Goal: Task Accomplishment & Management: Use online tool/utility

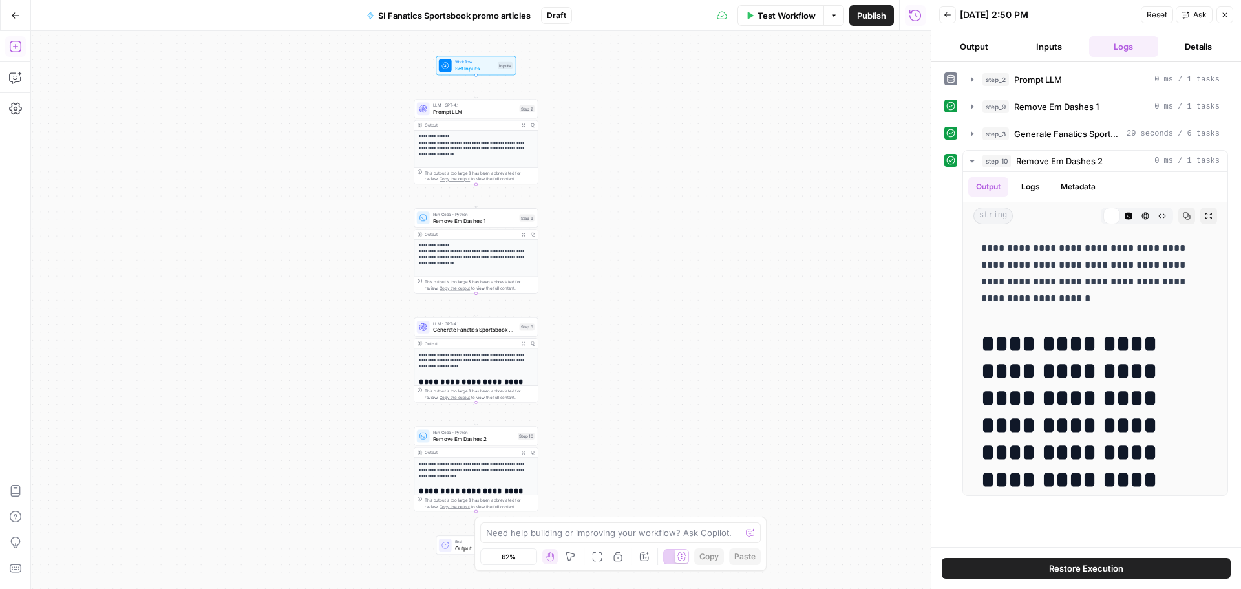
click at [18, 54] on button "Add Steps" at bounding box center [15, 46] width 21 height 21
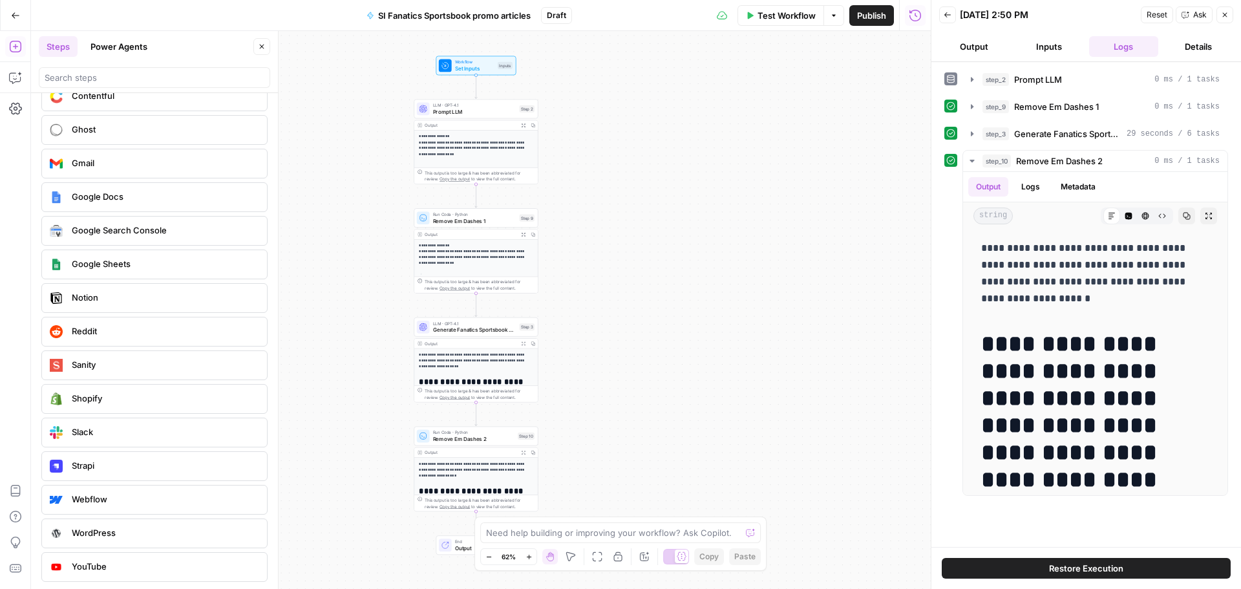
scroll to position [2392, 0]
click at [20, 78] on icon "button" at bounding box center [14, 78] width 11 height 10
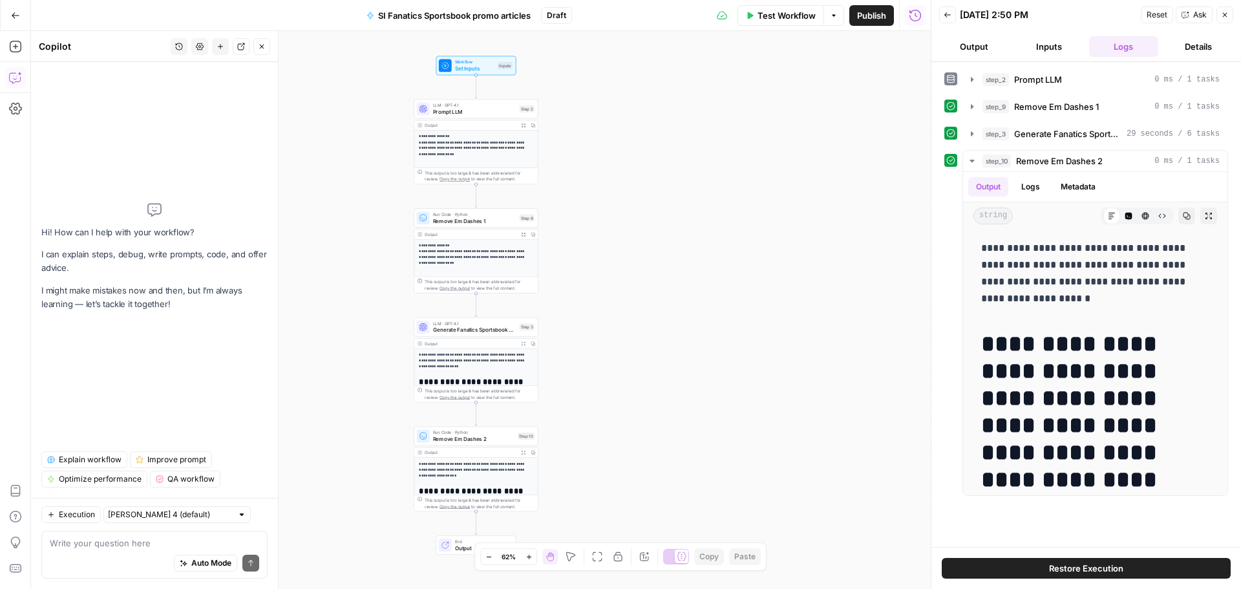
click at [123, 554] on div "Auto Mode Send" at bounding box center [154, 564] width 209 height 28
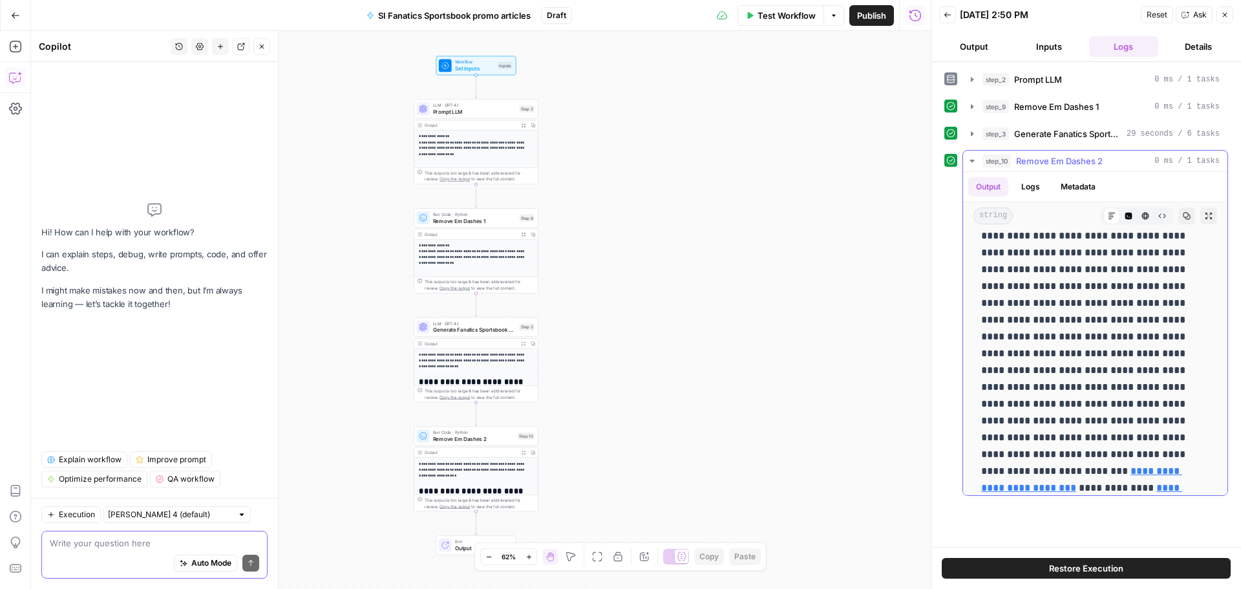
scroll to position [323, 0]
click at [118, 542] on textarea at bounding box center [154, 543] width 209 height 13
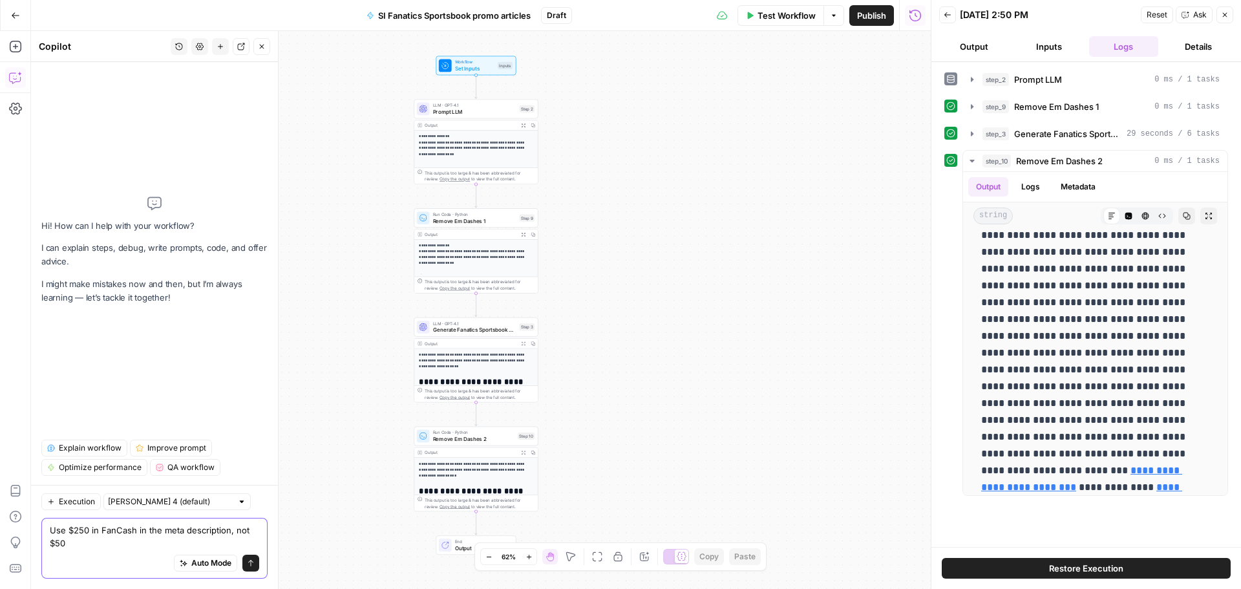
type textarea "Use $250 in FanCash in the meta description, not $50."
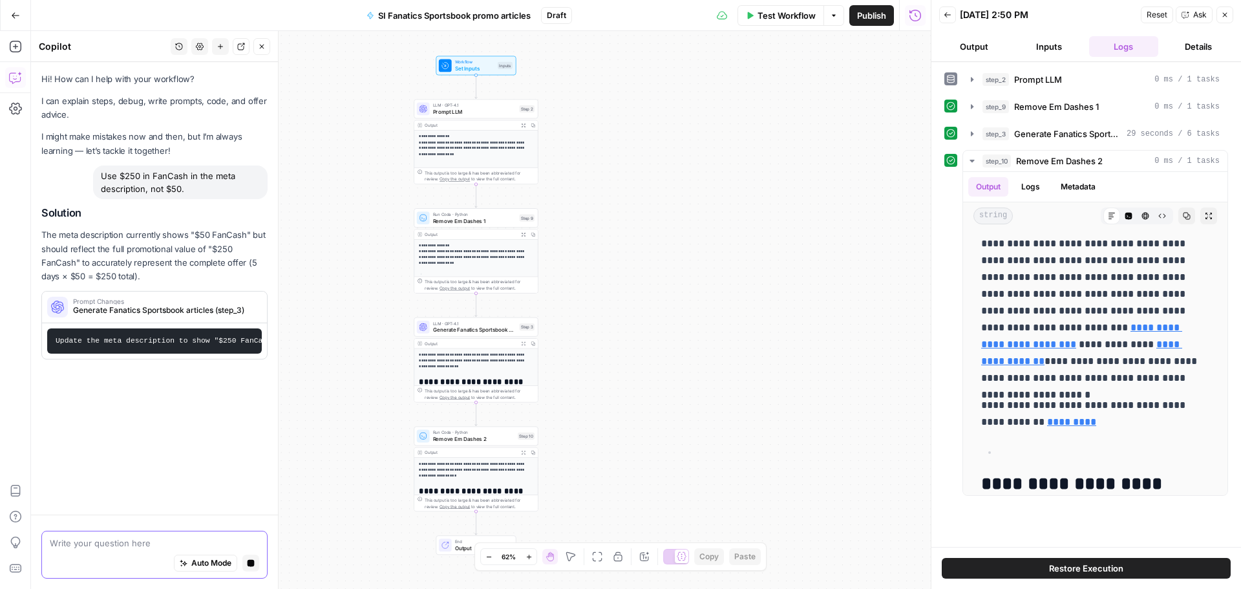
scroll to position [388, 0]
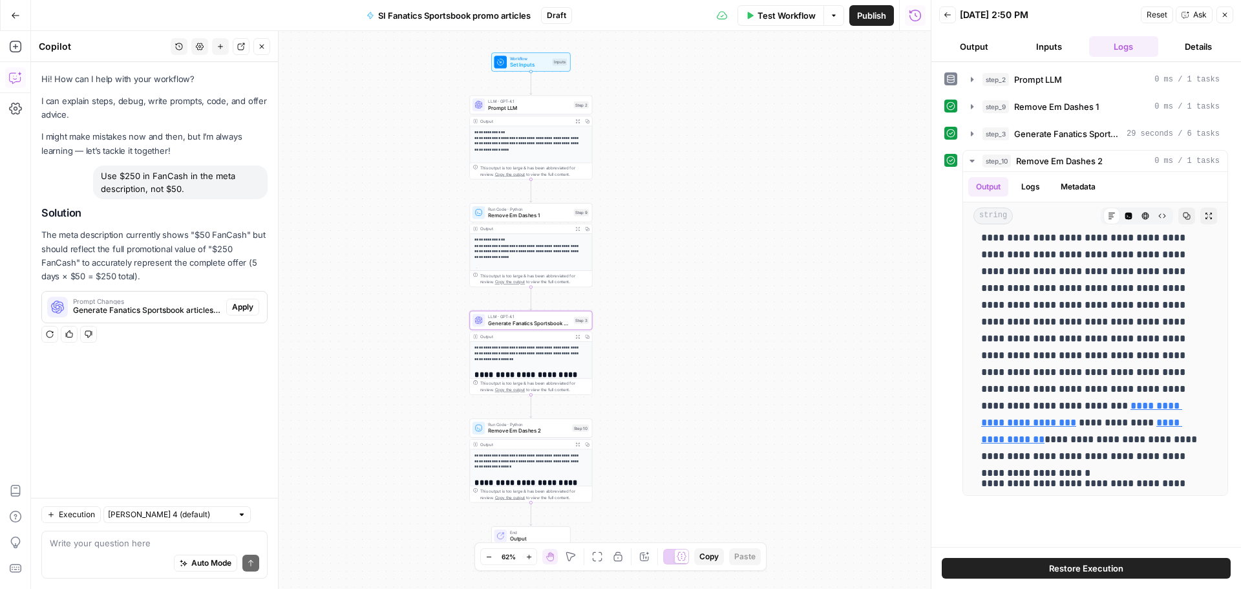
click at [235, 310] on span "Apply" at bounding box center [242, 307] width 21 height 12
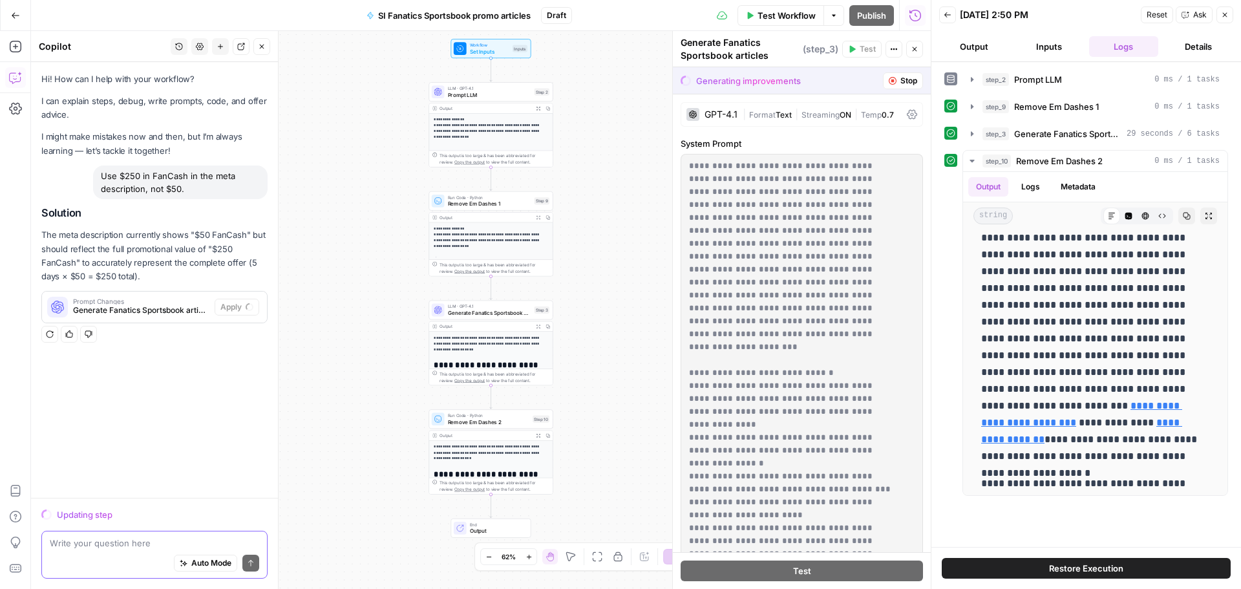
click at [76, 550] on div "Write your question here Auto Mode Send" at bounding box center [154, 555] width 226 height 48
click at [53, 546] on textarea "Never exceed 70 words in the intro in Section 1." at bounding box center [154, 543] width 209 height 13
type textarea "NEVER exceed 70 words in the intro in Section 1."
click at [248, 568] on button "Send" at bounding box center [250, 563] width 17 height 17
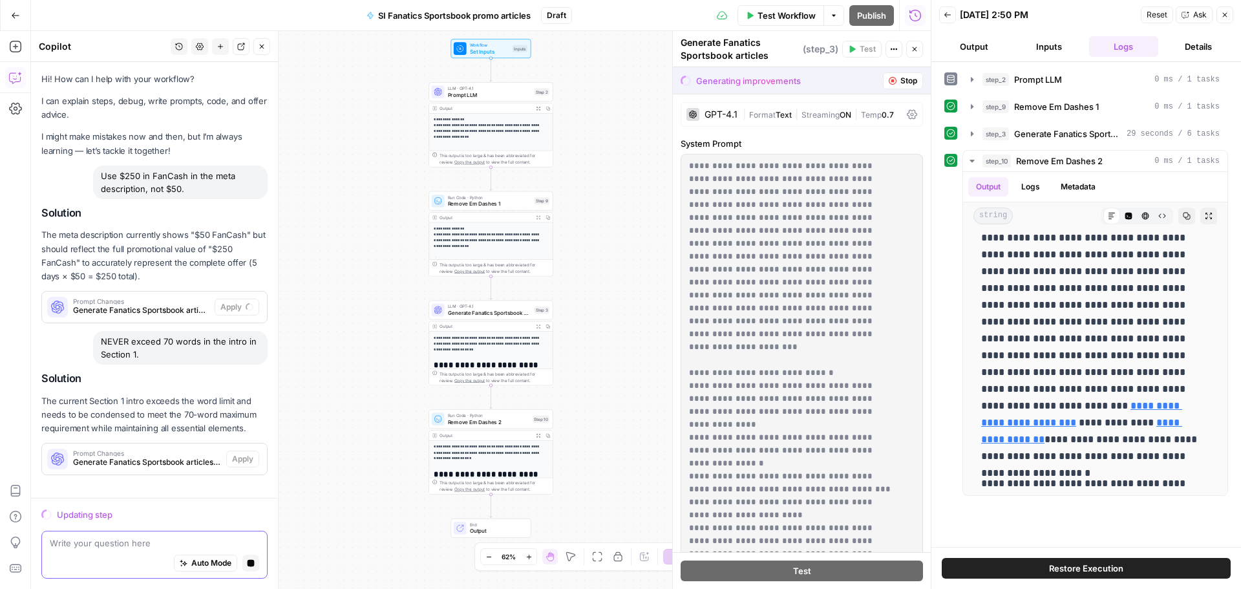
scroll to position [8, 0]
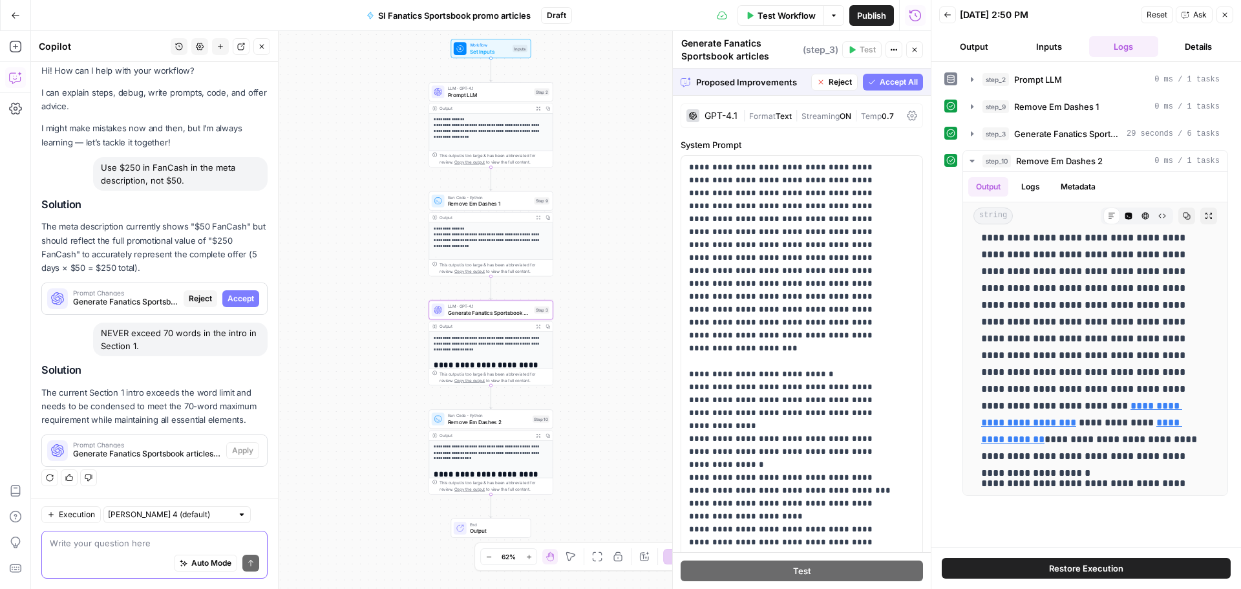
click at [228, 295] on span "Accept" at bounding box center [241, 299] width 27 height 12
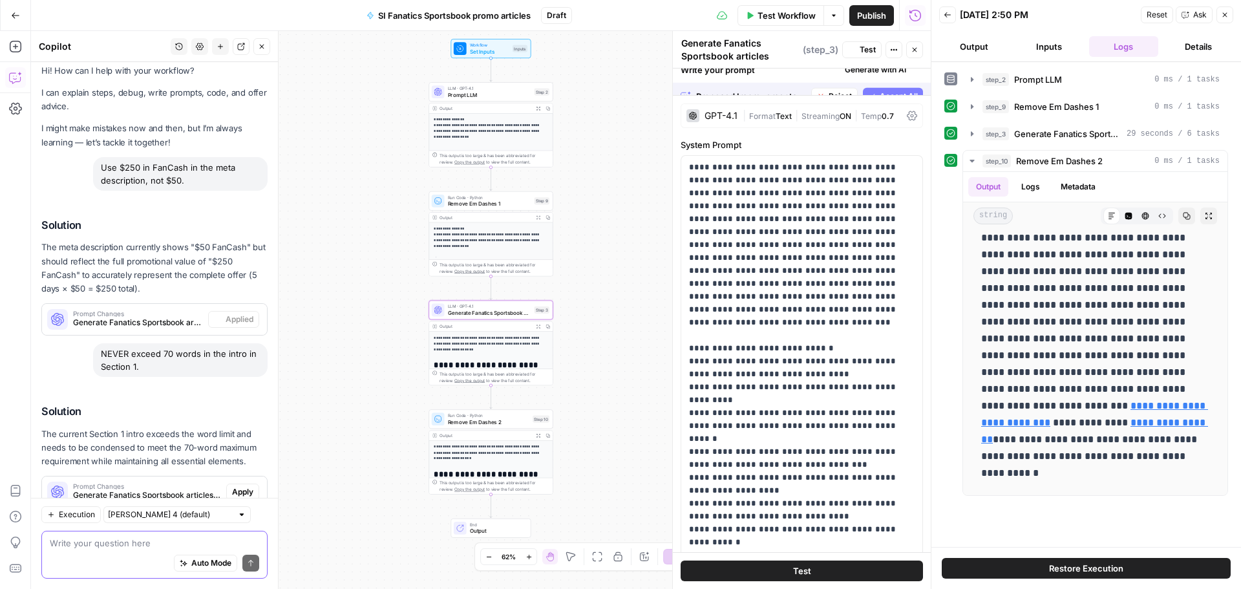
scroll to position [0, 0]
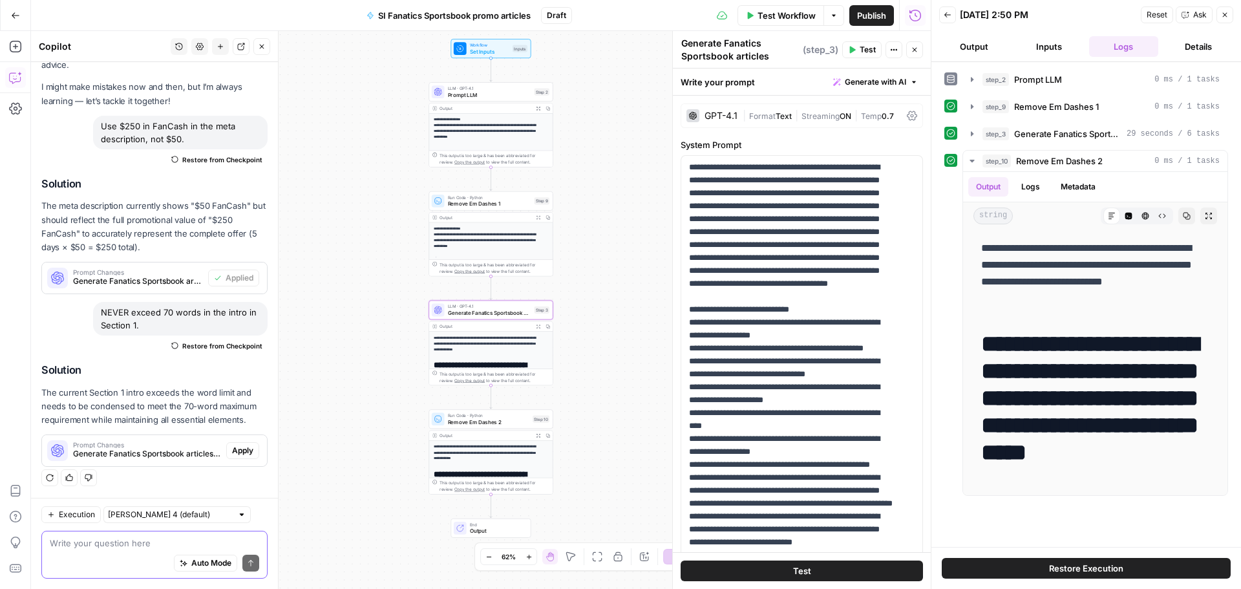
click at [235, 448] on span "Apply" at bounding box center [242, 451] width 21 height 12
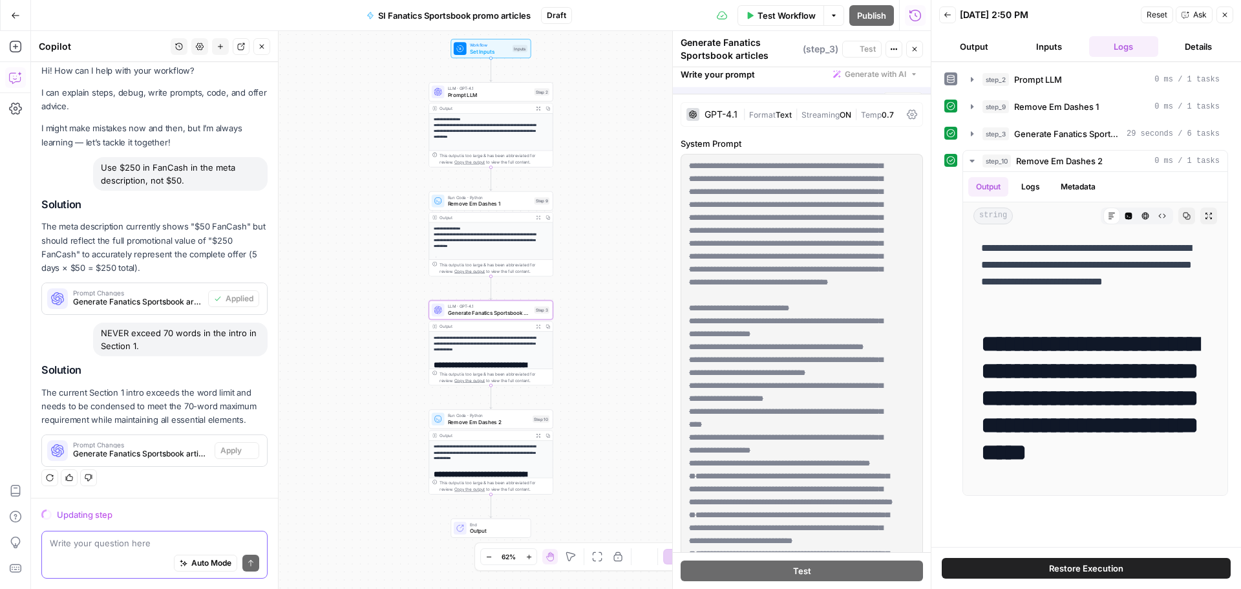
scroll to position [8, 0]
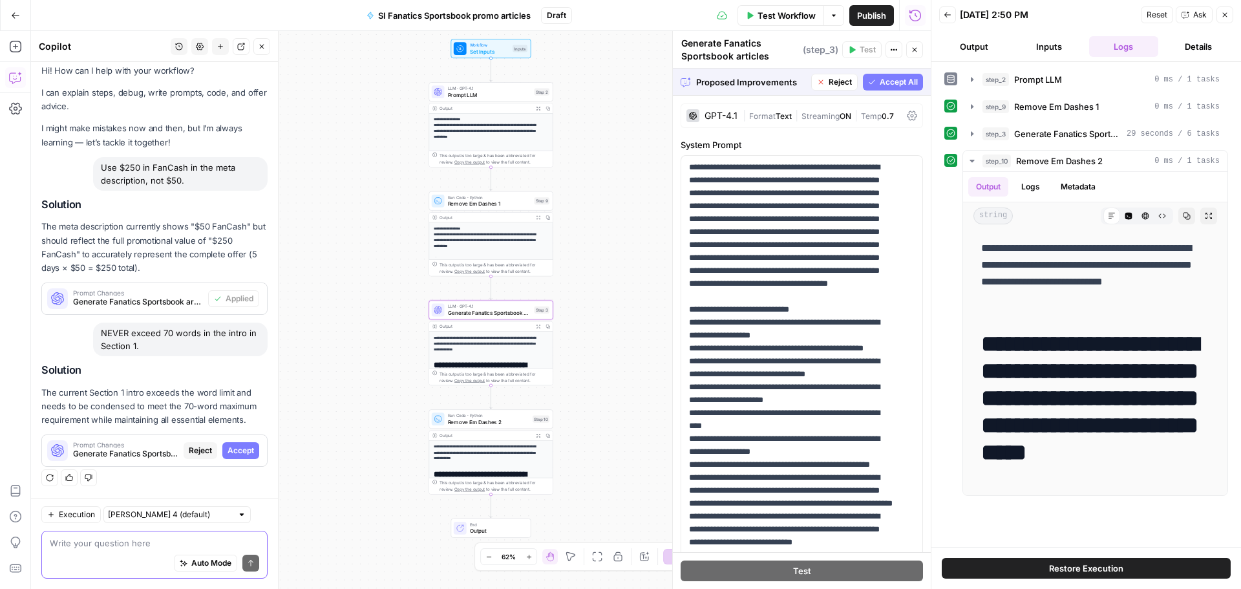
click at [248, 449] on button "Accept" at bounding box center [240, 450] width 37 height 17
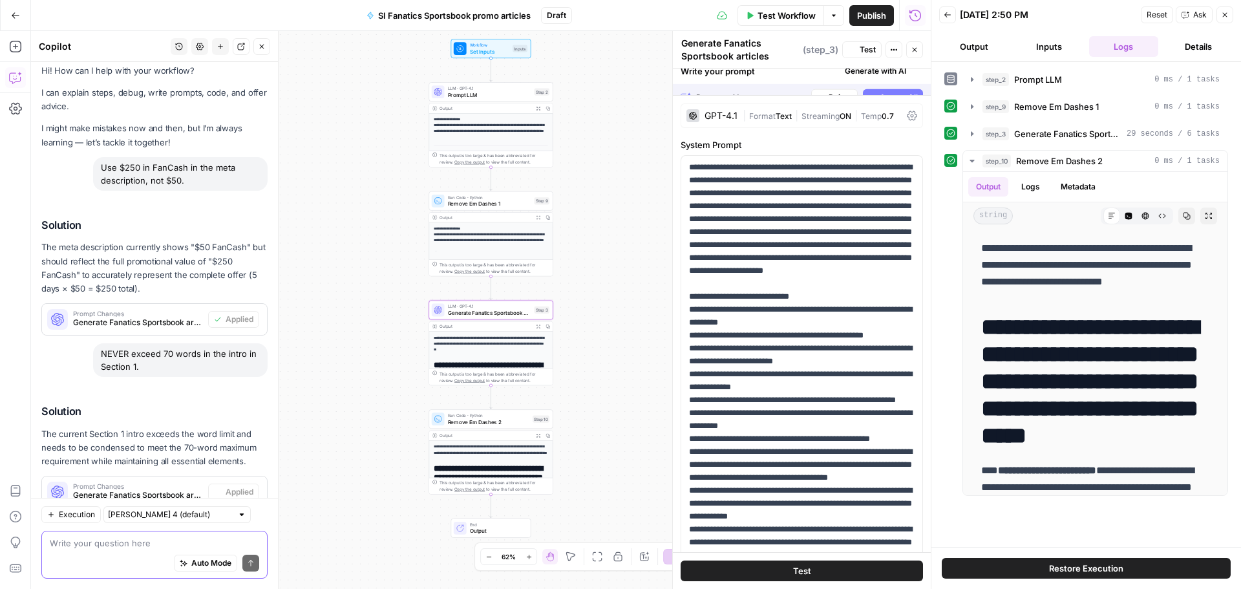
scroll to position [50, 0]
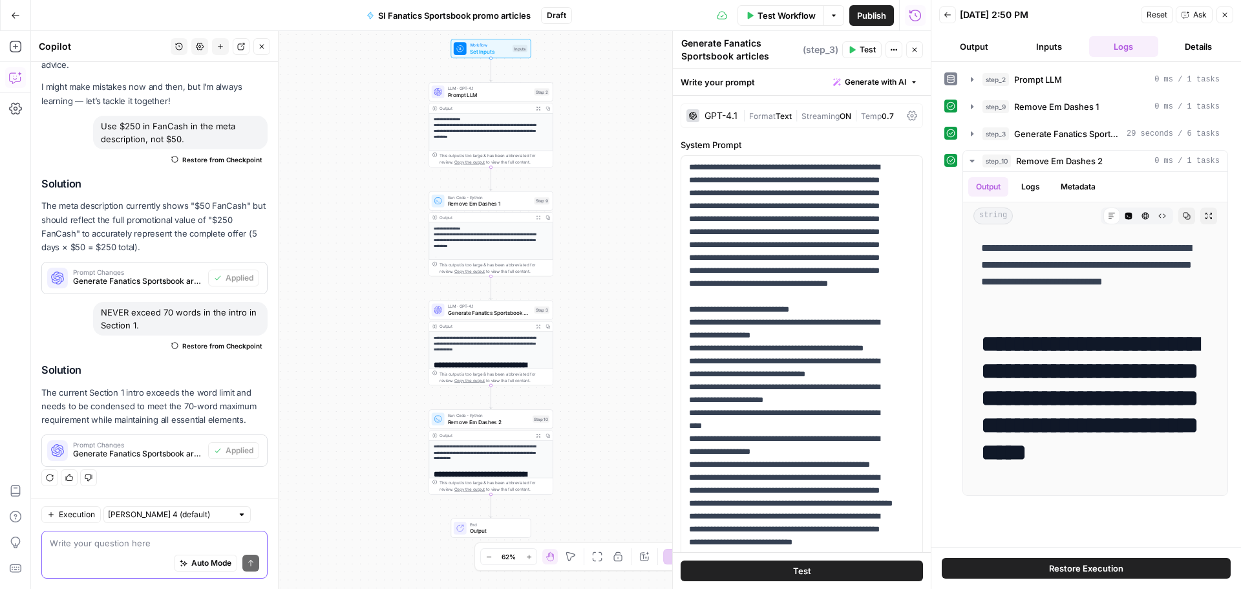
click at [799, 23] on button "Test Workflow" at bounding box center [781, 15] width 87 height 21
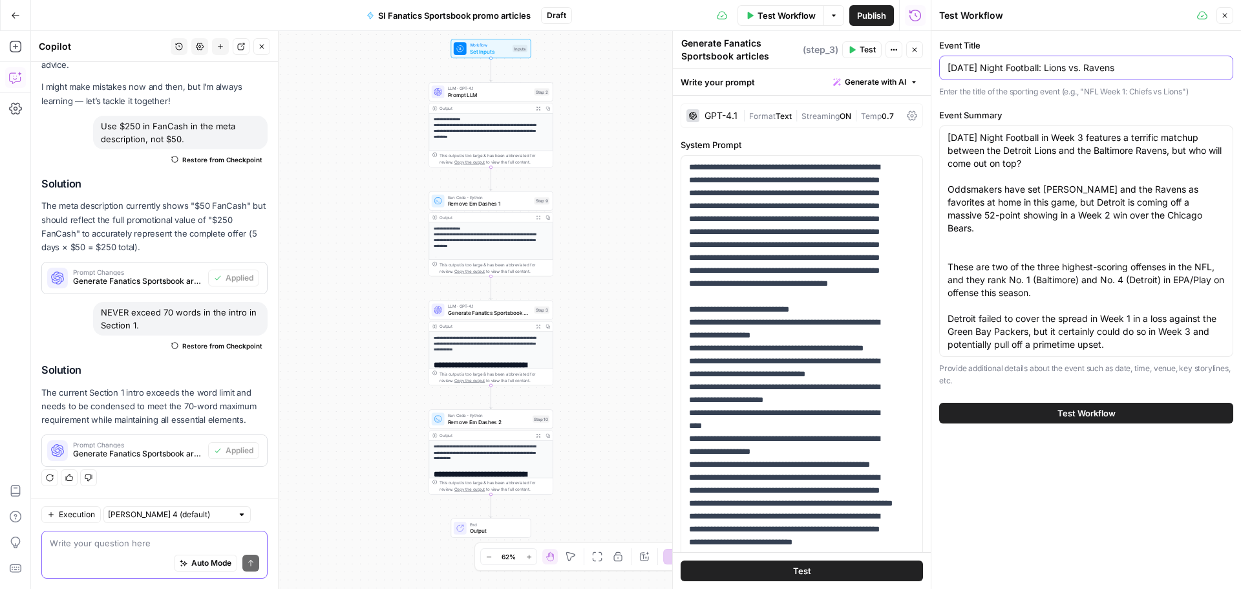
click at [969, 68] on input "[DATE] Night Football: Lions vs. Ravens" at bounding box center [1086, 67] width 277 height 13
click at [1062, 63] on input "[DATE] Night Football: Lions vs. Ravens" at bounding box center [1086, 67] width 277 height 13
click at [1128, 64] on input "[DATE] Night Football: Seahawks vs. Ravens" at bounding box center [1086, 67] width 277 height 13
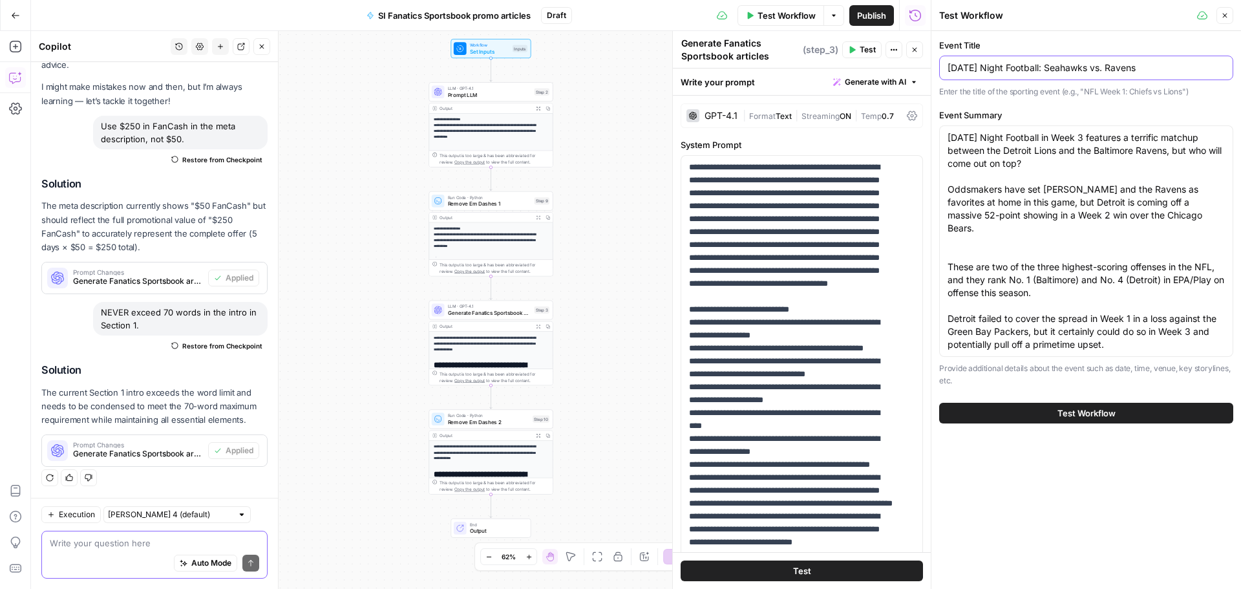
click at [1128, 67] on input "[DATE] Night Football: Seahawks vs. Ravens" at bounding box center [1086, 67] width 277 height 13
click at [1145, 78] on div "[DATE] Night Football: Seahawks vs. Ravens" at bounding box center [1086, 68] width 294 height 25
click at [1146, 64] on input "[DATE] Night Football: Seahawks vs. Ravens" at bounding box center [1086, 67] width 277 height 13
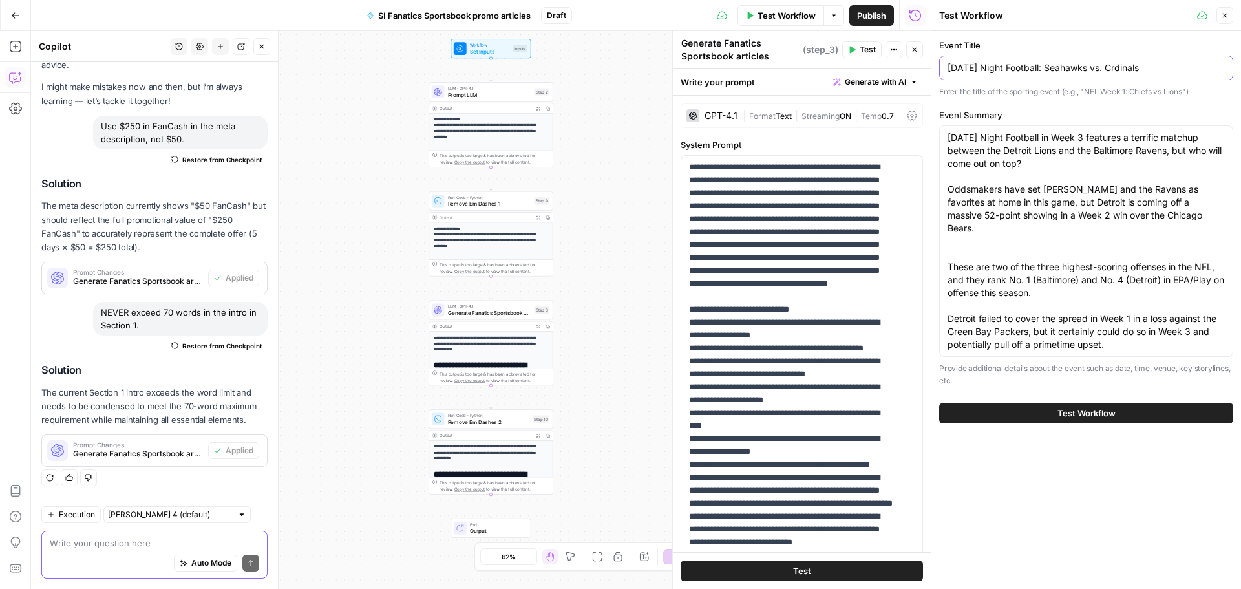
click at [1123, 62] on input "[DATE] Night Football: Seahawks vs. Crdinals" at bounding box center [1086, 67] width 277 height 13
type input "[DATE] Night Football: Seahawks vs. Cardinals"
drag, startPoint x: 1121, startPoint y: 343, endPoint x: 927, endPoint y: 100, distance: 311.0
click at [931, 100] on div "Test Workflow Close Event Title [DATE] Night Football: Seahawks vs. Cardinals E…" at bounding box center [1086, 294] width 310 height 589
paste textarea "A crucial NFC West battle opens Week 4 of the 2025 season, as the [US_STATE] Ca…"
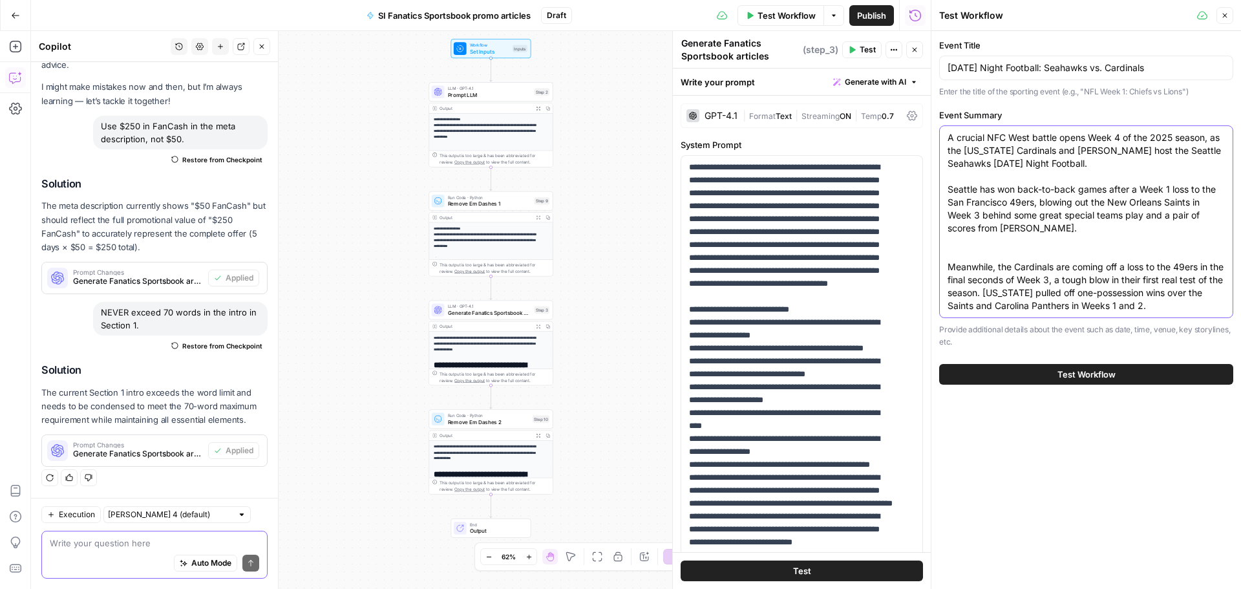
type textarea "A crucial NFC West battle opens Week 4 of the 2025 season, as the [US_STATE] Ca…"
click at [1078, 380] on span "Test Workflow" at bounding box center [1087, 374] width 58 height 13
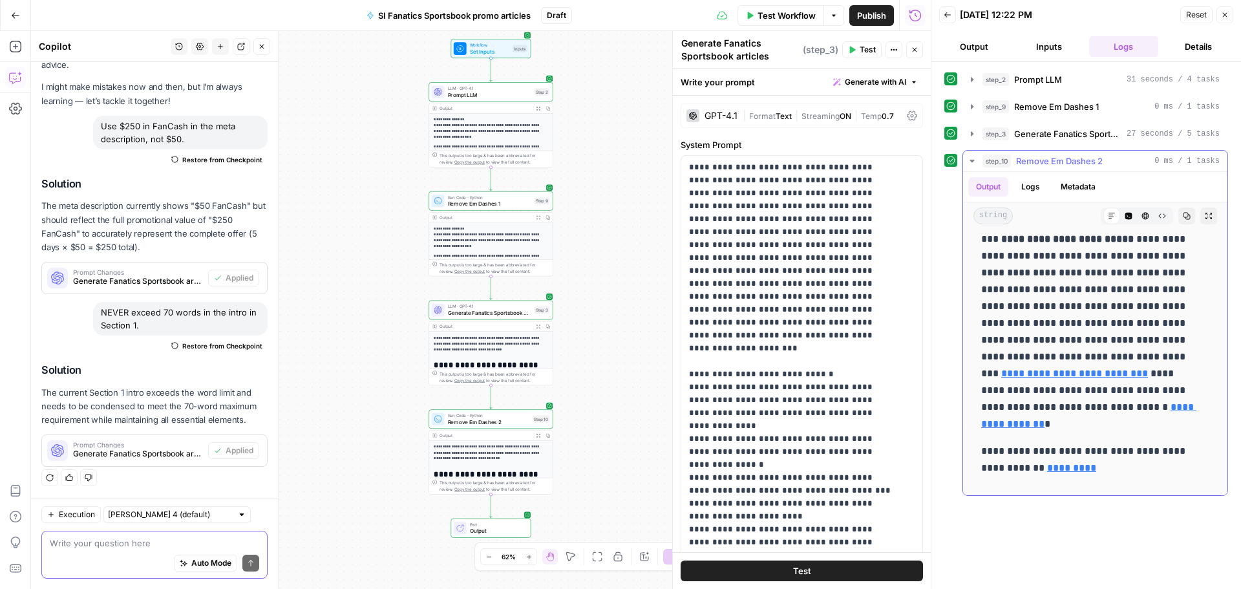
scroll to position [259, 0]
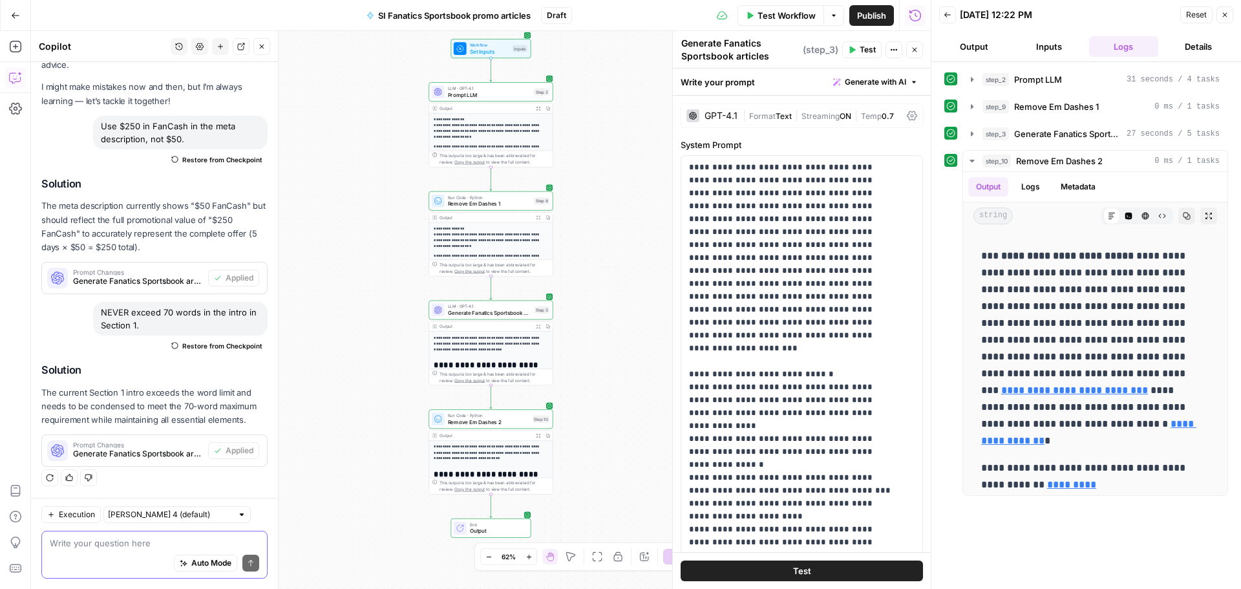
click at [109, 544] on textarea at bounding box center [154, 543] width 209 height 13
type textarea "D"
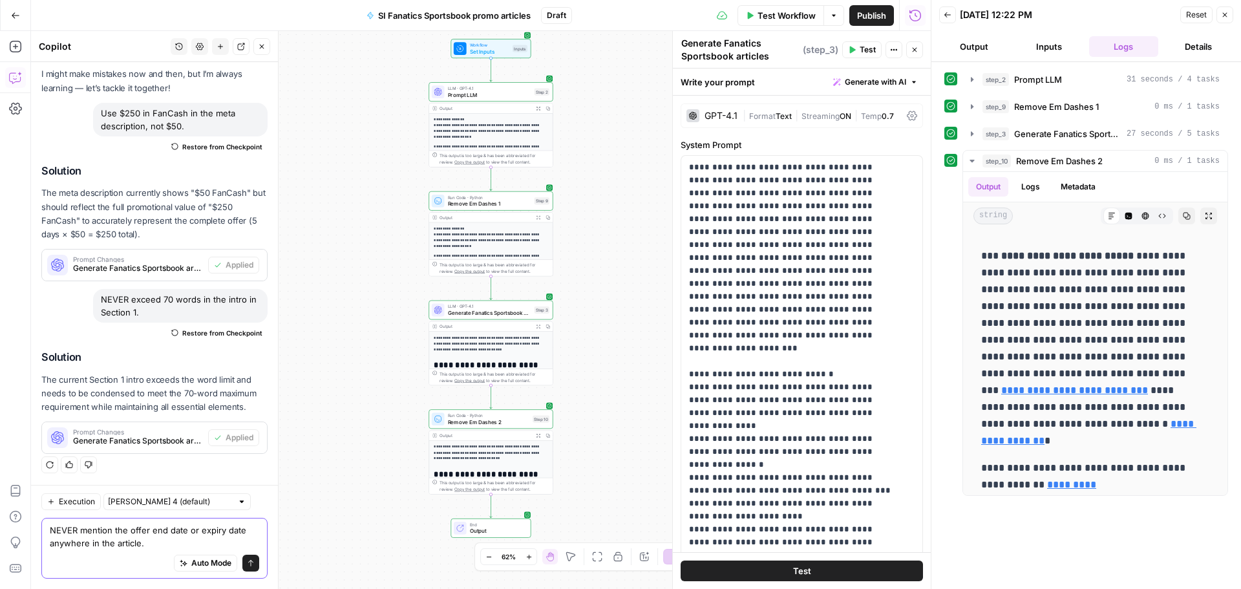
scroll to position [89, 0]
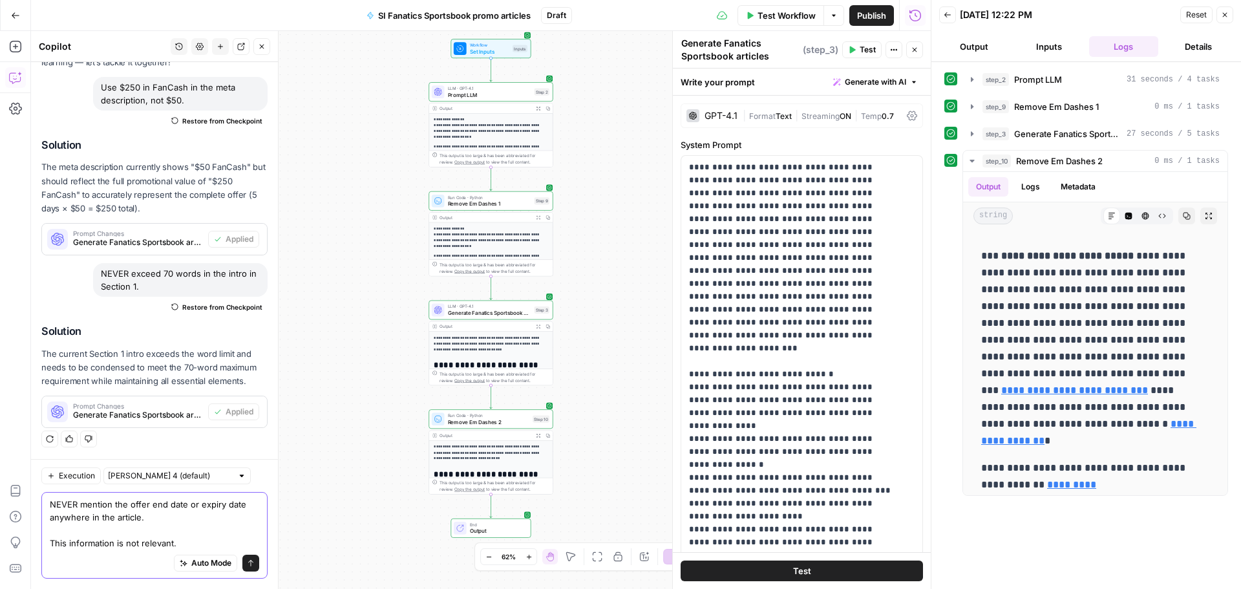
type textarea "NEVER mention the offer end date or expiry date anywhere in the article. This i…"
click at [247, 562] on icon "submit" at bounding box center [251, 563] width 8 height 8
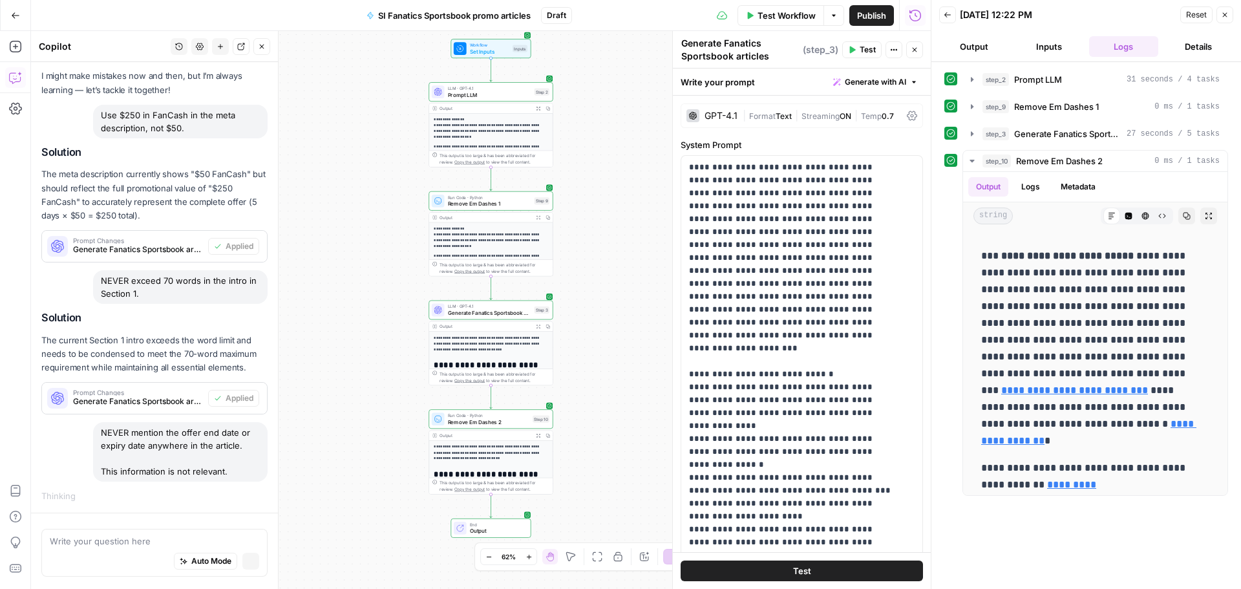
scroll to position [59, 0]
click at [489, 100] on div "LLM · GPT-4.1 Prompt LLM Step 2 Copy step Delete step Add Note Test" at bounding box center [491, 91] width 124 height 19
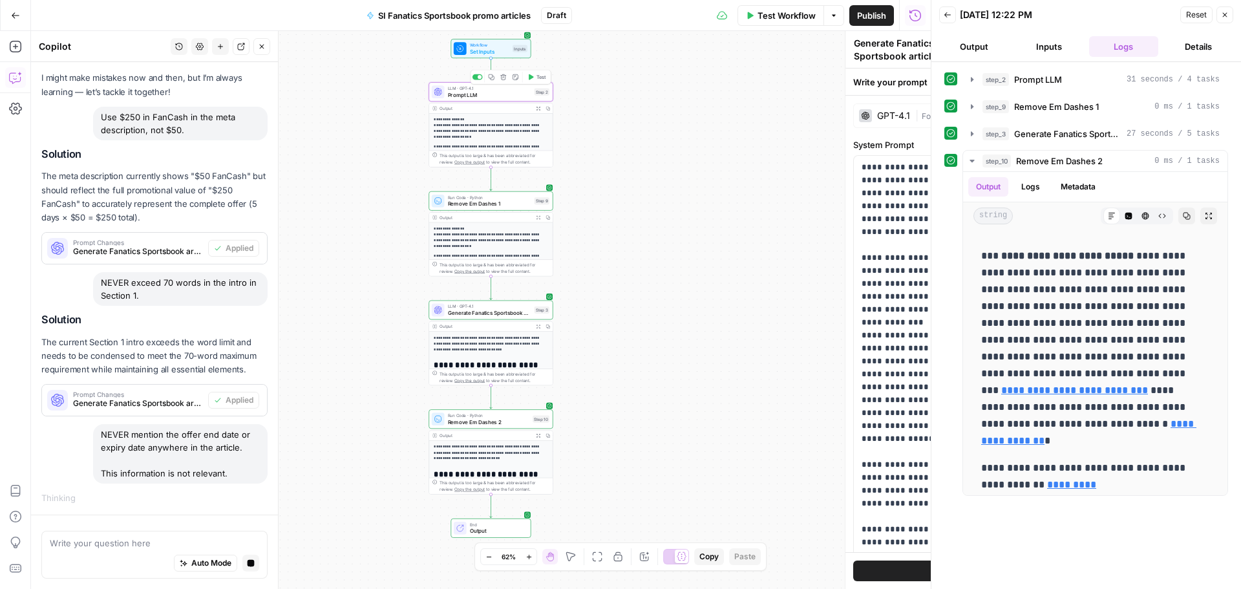
type textarea "Prompt LLM"
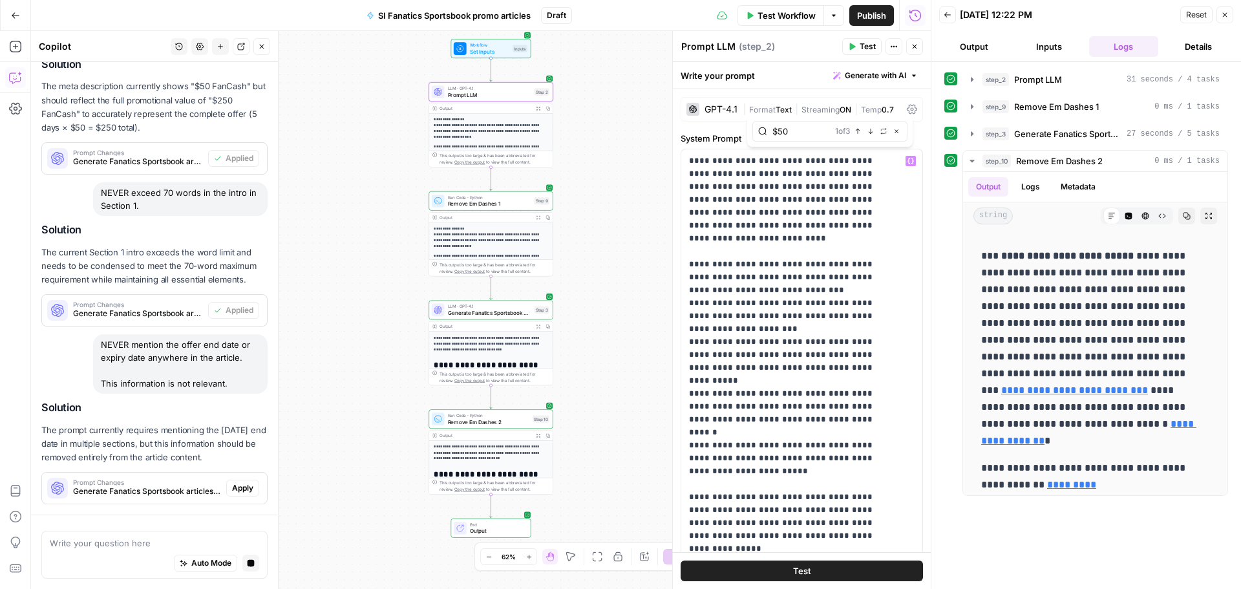
scroll to position [262, 0]
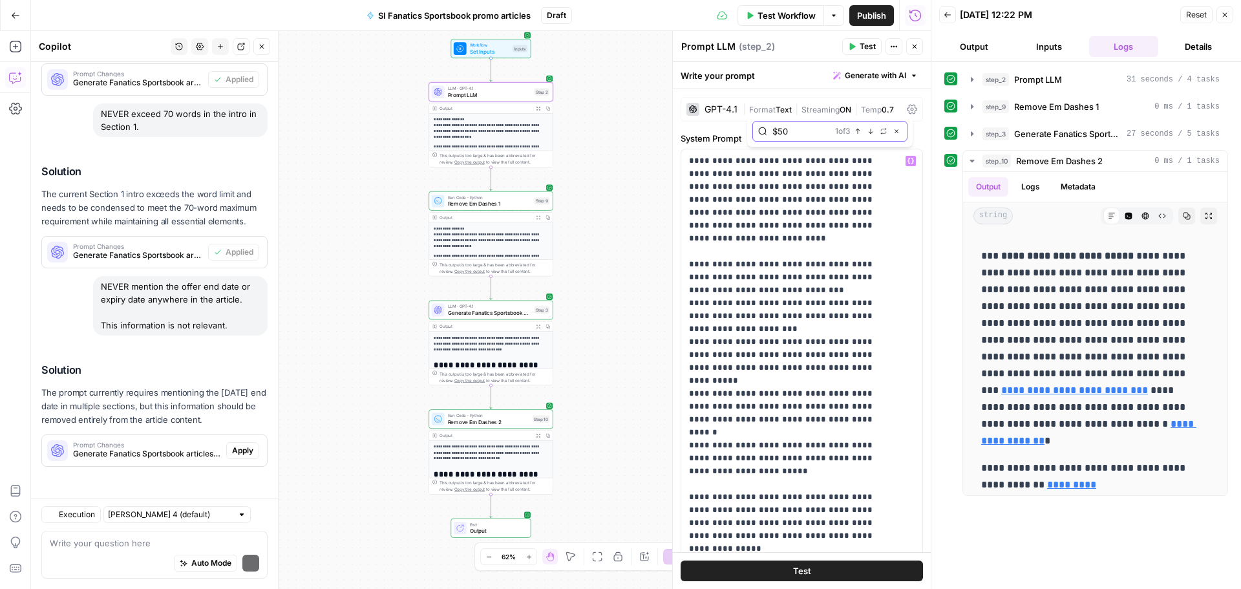
click at [870, 131] on icon "button" at bounding box center [871, 131] width 6 height 6
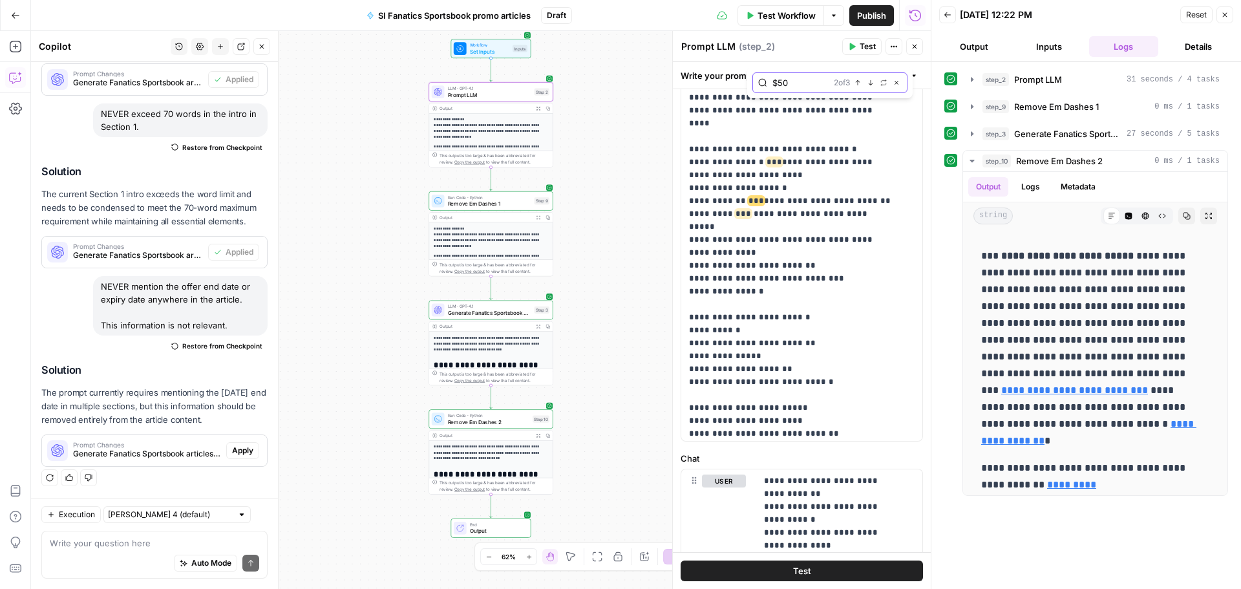
scroll to position [350, 0]
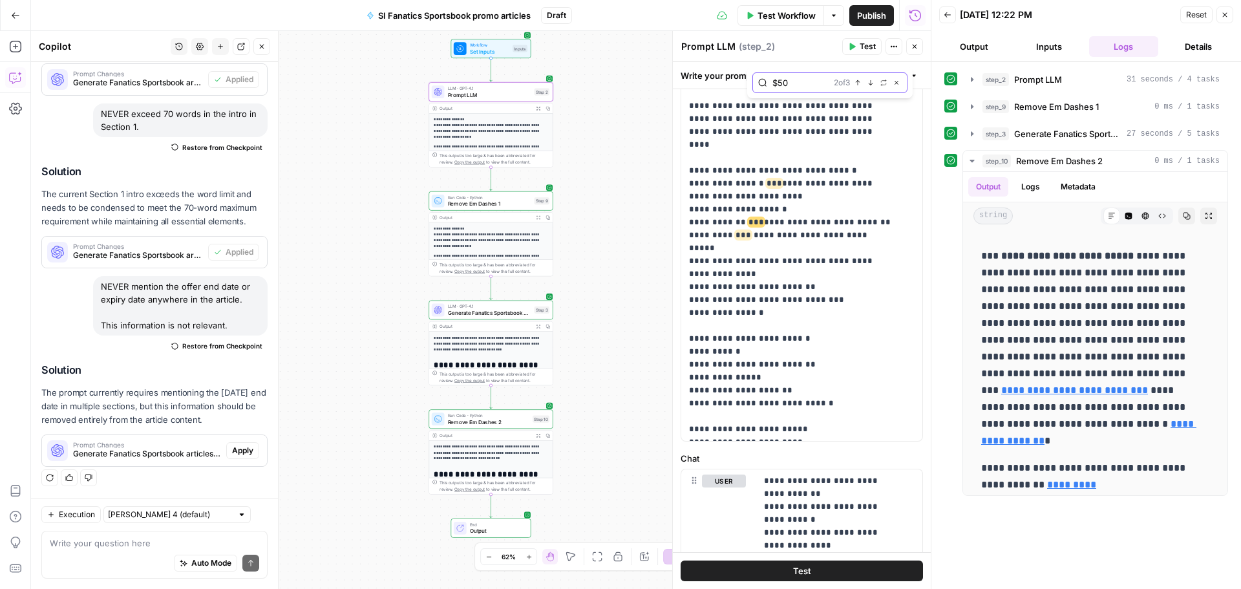
click at [793, 89] on input "$50" at bounding box center [801, 82] width 56 height 13
click at [794, 82] on input "$50" at bounding box center [801, 82] width 56 height 13
click at [794, 81] on input "$50" at bounding box center [801, 82] width 56 height 13
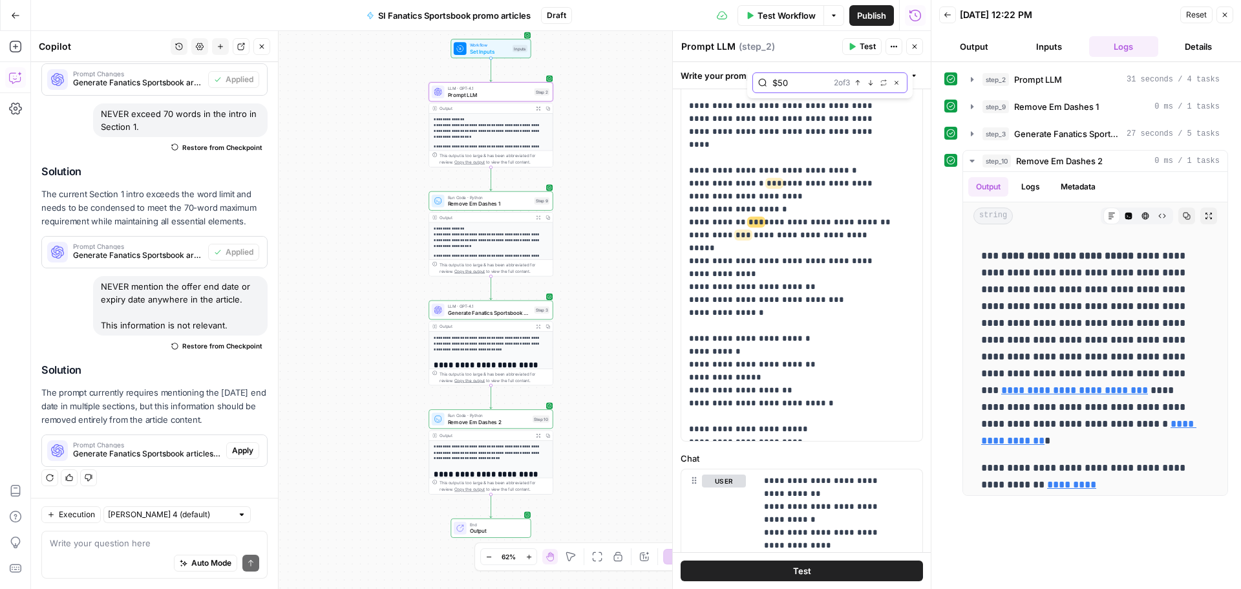
click at [794, 81] on input "$50" at bounding box center [801, 82] width 56 height 13
type input "."
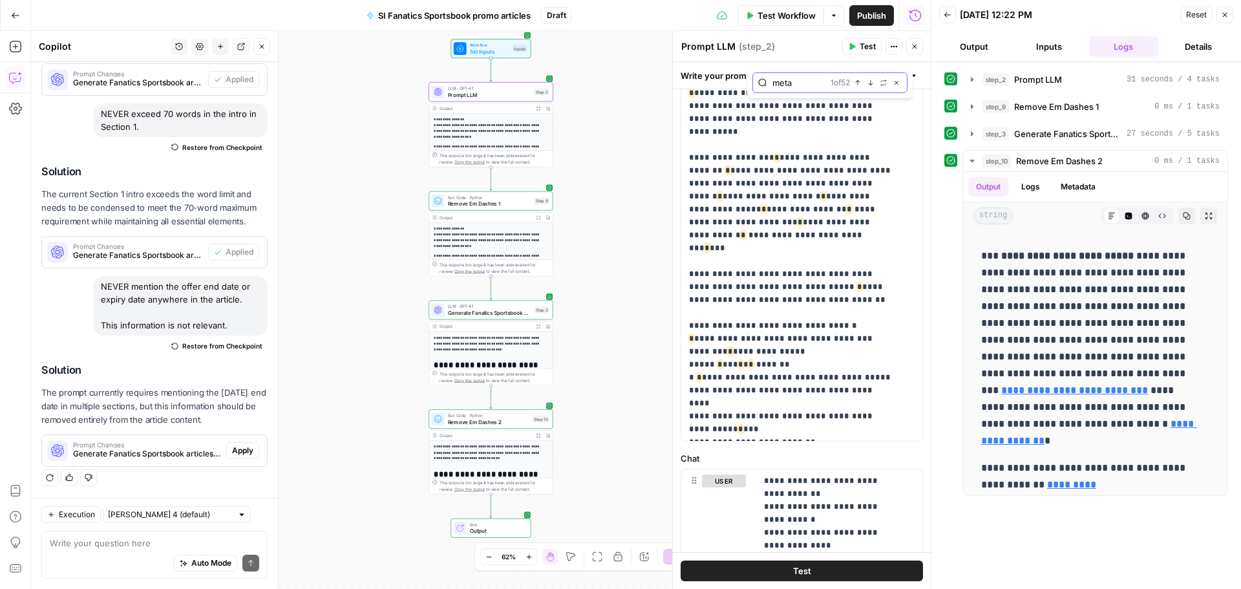
scroll to position [414, 0]
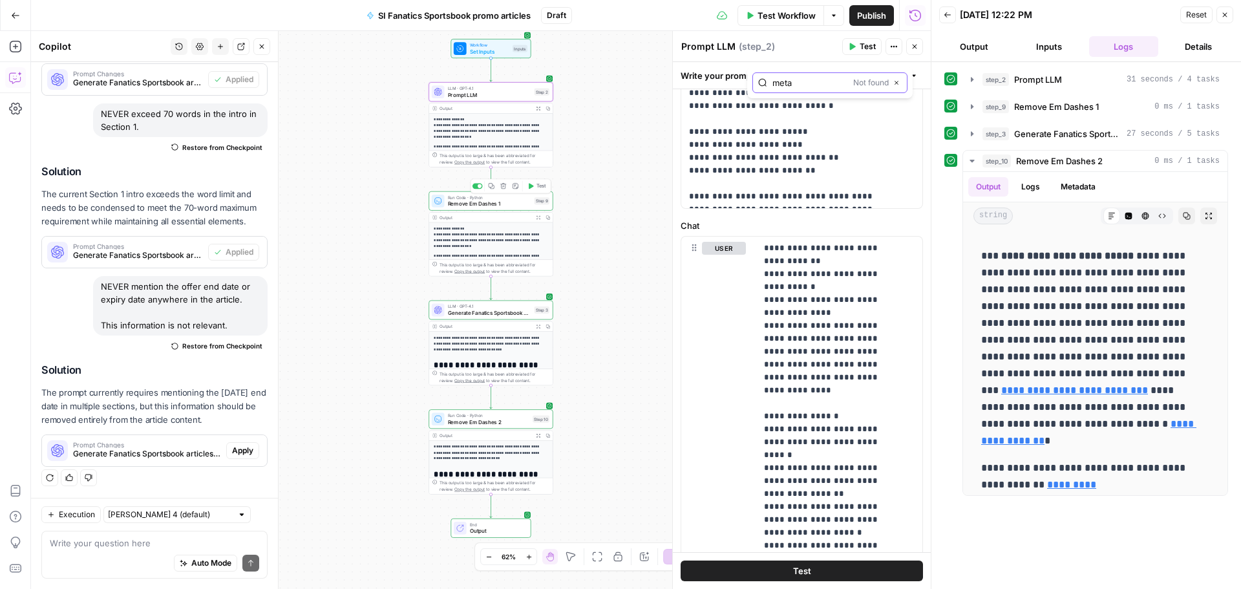
type input "meta"
click at [498, 213] on div "Output Expand Output Copy" at bounding box center [490, 218] width 123 height 10
click at [507, 102] on div "**********" at bounding box center [491, 124] width 124 height 85
click at [501, 203] on span "Remove Em Dashes 1" at bounding box center [490, 204] width 83 height 8
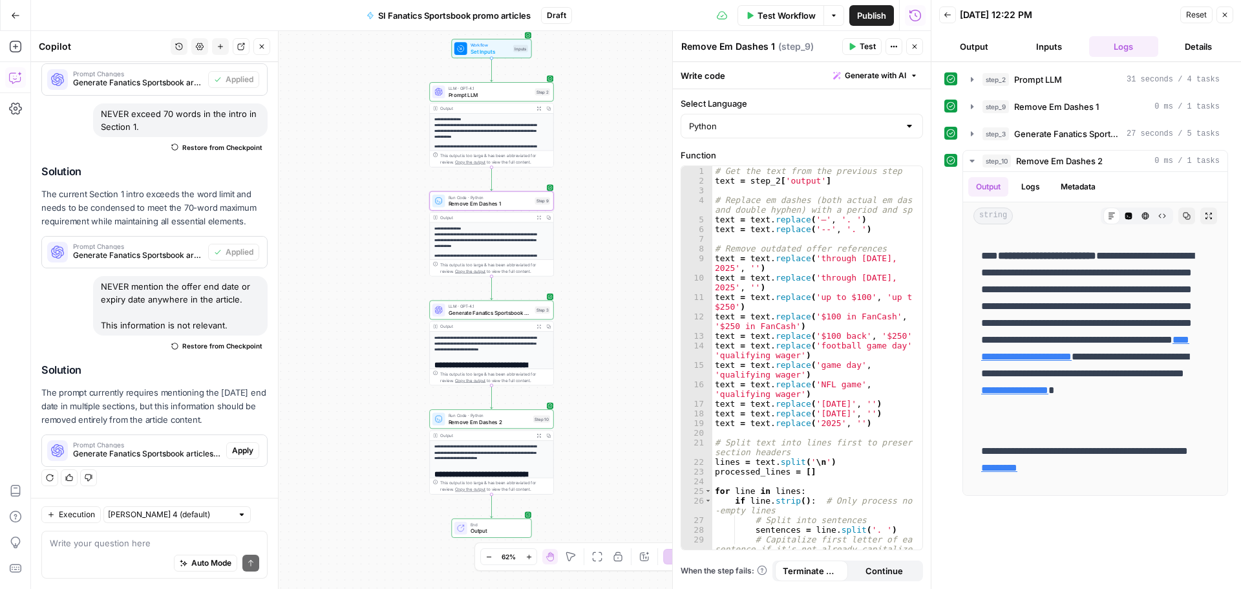
click at [510, 206] on span "Remove Em Dashes 1" at bounding box center [490, 204] width 83 height 8
click at [497, 317] on div "LLM · GPT-4.1 Generate Fanatics Sportsbook articles Step 3 Copy step Delete ste…" at bounding box center [491, 310] width 124 height 19
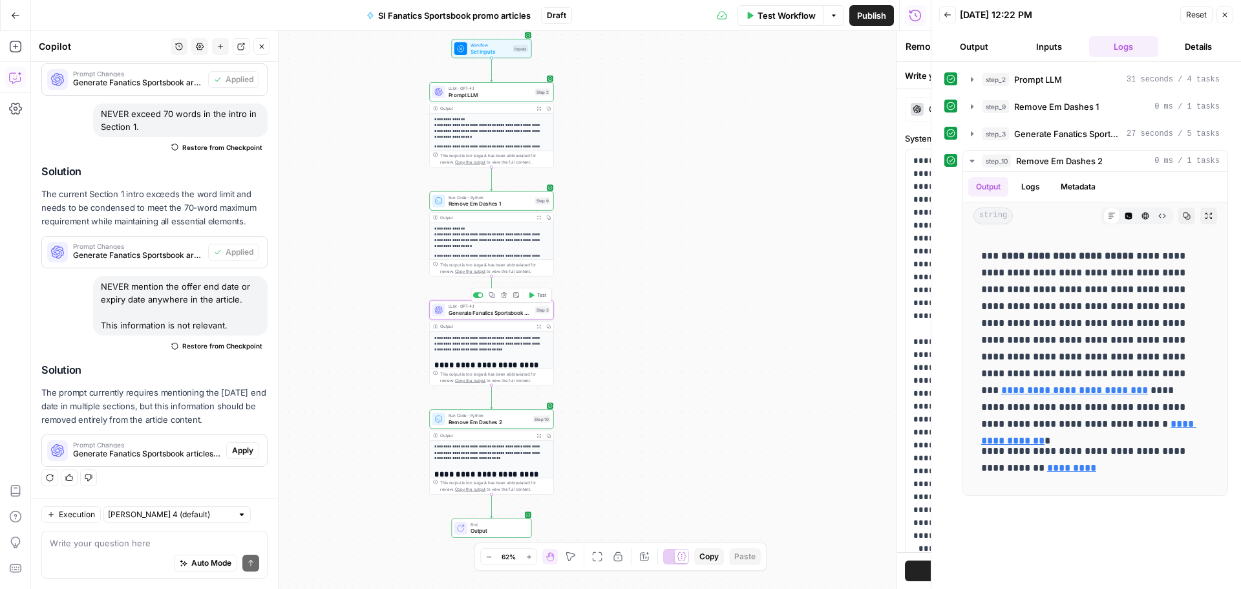
type textarea "Generate Fanatics Sportsbook articles"
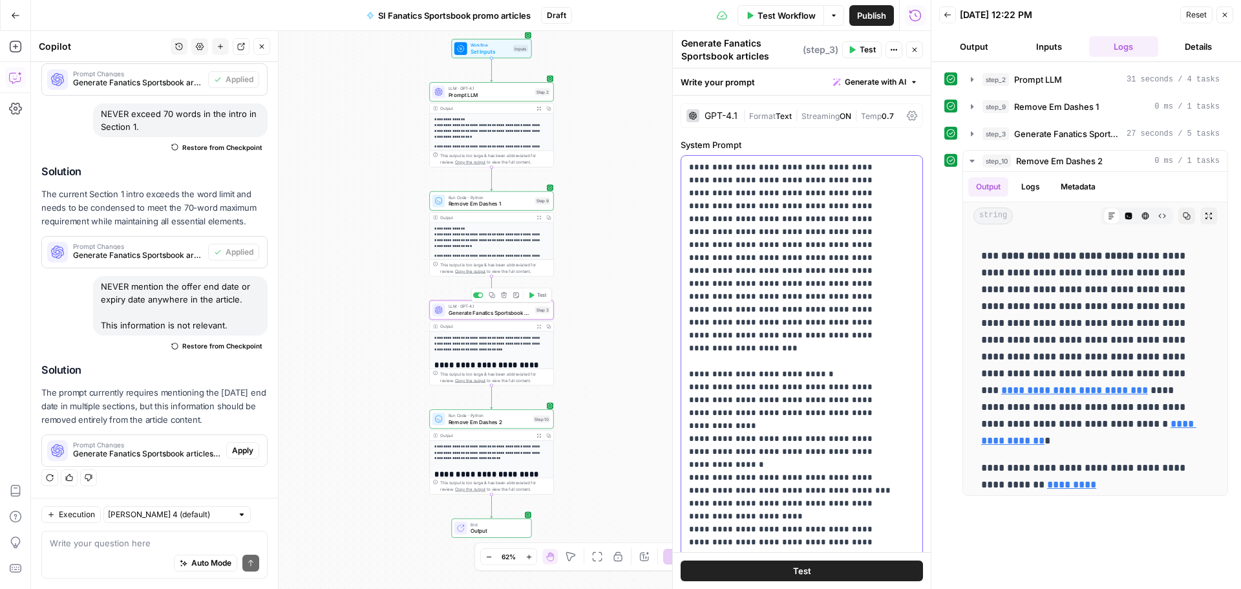
type input "meta"
click at [870, 138] on icon "button" at bounding box center [871, 137] width 6 height 6
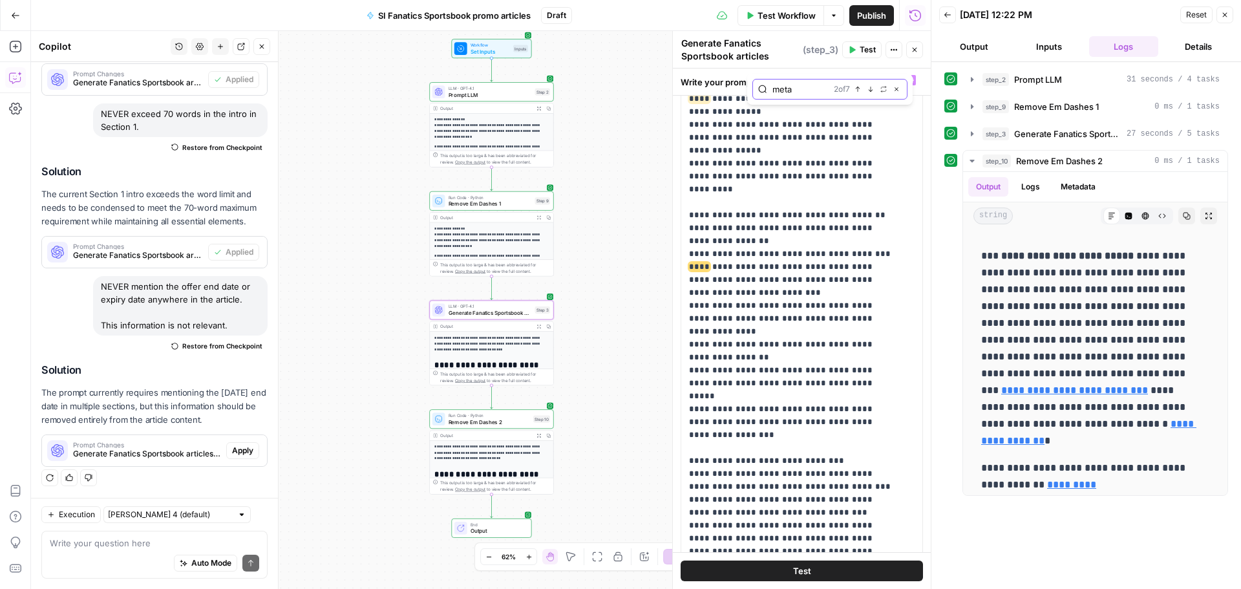
scroll to position [847, 0]
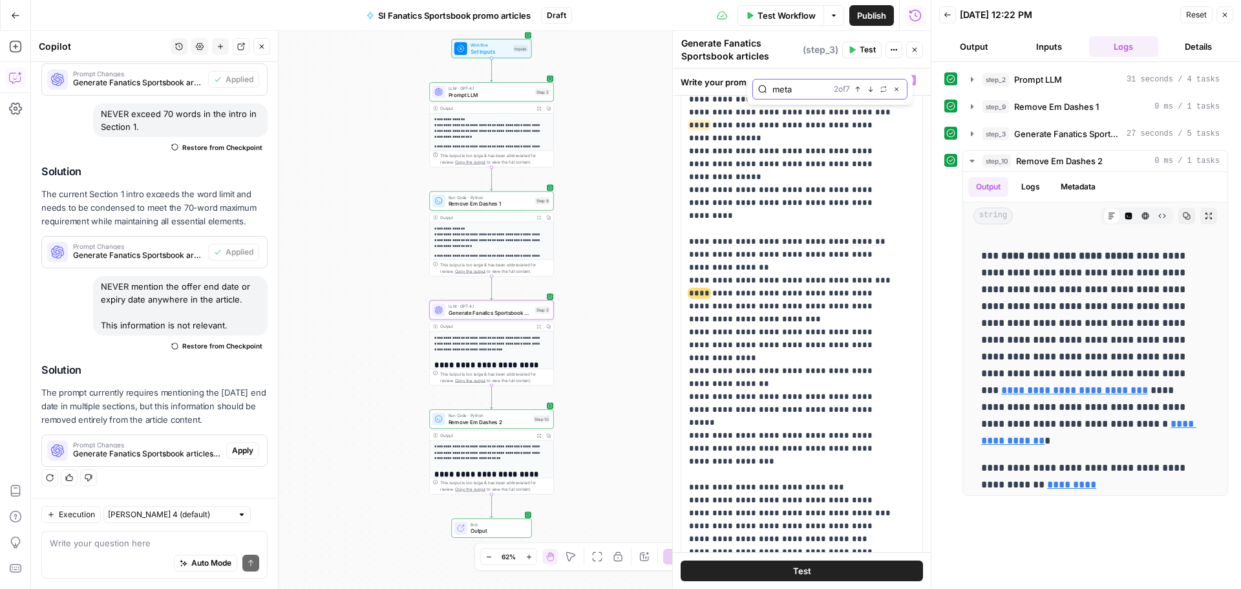
click at [873, 93] on button "Next Match" at bounding box center [871, 89] width 10 height 10
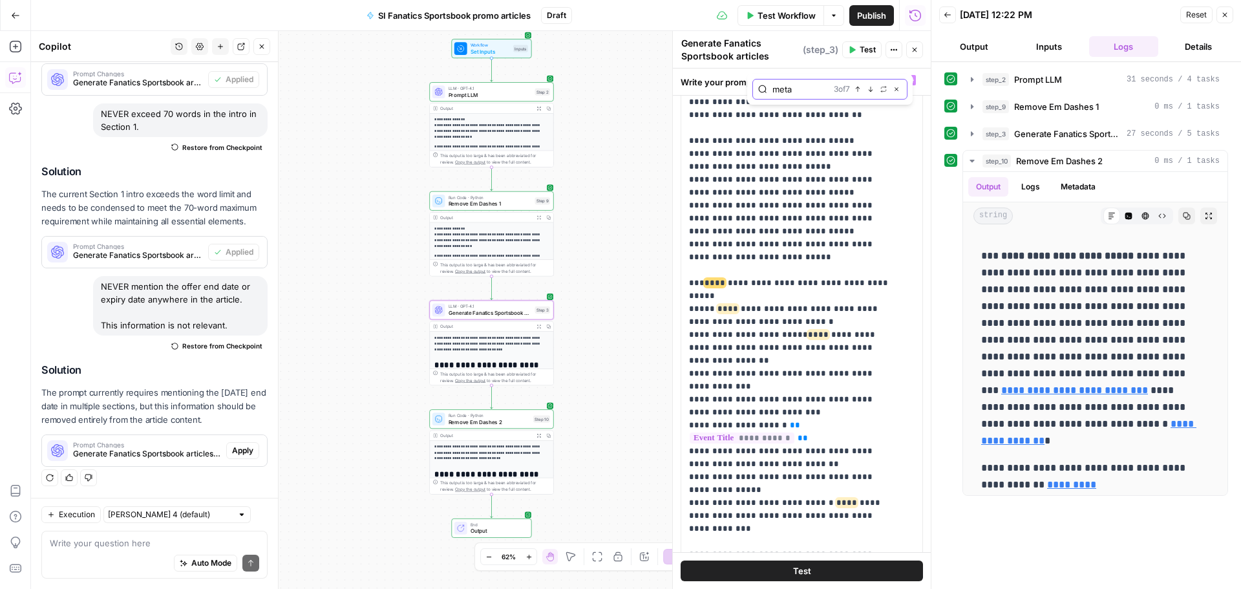
scroll to position [1377, 0]
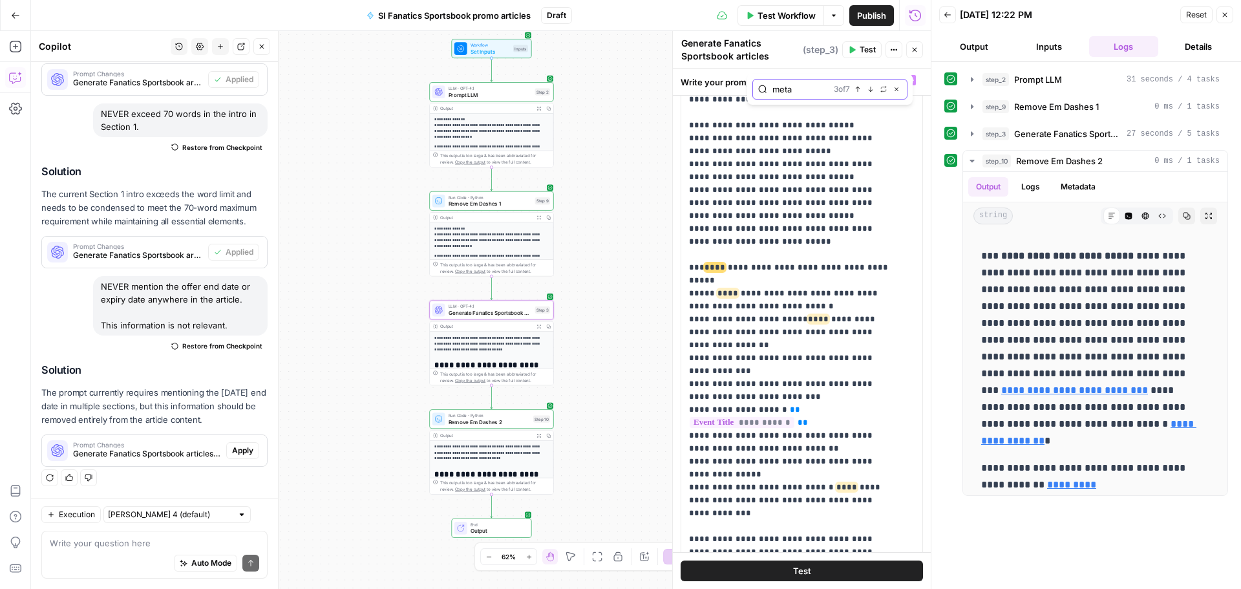
click at [872, 91] on icon "button" at bounding box center [871, 89] width 6 height 6
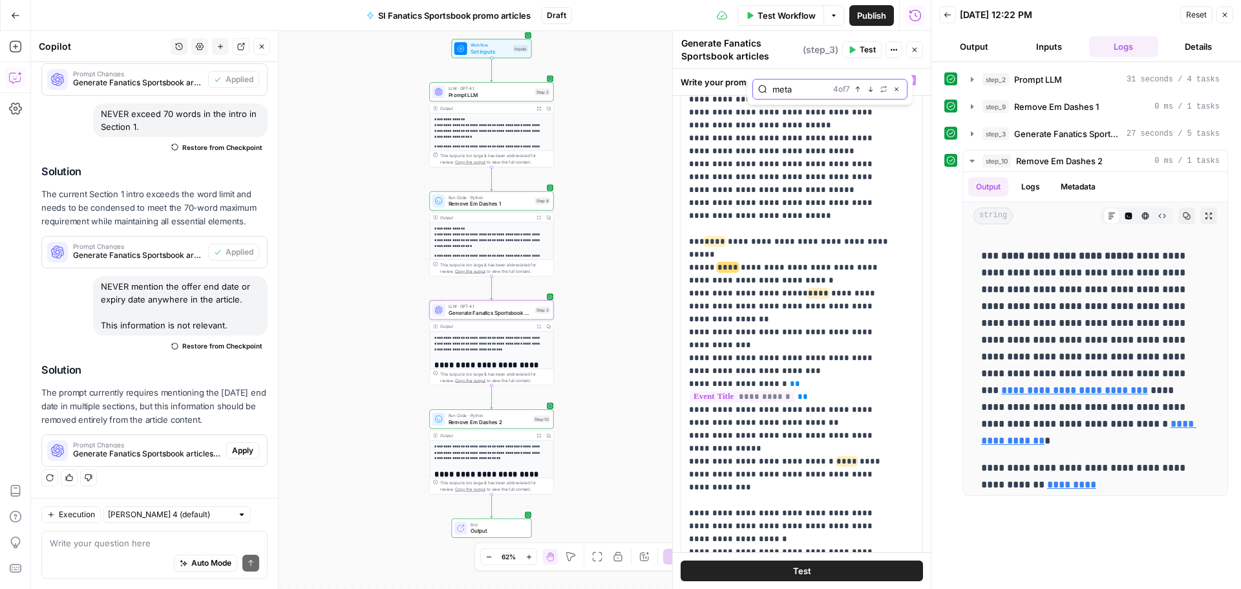
click at [872, 91] on icon "button" at bounding box center [871, 89] width 6 height 6
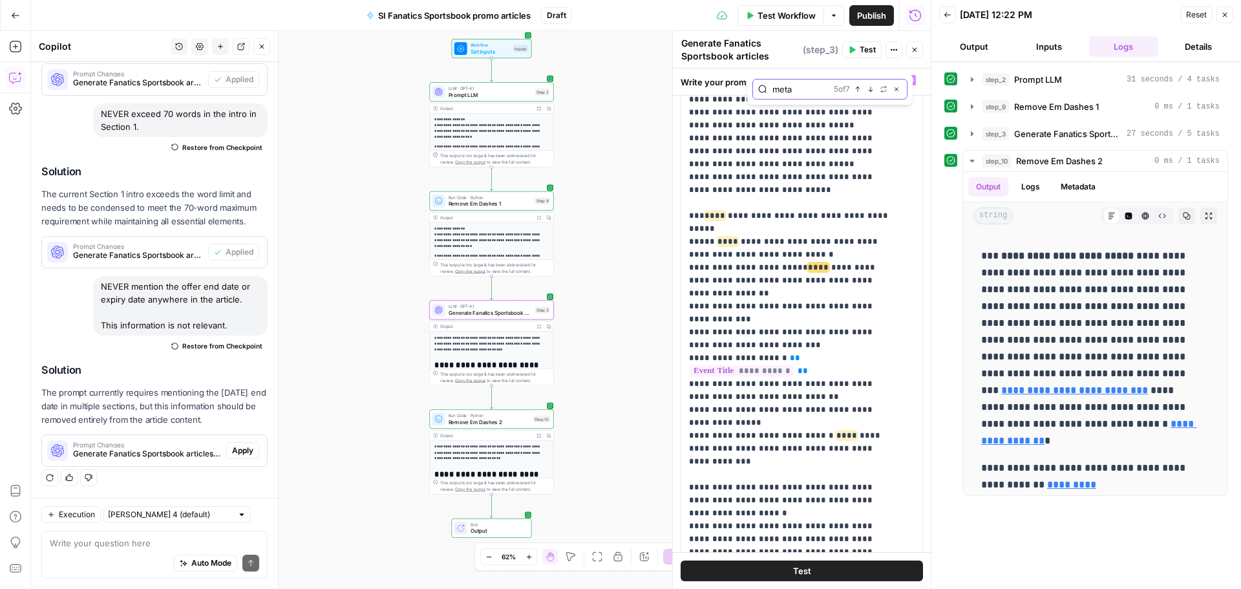
click at [872, 91] on icon "button" at bounding box center [871, 89] width 6 height 6
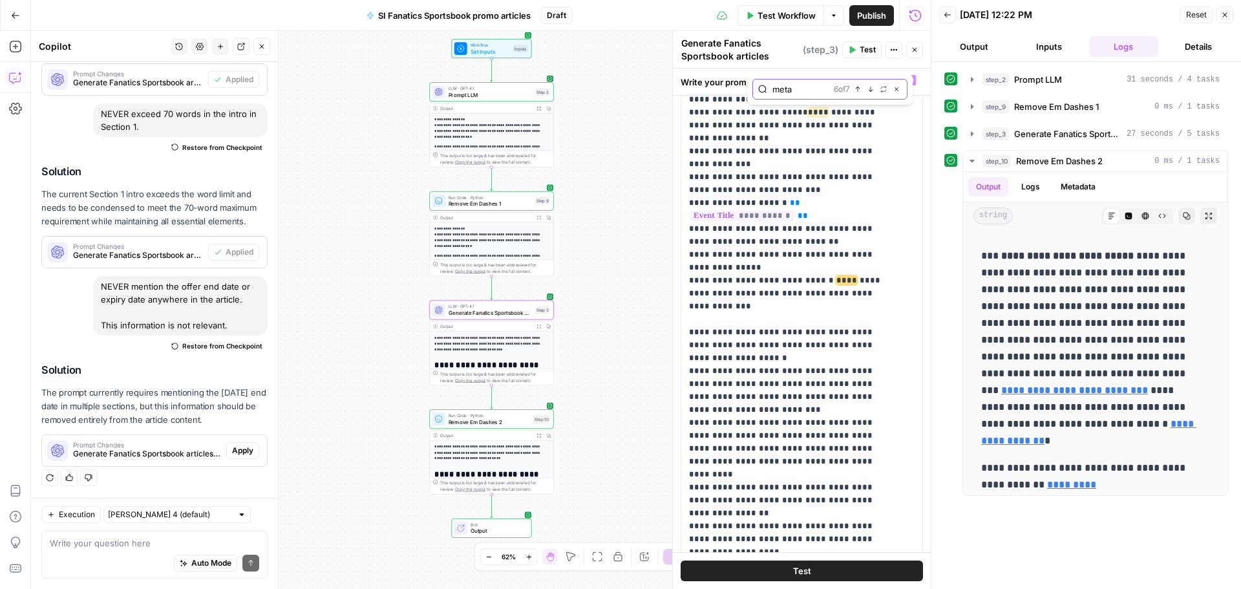
click at [872, 91] on icon "button" at bounding box center [871, 89] width 6 height 6
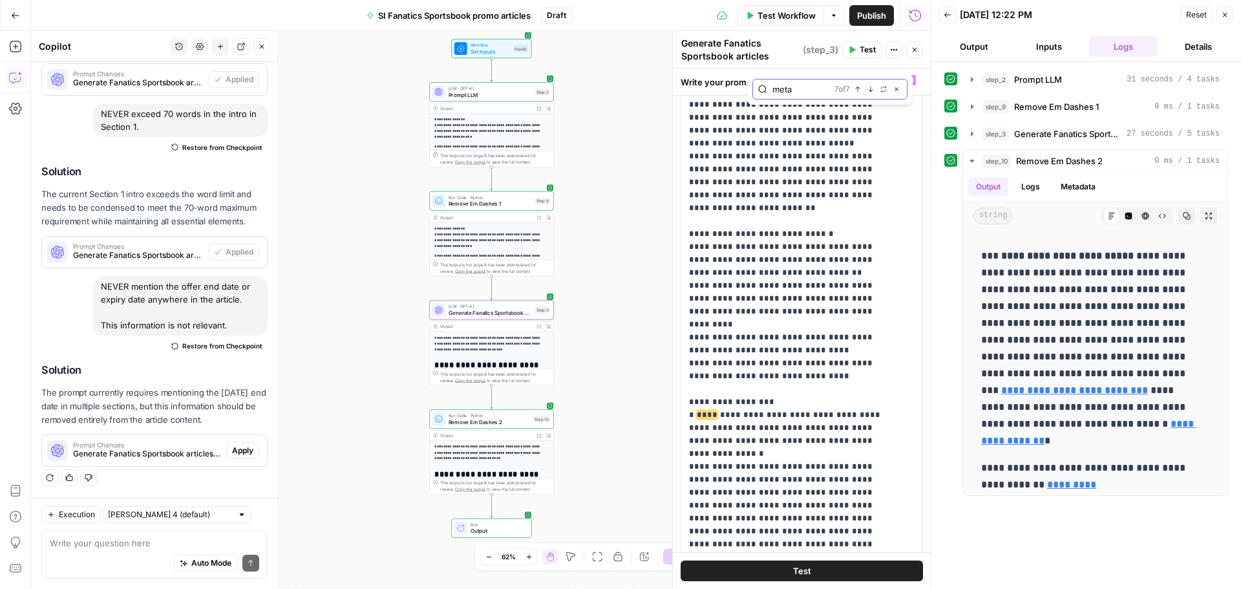
scroll to position [2632, 0]
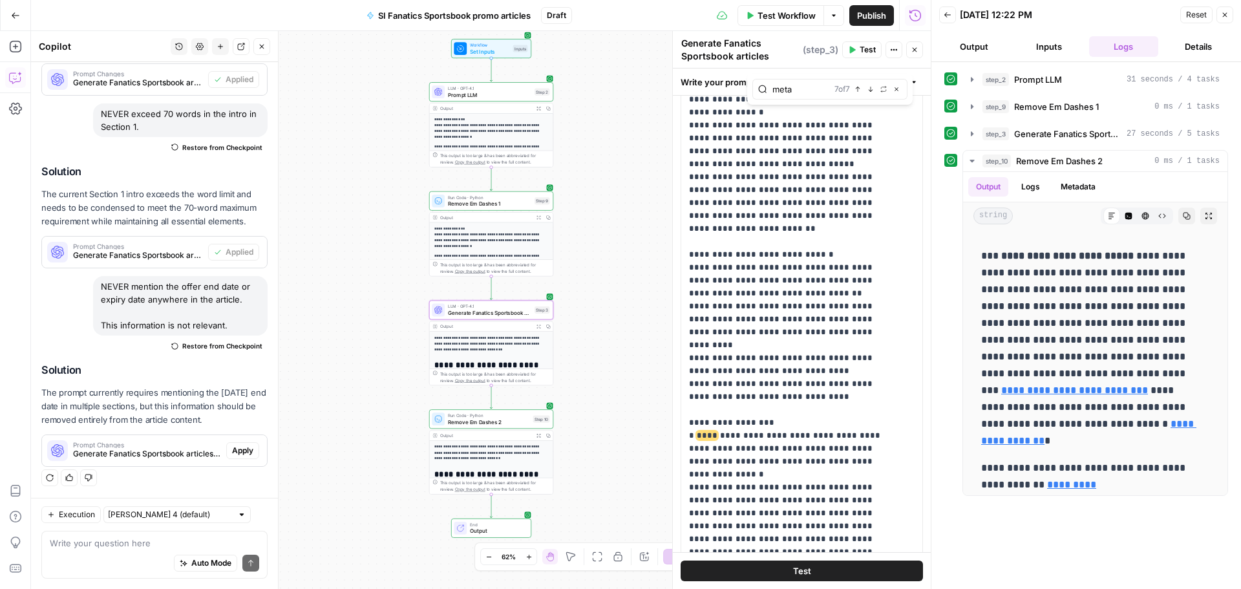
click at [242, 447] on span "Apply" at bounding box center [242, 451] width 21 height 12
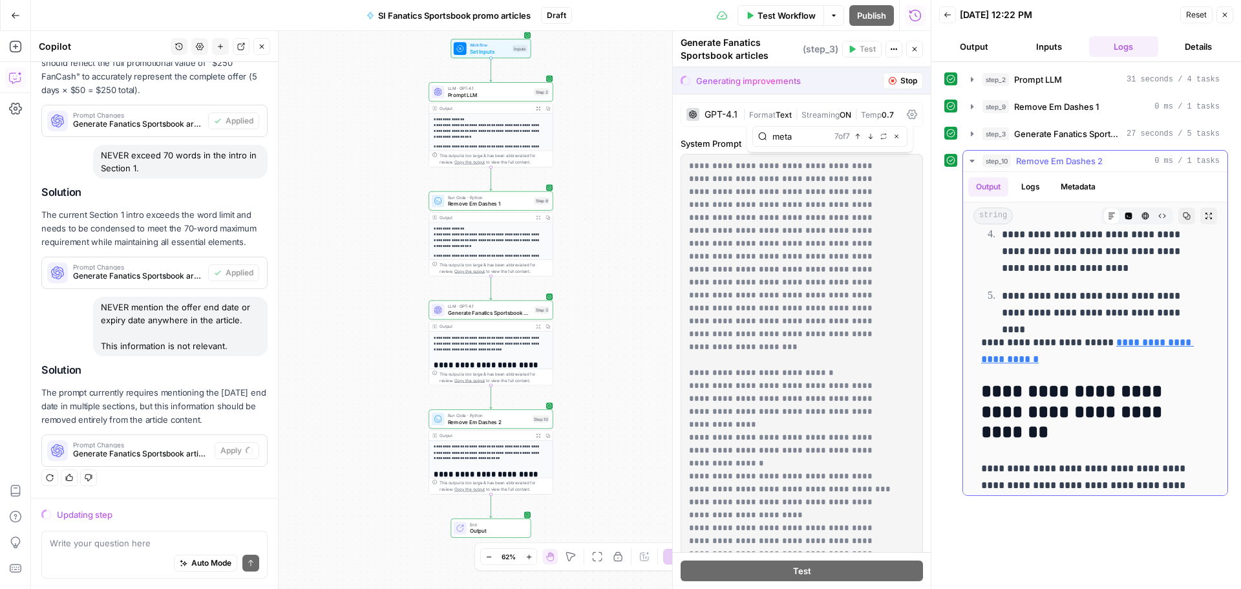
scroll to position [1578, 0]
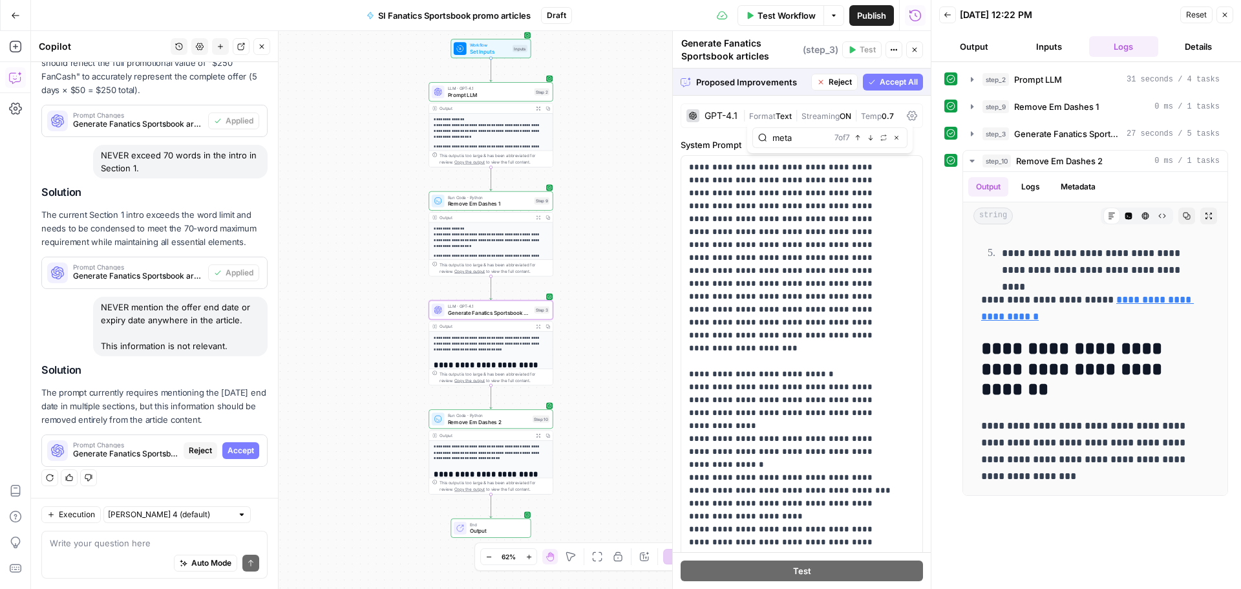
click at [244, 448] on span "Accept" at bounding box center [241, 451] width 27 height 12
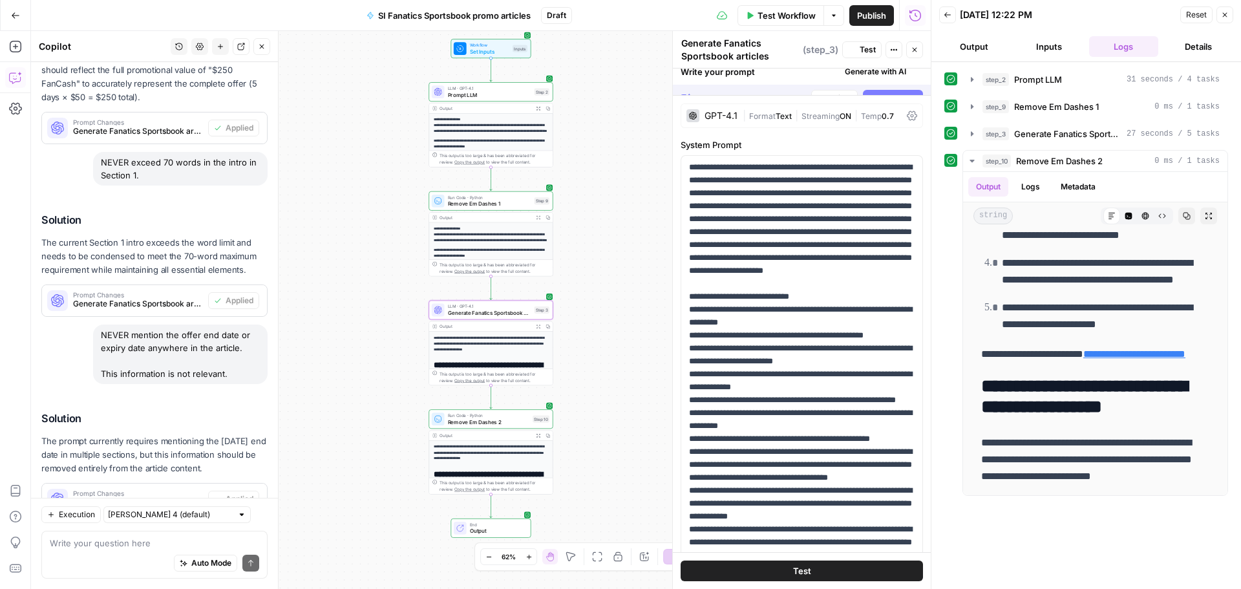
scroll to position [0, 0]
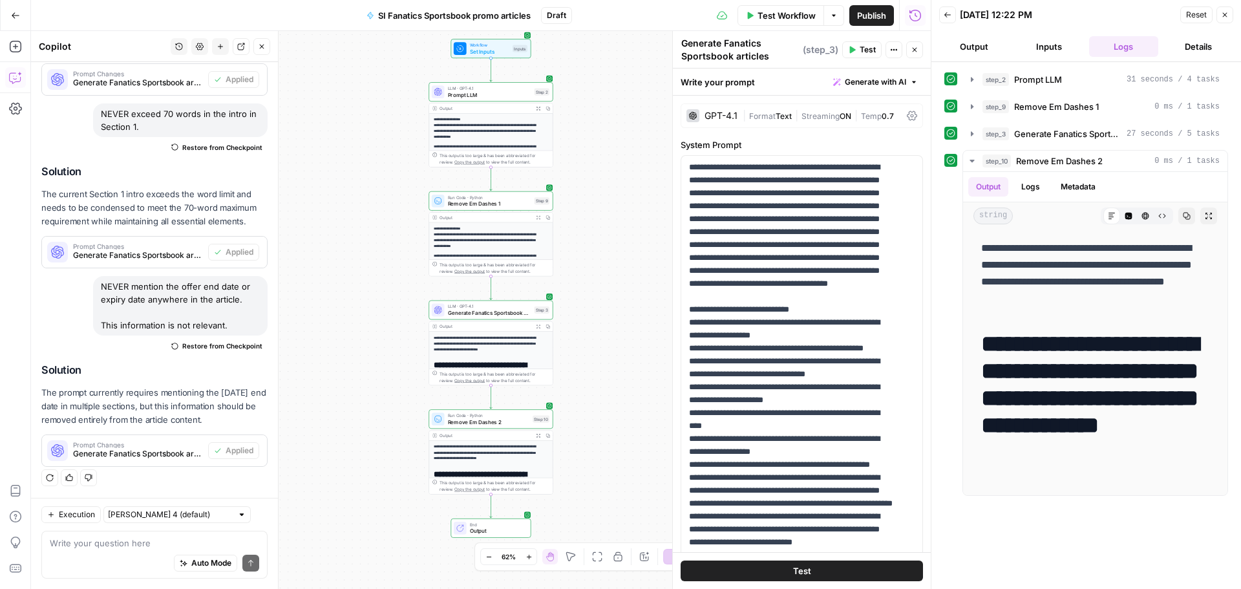
click at [787, 12] on span "Test Workflow" at bounding box center [787, 15] width 58 height 13
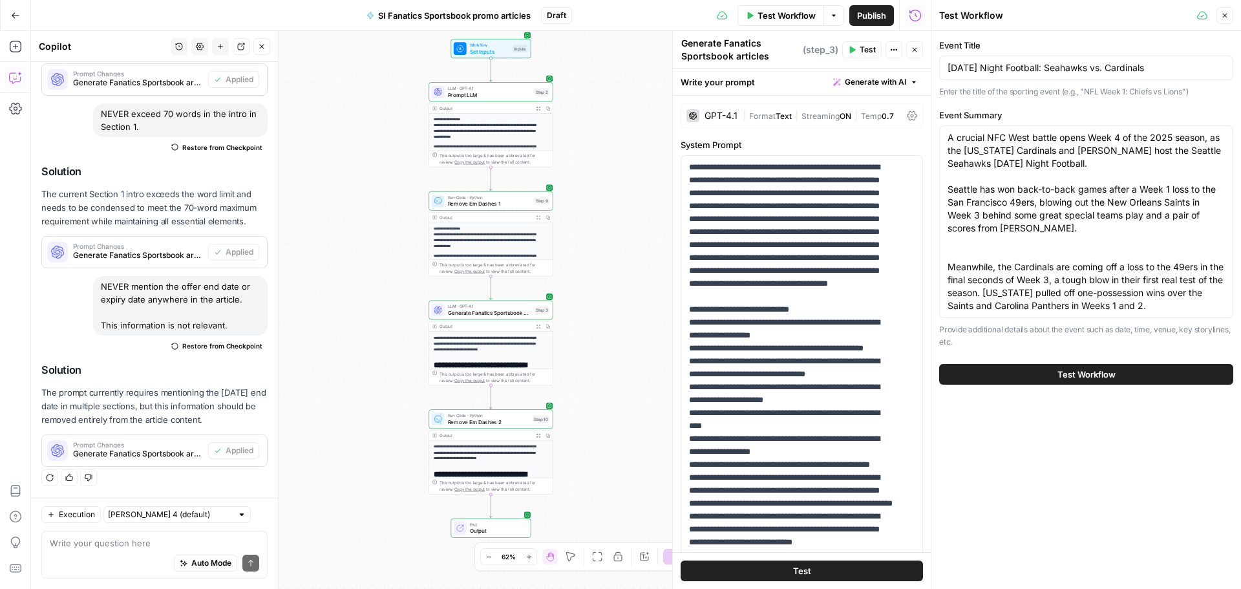
click at [1124, 379] on button "Test Workflow" at bounding box center [1086, 374] width 294 height 21
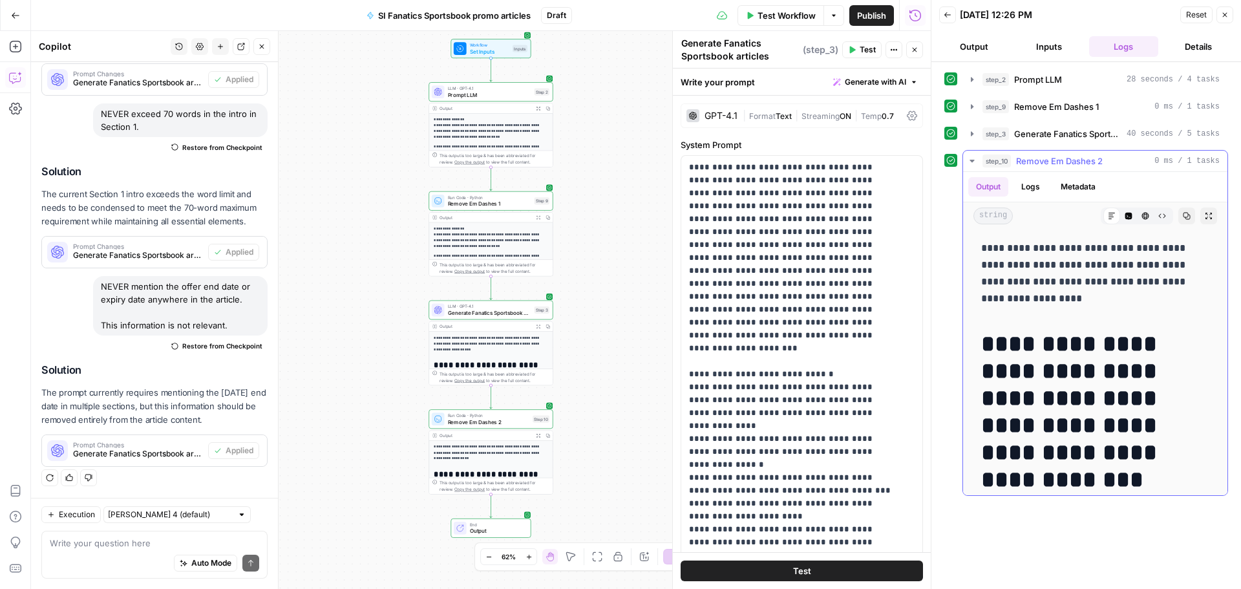
scroll to position [194, 0]
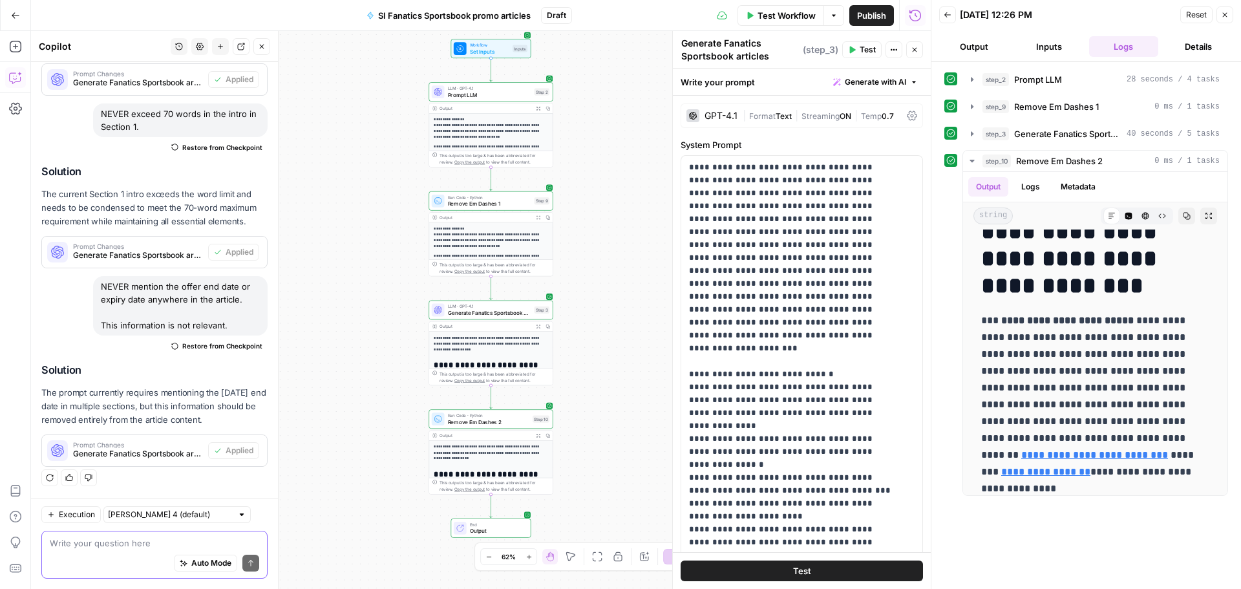
click at [87, 539] on textarea at bounding box center [154, 543] width 209 height 13
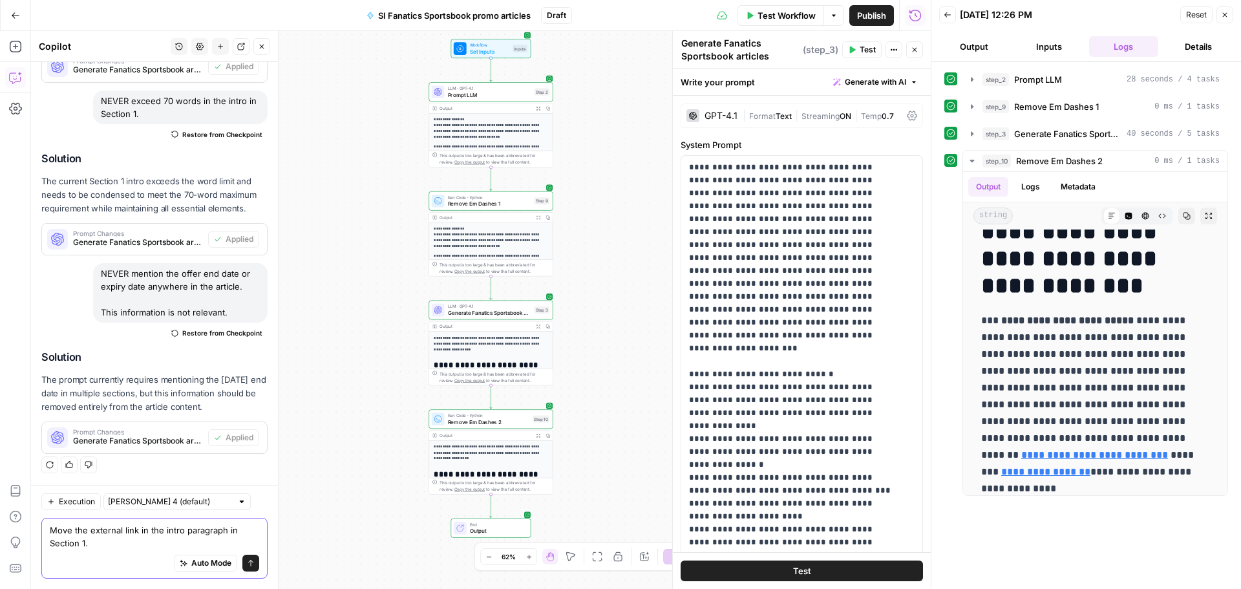
click at [144, 539] on textarea "Move the external link in the intro paragraph in Section 1." at bounding box center [154, 537] width 209 height 26
type textarea "Move the external link in the intro paragraph in Section 1. Use anchor text "$5…"
click at [247, 562] on icon "submit" at bounding box center [251, 563] width 8 height 8
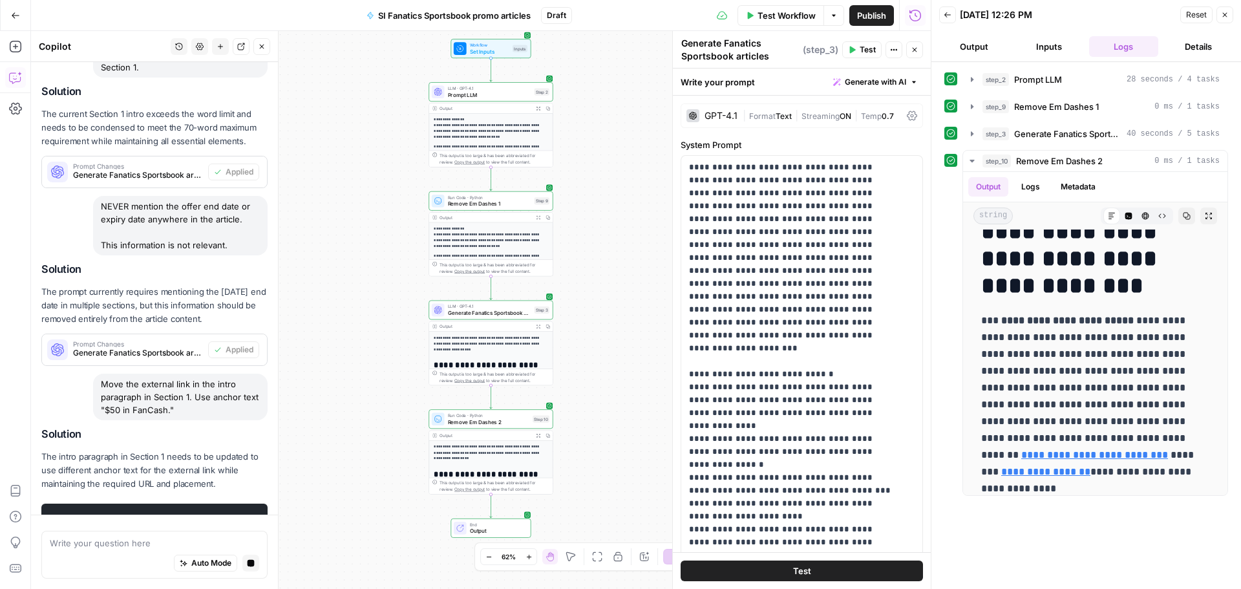
scroll to position [327, 0]
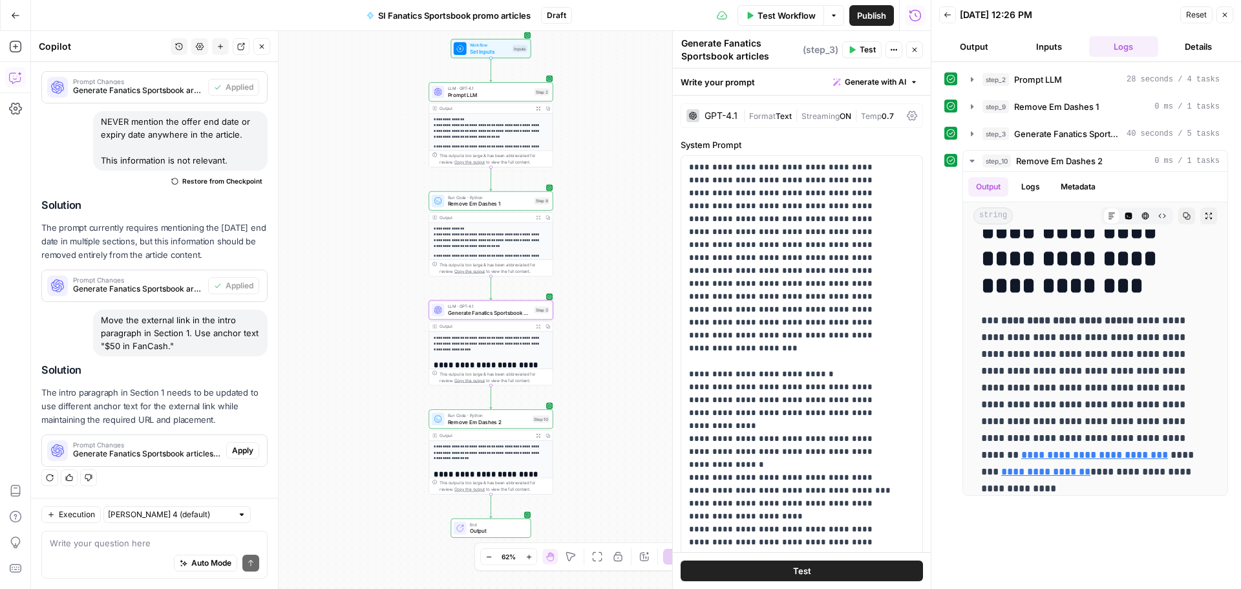
click at [237, 455] on span "Apply" at bounding box center [242, 451] width 21 height 12
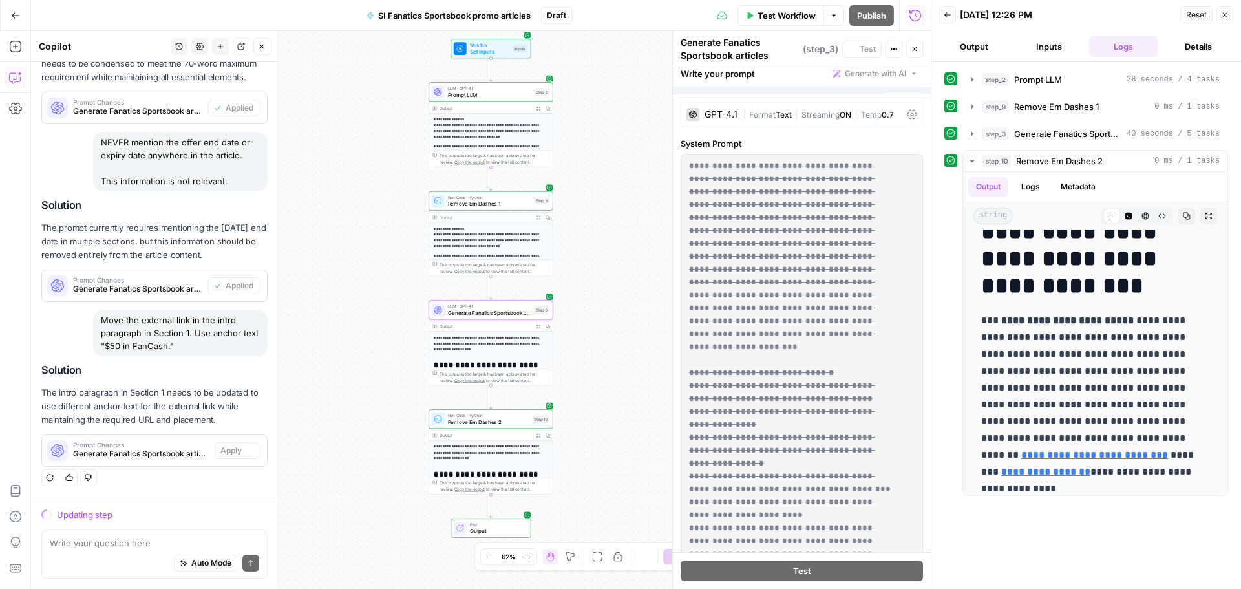
scroll to position [365, 0]
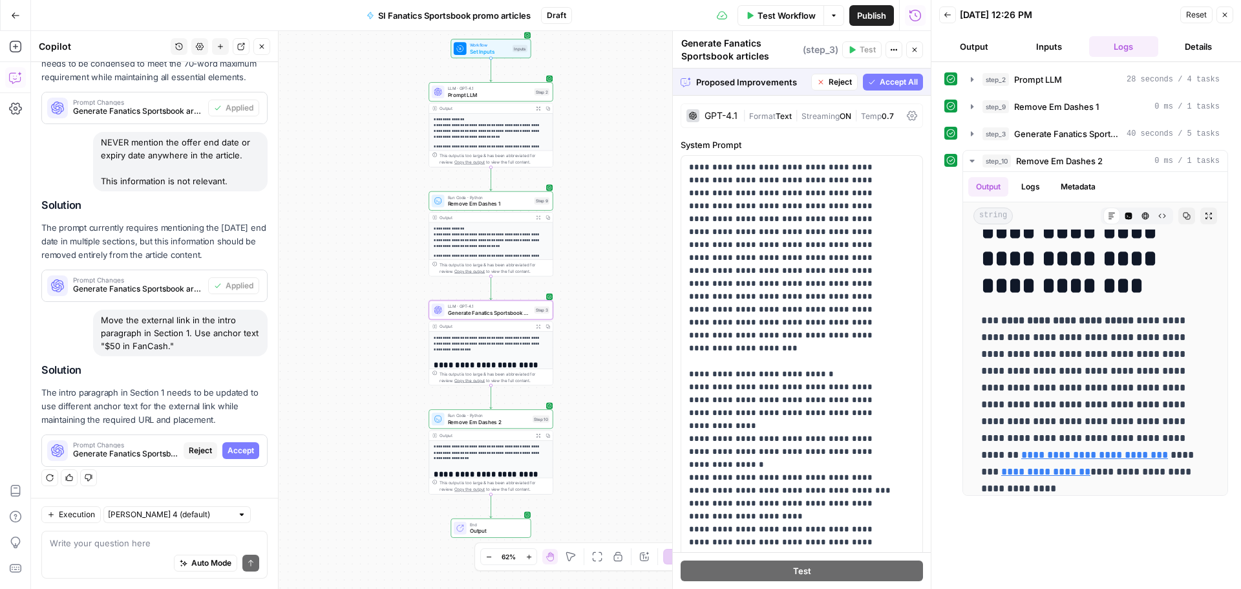
click at [228, 453] on span "Accept" at bounding box center [241, 451] width 27 height 12
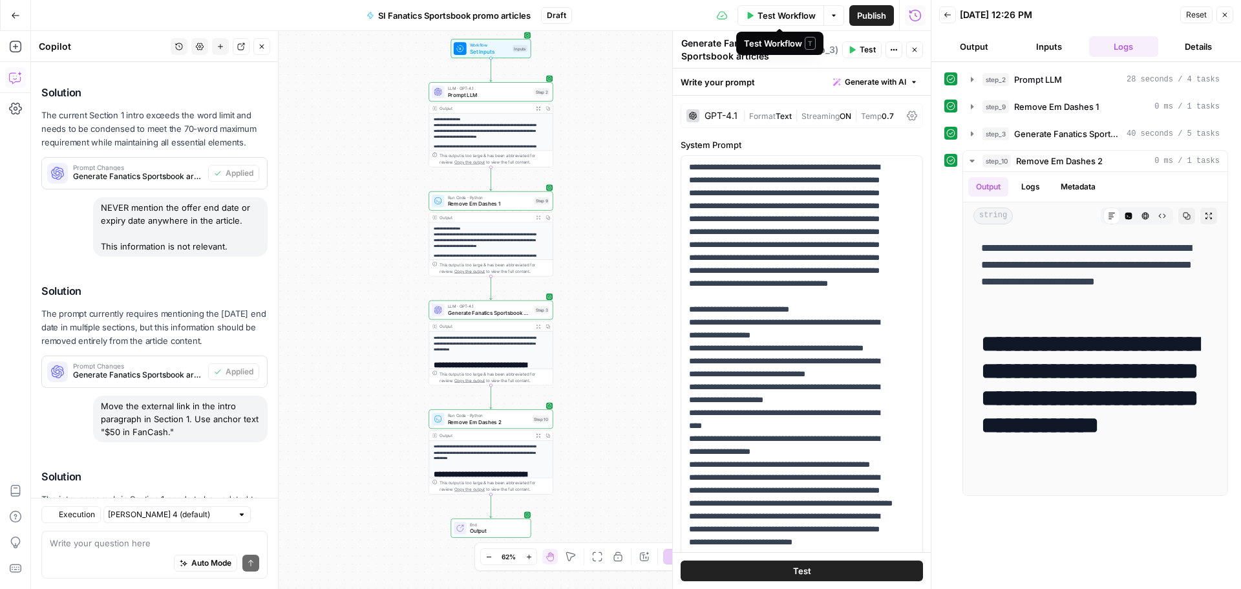
scroll to position [447, 0]
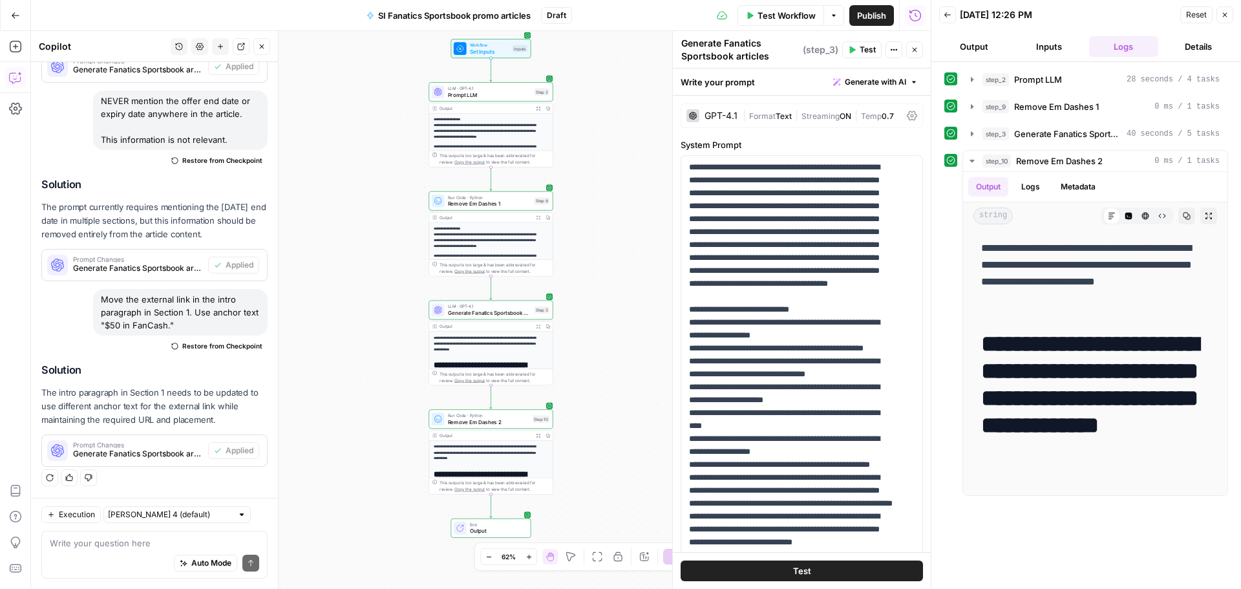
click at [798, 16] on span "Test Workflow" at bounding box center [787, 15] width 58 height 13
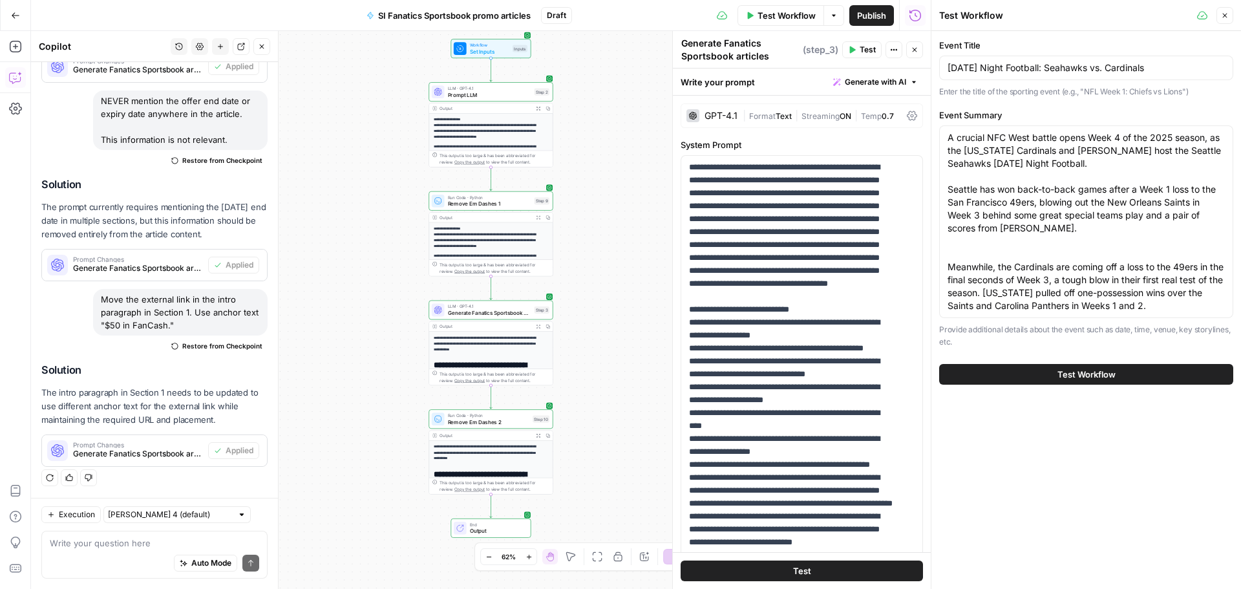
click at [1045, 374] on button "Test Workflow" at bounding box center [1086, 374] width 294 height 21
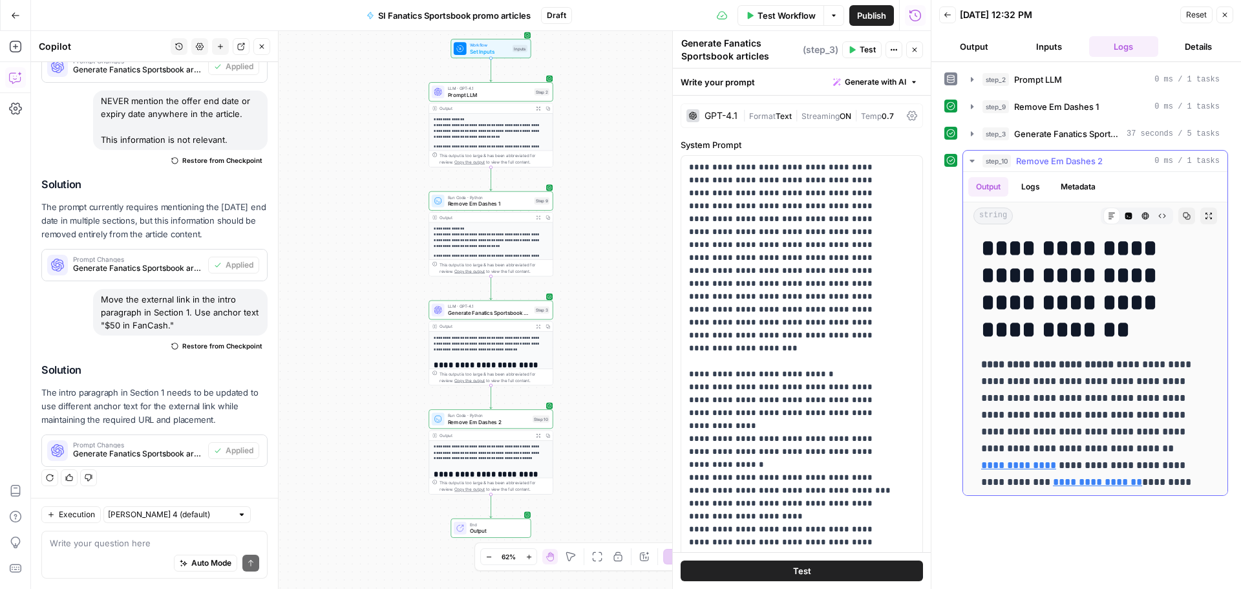
scroll to position [259, 0]
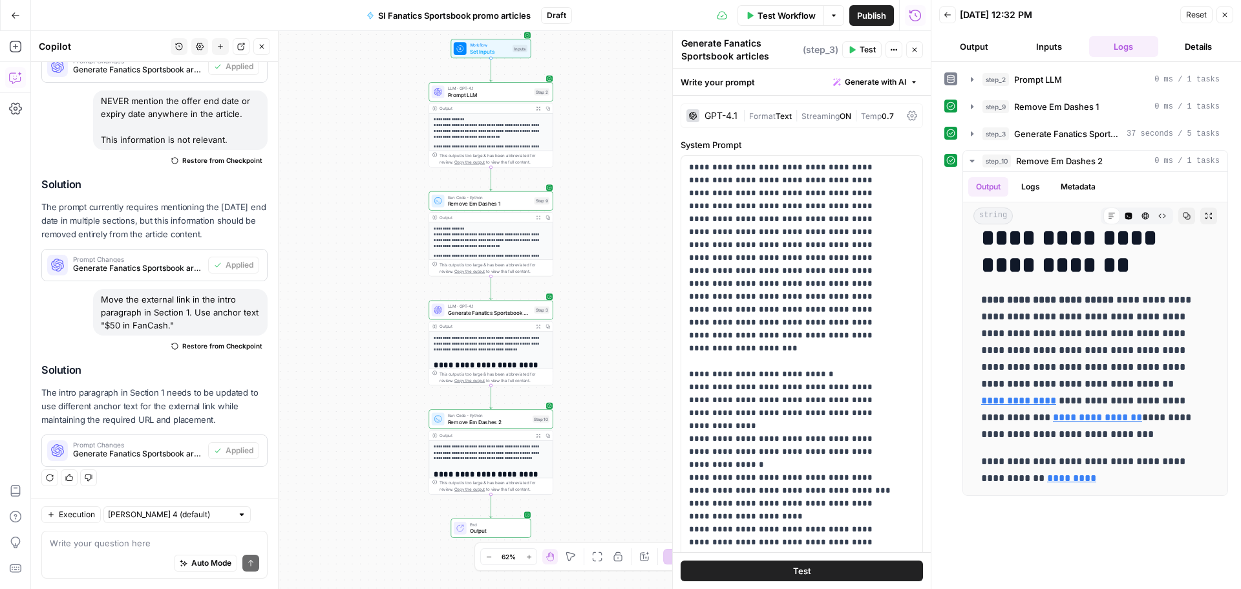
click at [85, 557] on div "Auto Mode Send" at bounding box center [154, 564] width 209 height 28
type textarea "a"
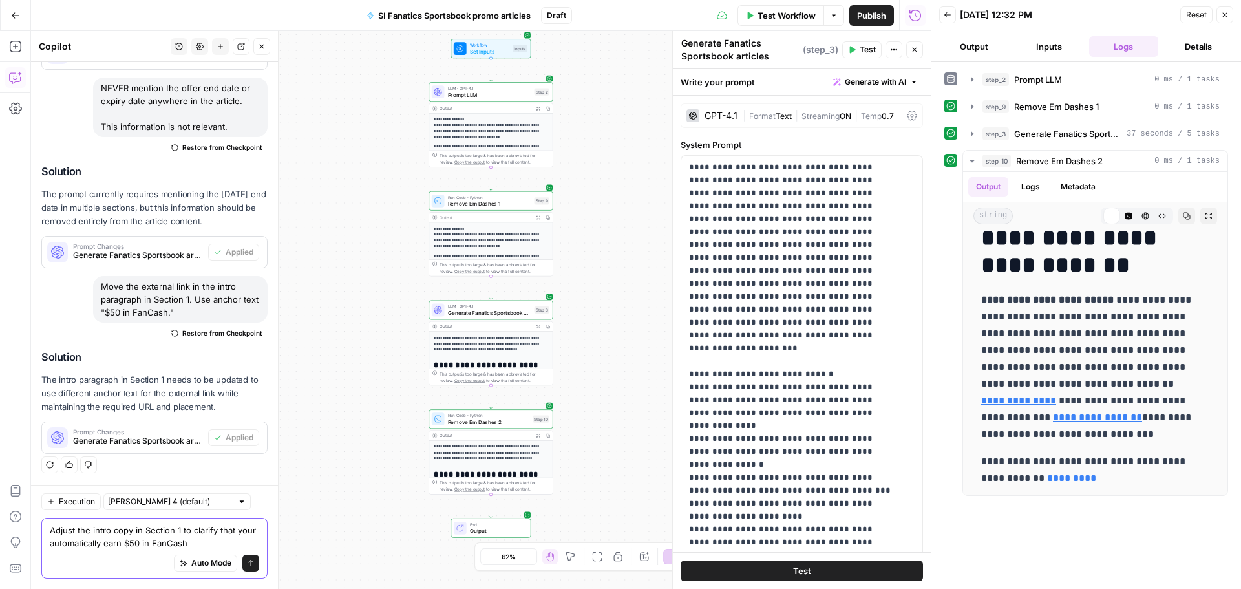
click at [66, 542] on textarea "Adjust the intro copy in Section 1 to clarify that your automatically earn $50 …" at bounding box center [154, 537] width 209 height 26
click at [222, 540] on textarea "Adjust the intro copy in Section 1 to clarify that you automatically earn $50 i…" at bounding box center [154, 537] width 209 height 26
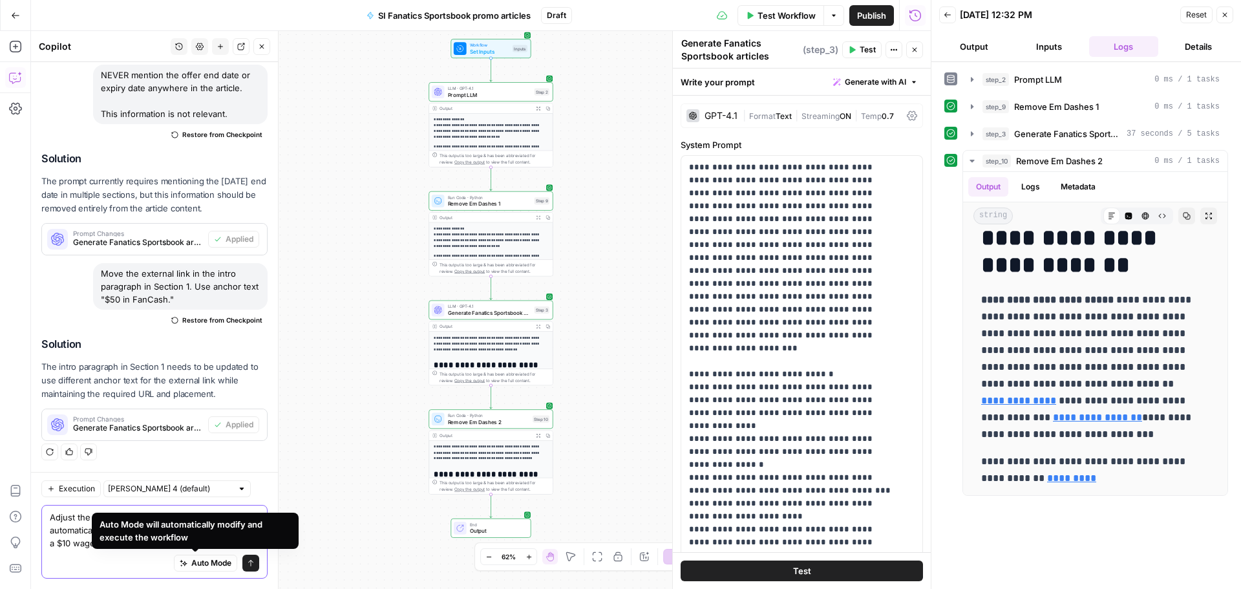
type textarea "Adjust the intro copy in Section 1 to clarify that you automatically earn $50 i…"
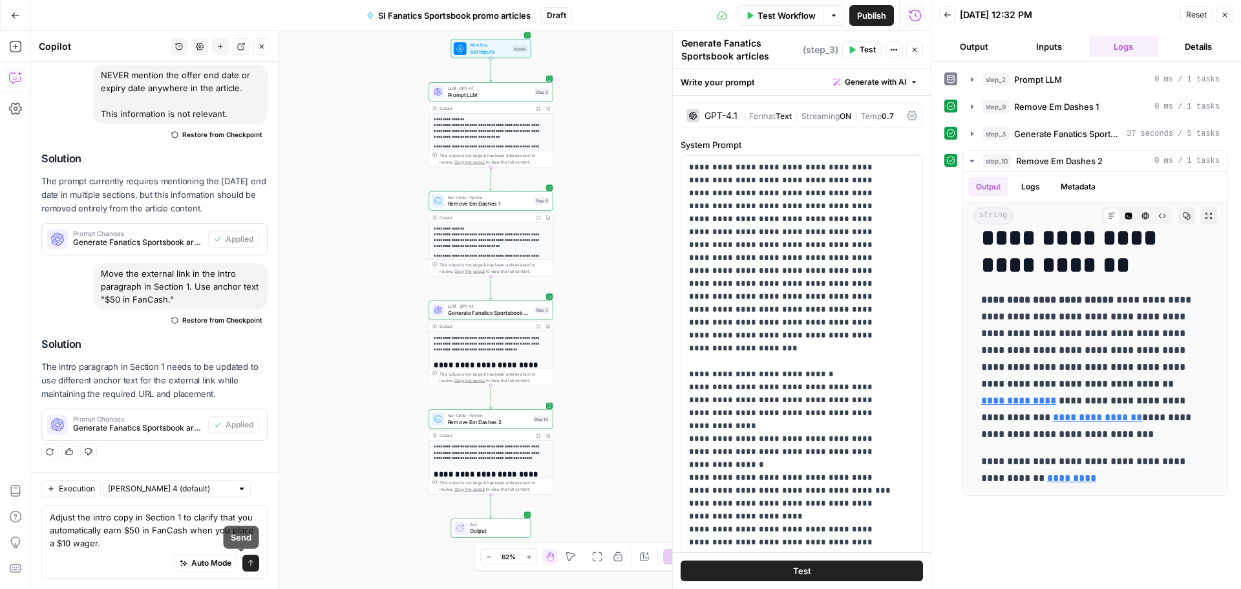
click at [242, 563] on button "Send" at bounding box center [250, 563] width 17 height 17
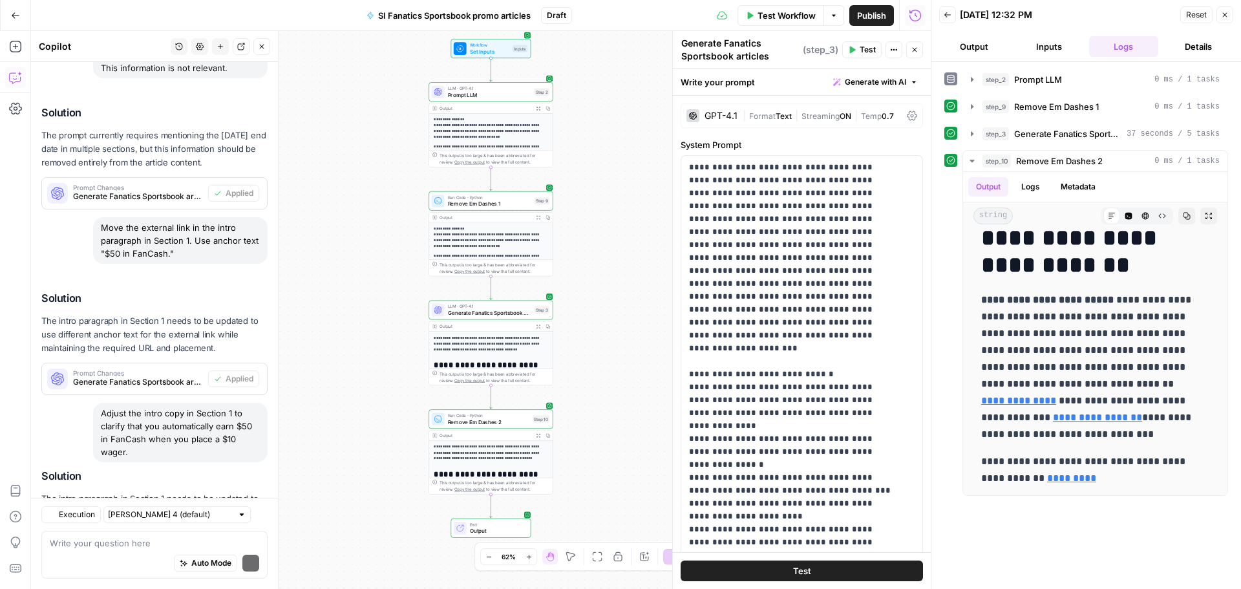
scroll to position [626, 0]
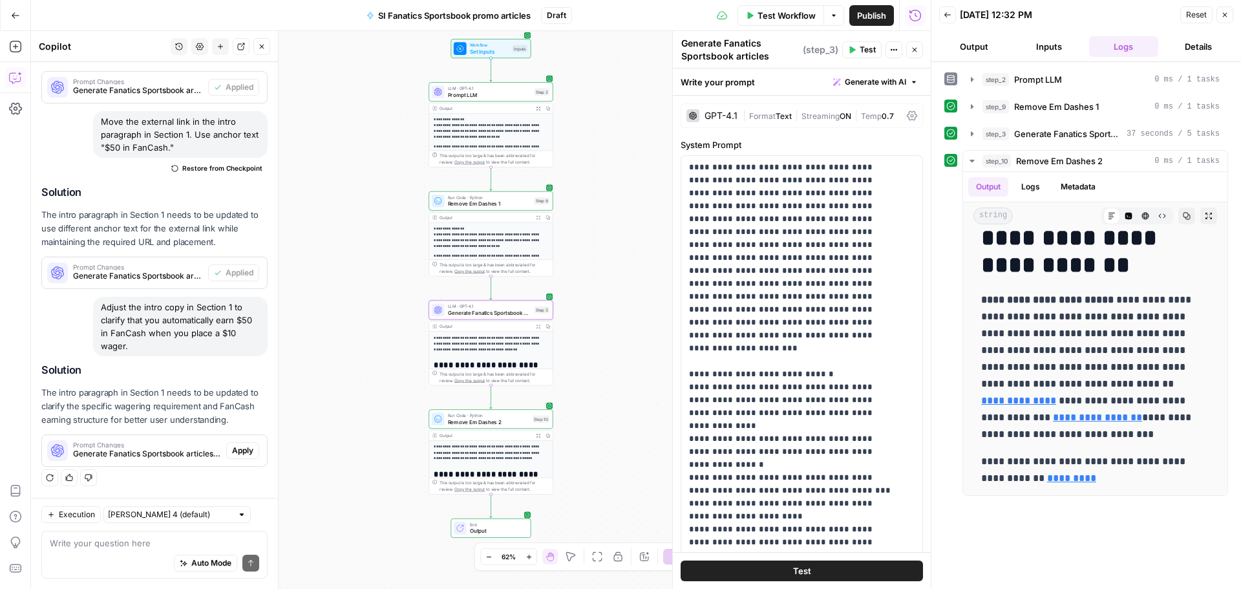
click at [237, 449] on span "Apply" at bounding box center [242, 451] width 21 height 12
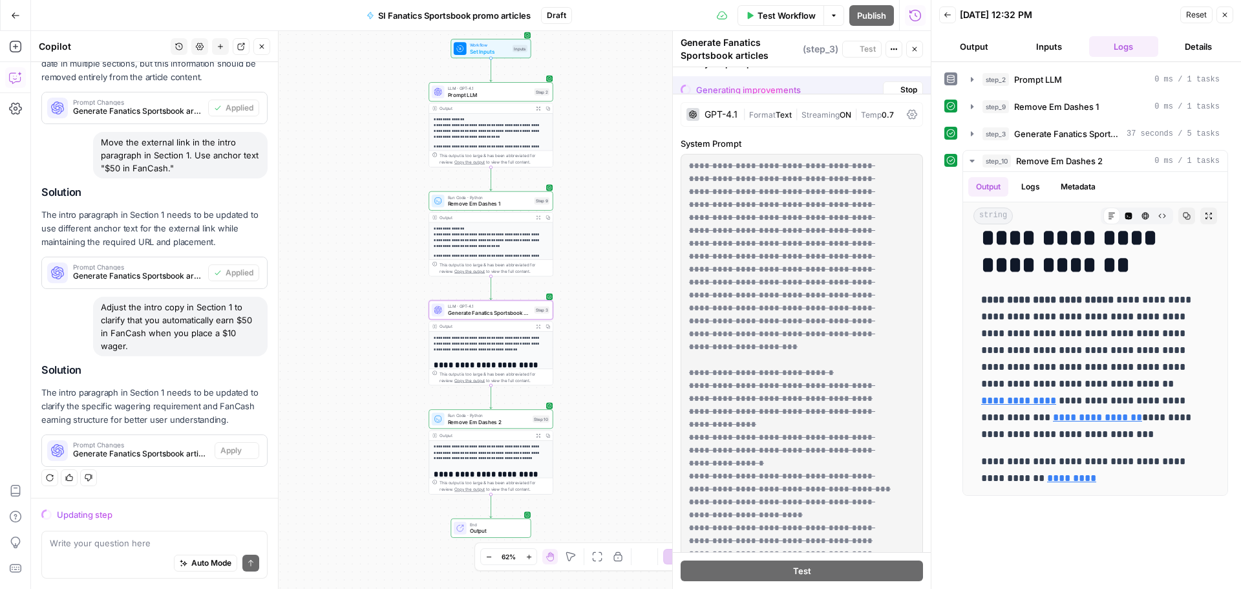
scroll to position [543, 0]
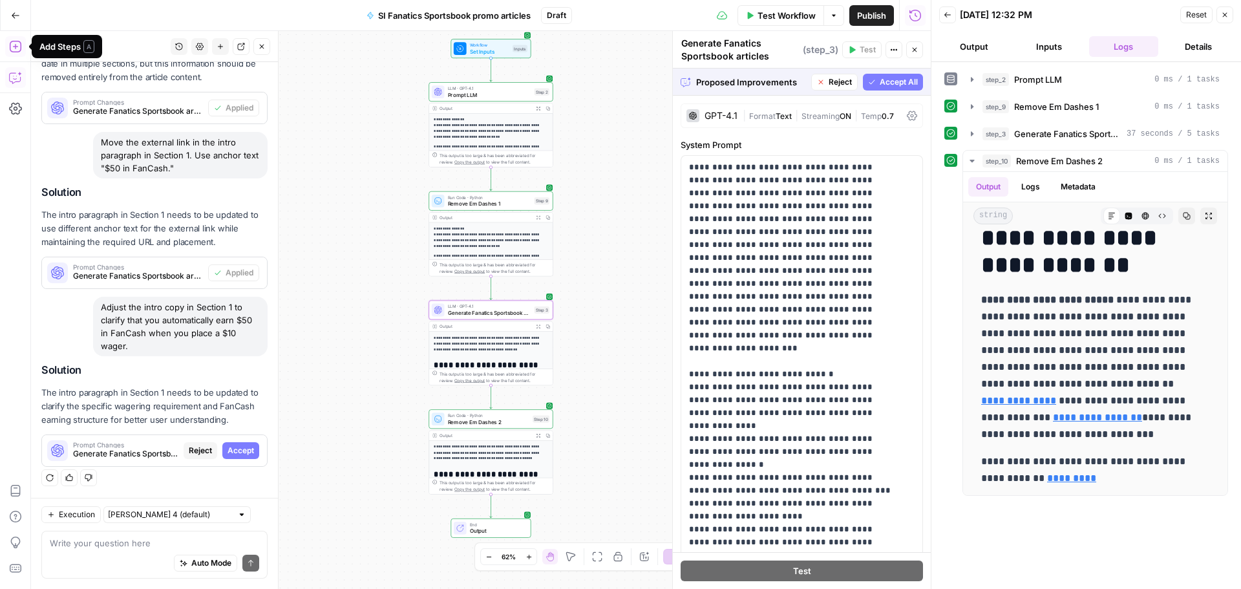
click at [237, 445] on span "Accept" at bounding box center [241, 451] width 27 height 12
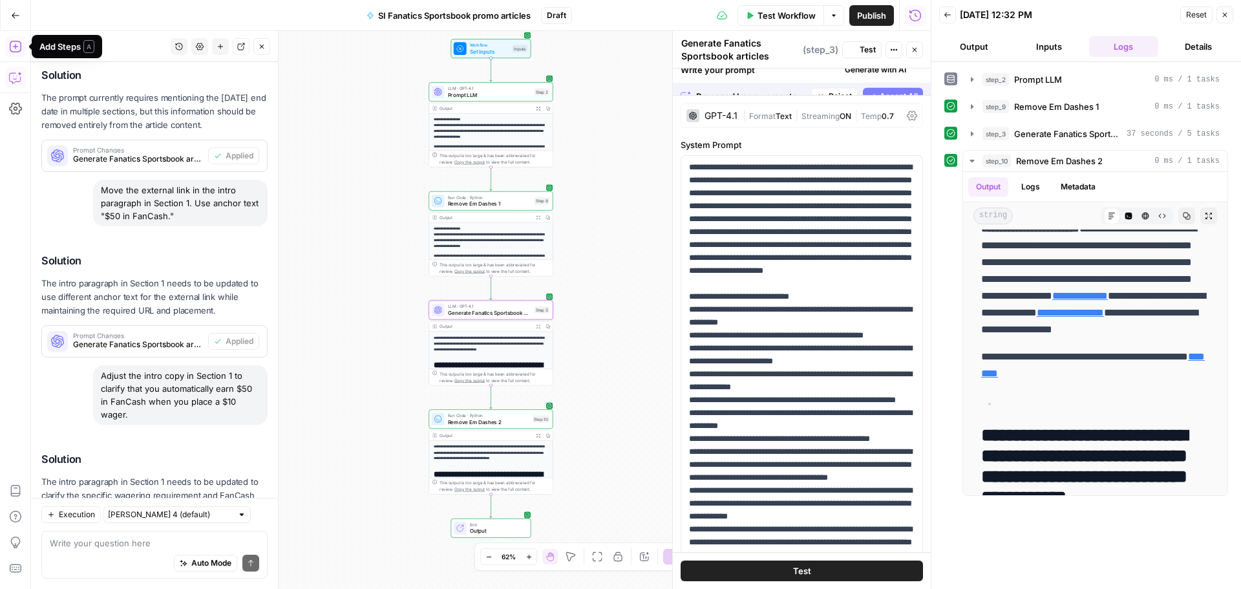
scroll to position [0, 0]
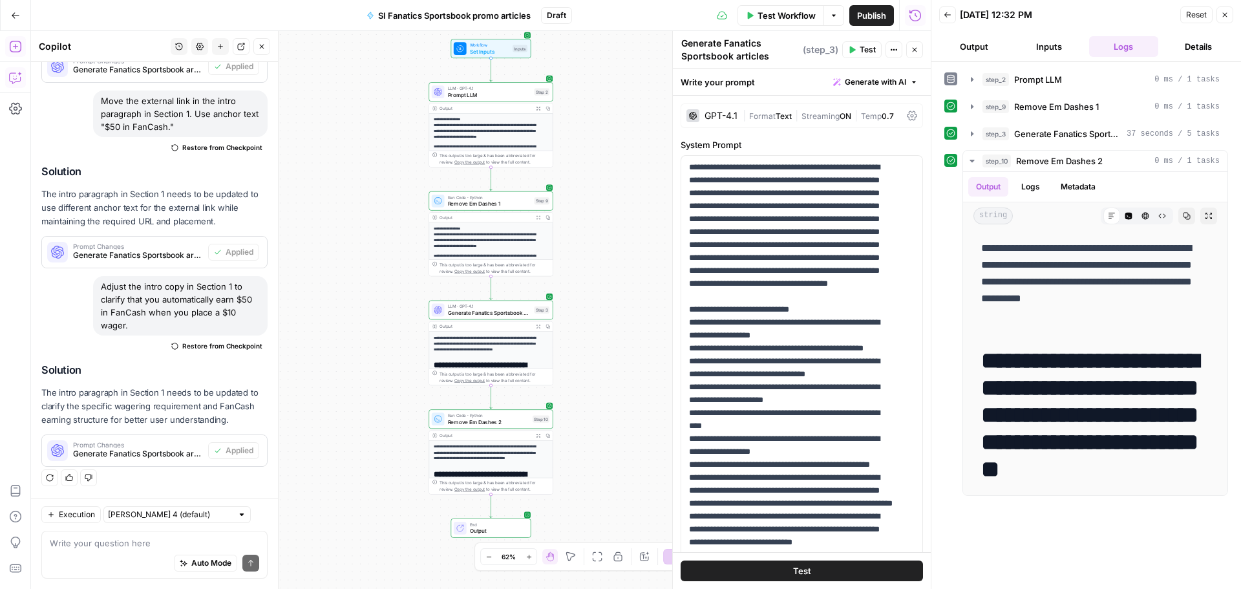
click at [799, 6] on button "Test Workflow" at bounding box center [781, 15] width 87 height 21
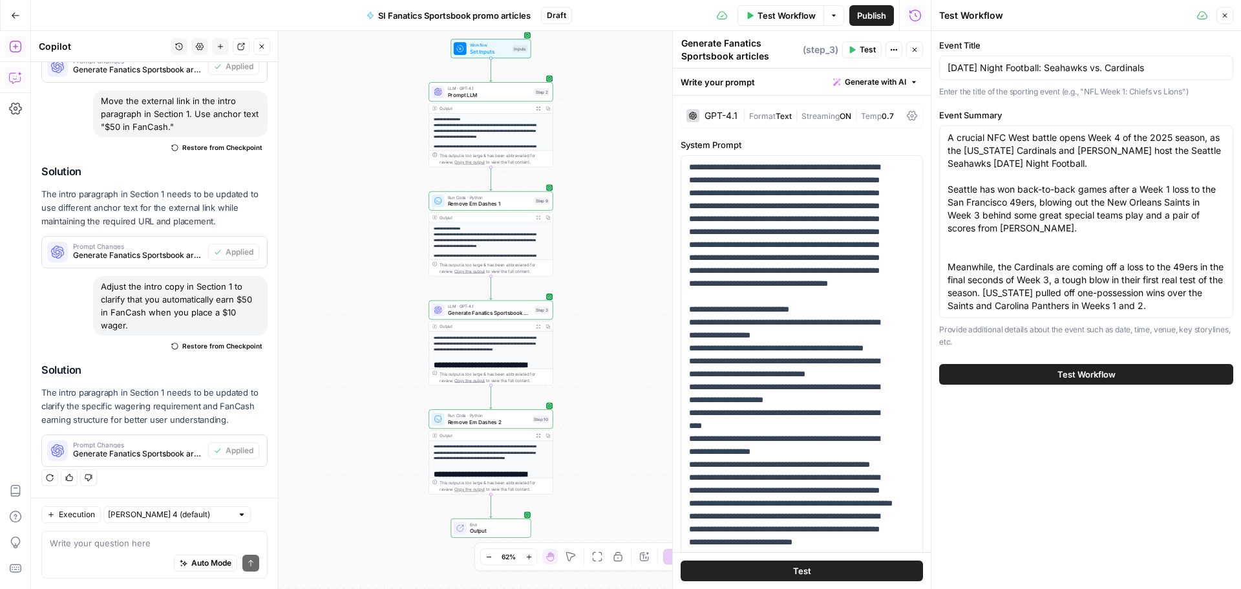
click at [1056, 373] on button "Test Workflow" at bounding box center [1086, 374] width 294 height 21
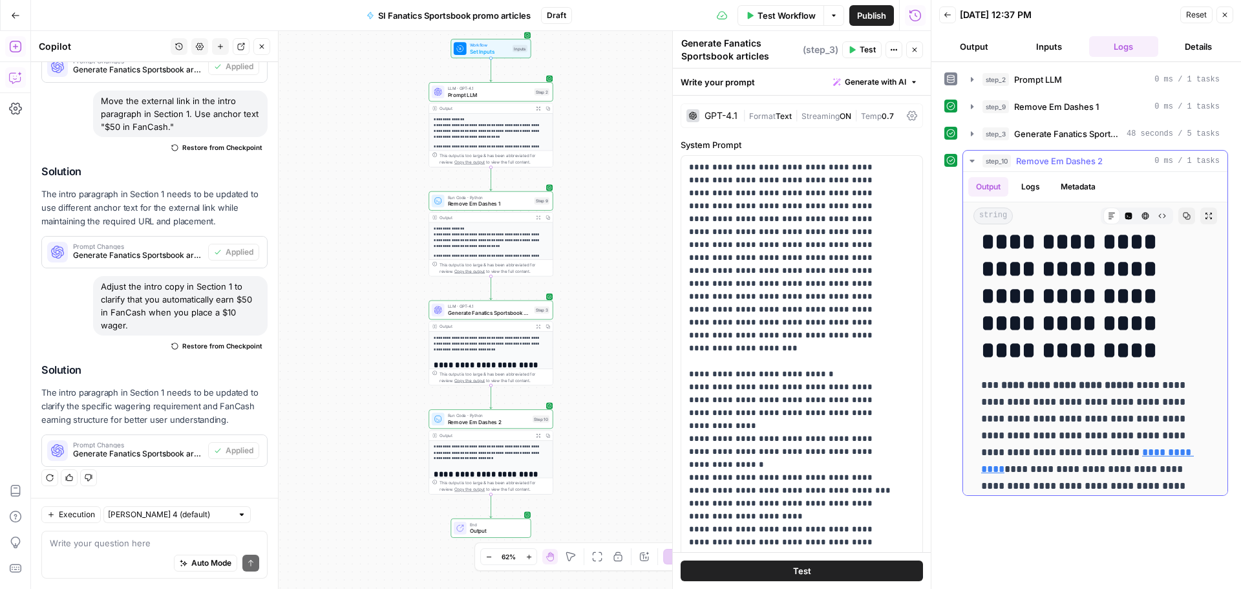
scroll to position [194, 0]
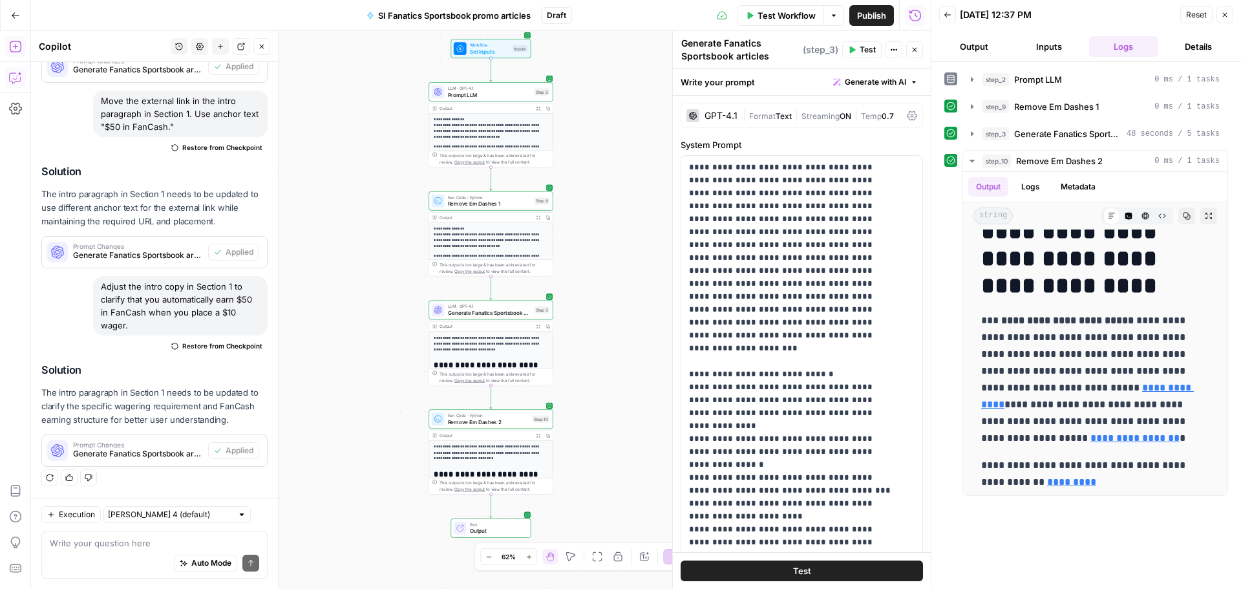
click at [87, 553] on div "Auto Mode Send" at bounding box center [154, 564] width 209 height 28
click at [173, 302] on div "Adjust the intro copy in Section 1 to clarify that you automatically earn $50 i…" at bounding box center [180, 305] width 175 height 59
click at [173, 303] on div "Adjust the intro copy in Section 1 to clarify that you automatically earn $50 i…" at bounding box center [180, 305] width 175 height 59
copy div "Adjust the intro copy in Section 1 to clarify that you automatically earn $50 i…"
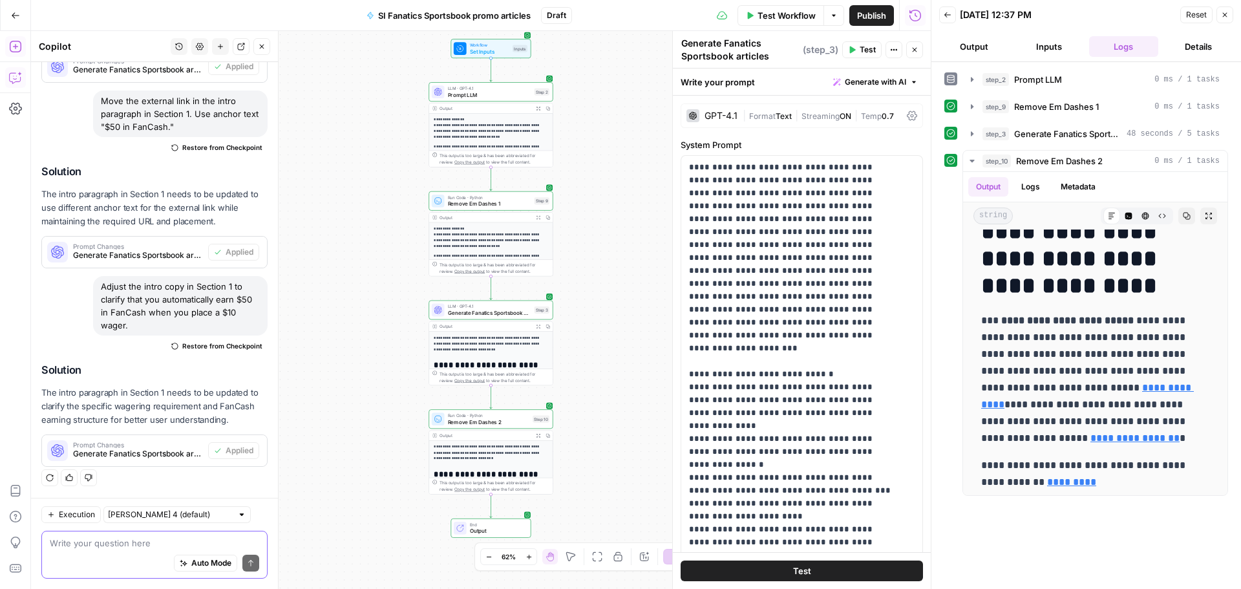
click at [95, 543] on textarea at bounding box center [154, 543] width 209 height 13
paste textarea "Adjust the intro copy in Section 1 to clarify that you automatically earn $50 i…"
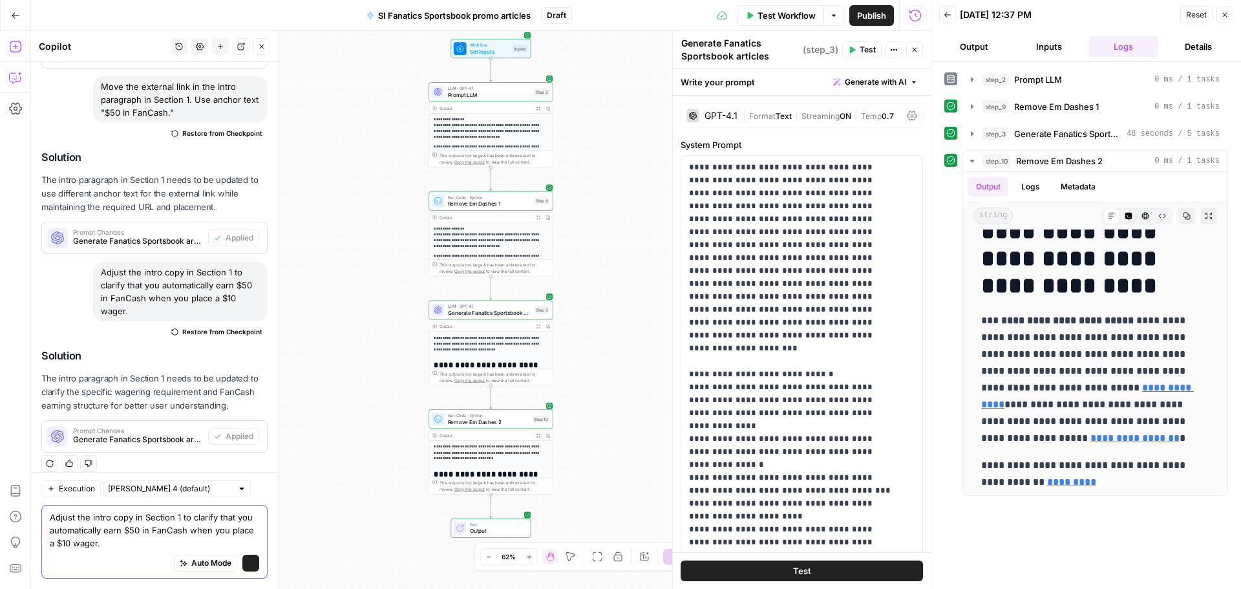
scroll to position [672, 0]
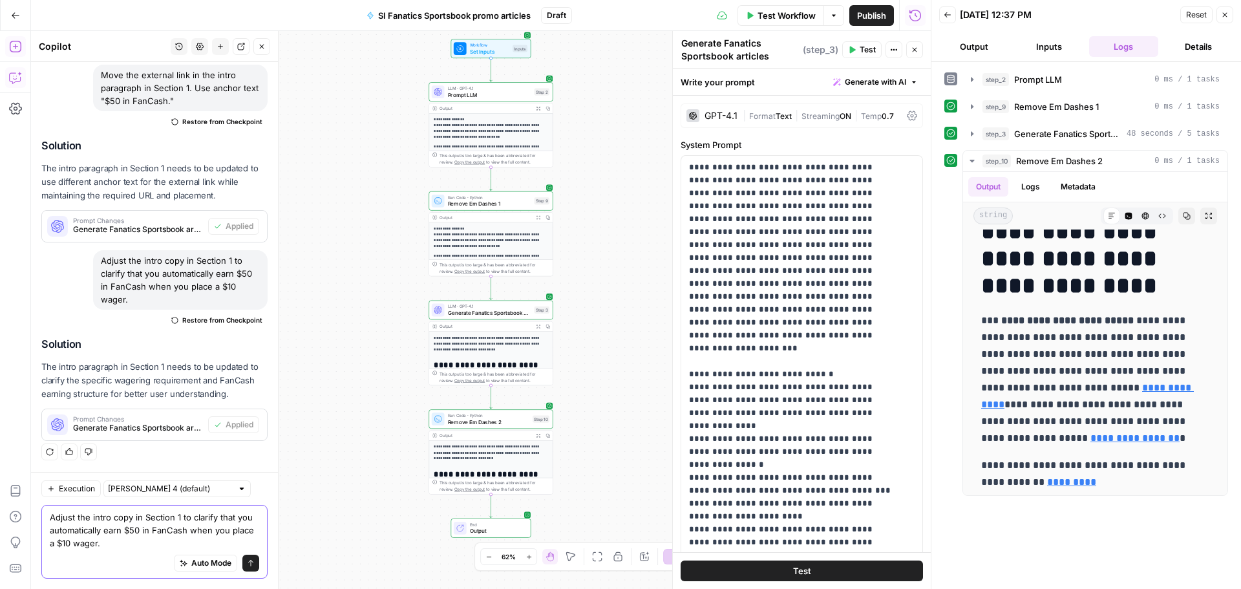
drag, startPoint x: 70, startPoint y: 532, endPoint x: 140, endPoint y: 542, distance: 71.2
click at [140, 542] on textarea "Adjust the intro copy in Section 1 to clarify that you automatically earn $50 i…" at bounding box center [154, 530] width 209 height 39
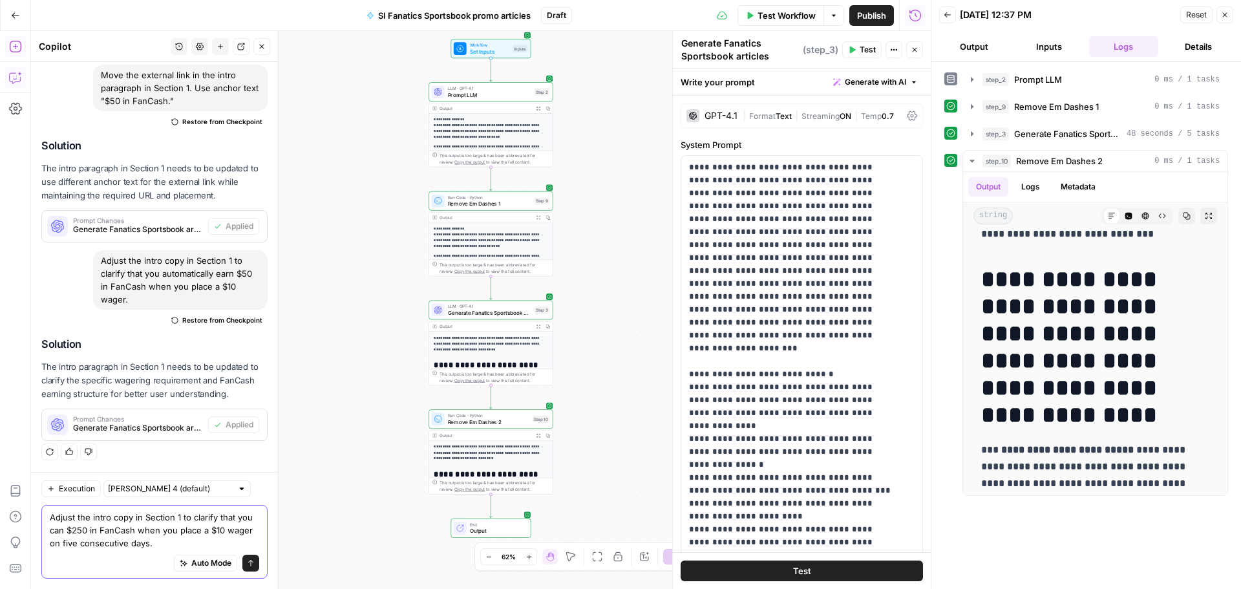
click at [84, 530] on textarea "Adjust the intro copy in Section 1 to clarify that you can $250 in FanCash when…" at bounding box center [154, 530] width 209 height 39
click at [208, 545] on textarea "Adjust the intro copy in Section 1 to clarify that you can get $250 in FanCash …" at bounding box center [154, 530] width 209 height 39
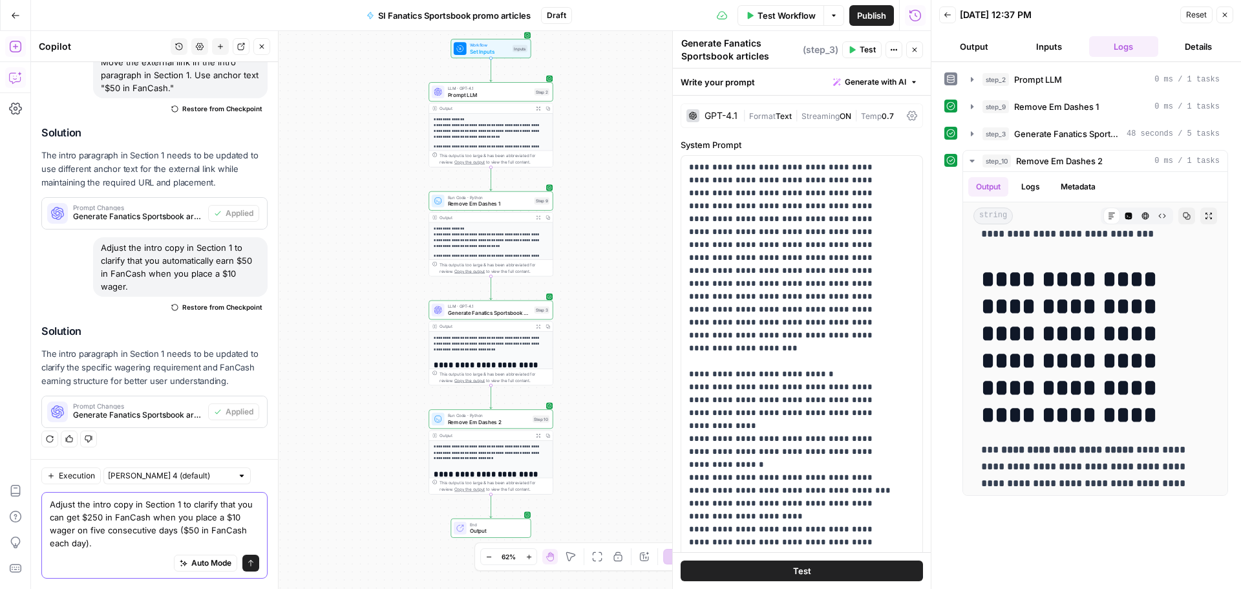
type textarea "Adjust the intro copy in Section 1 to clarify that you can get $250 in FanCash …"
click at [247, 563] on icon "submit" at bounding box center [251, 563] width 8 height 8
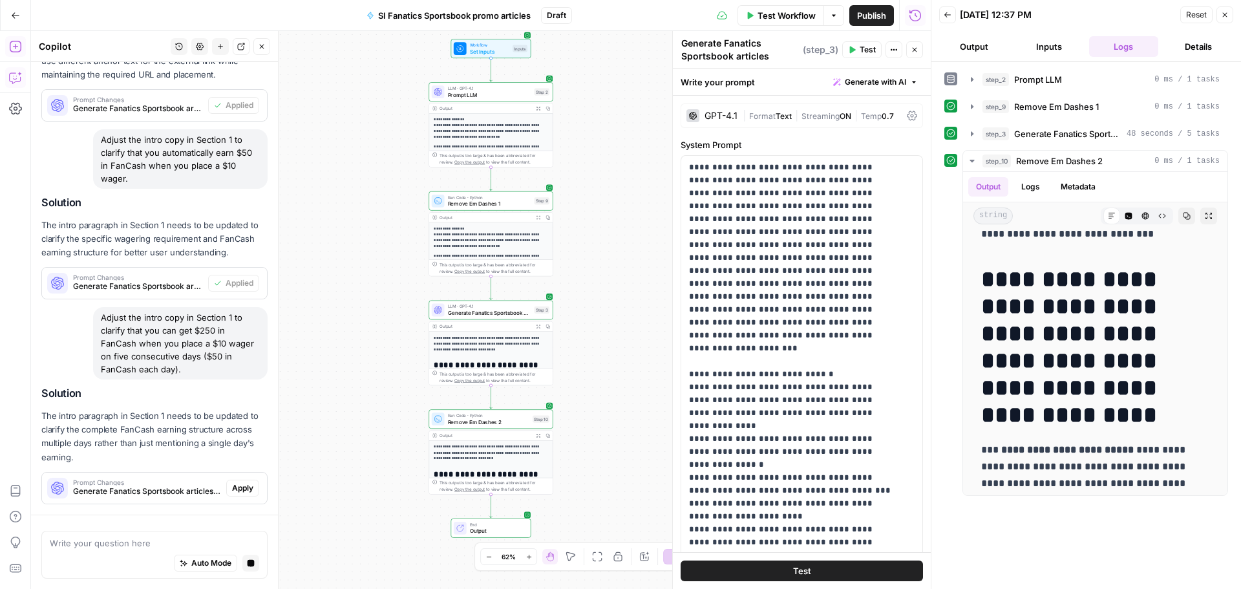
scroll to position [710, 0]
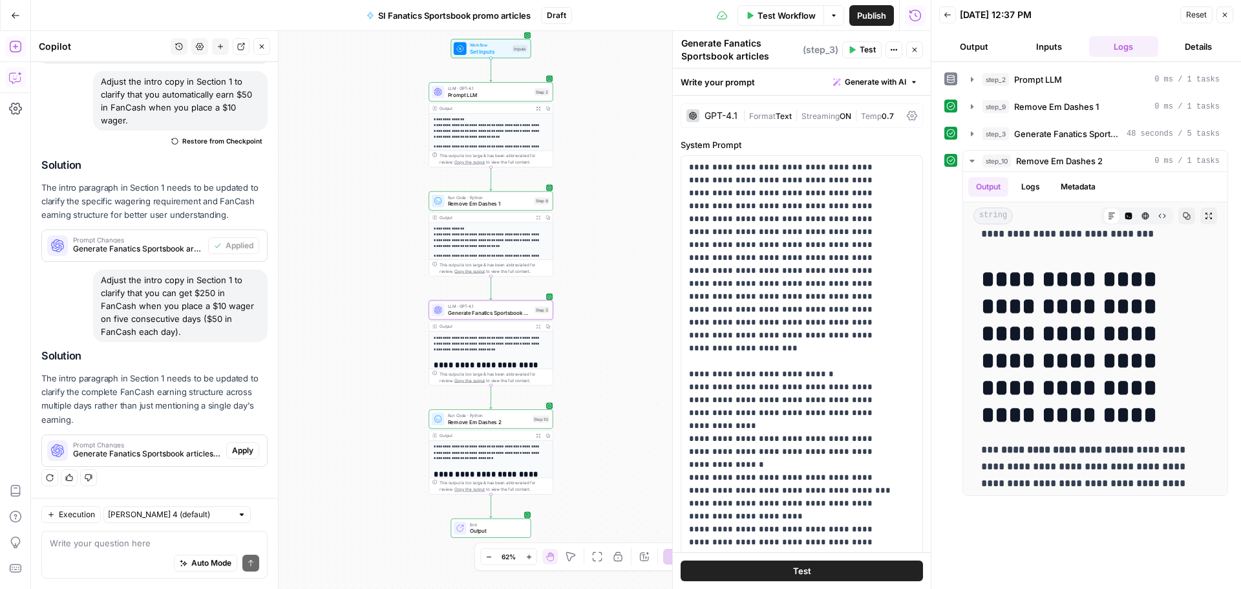
click at [243, 458] on button "Apply" at bounding box center [242, 450] width 33 height 17
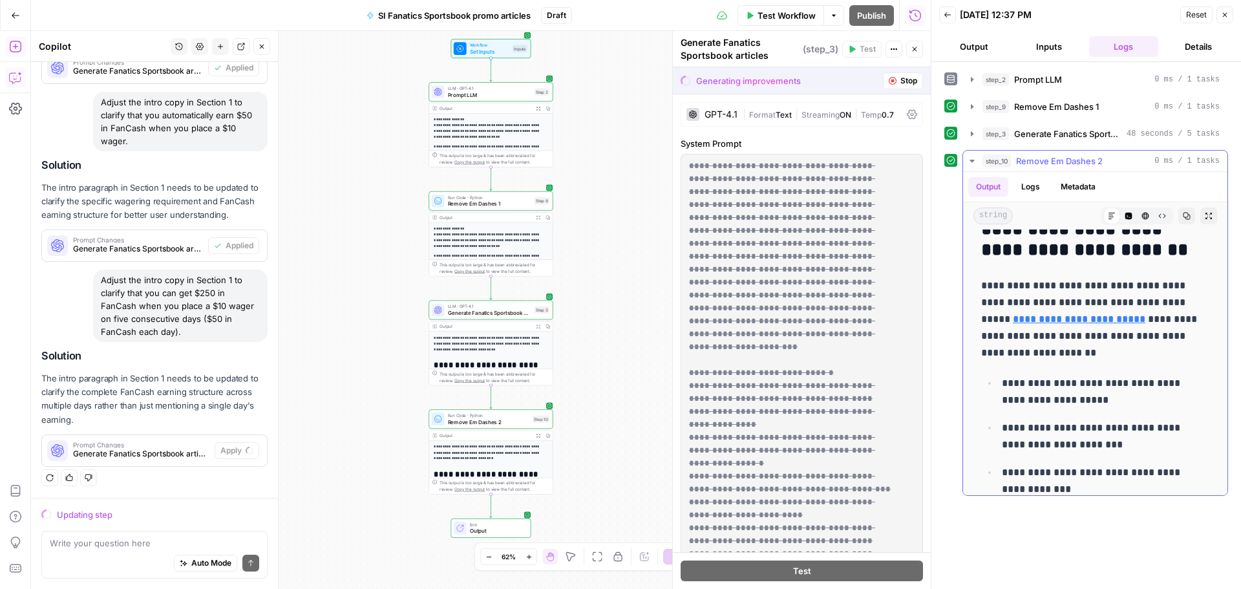
scroll to position [582, 0]
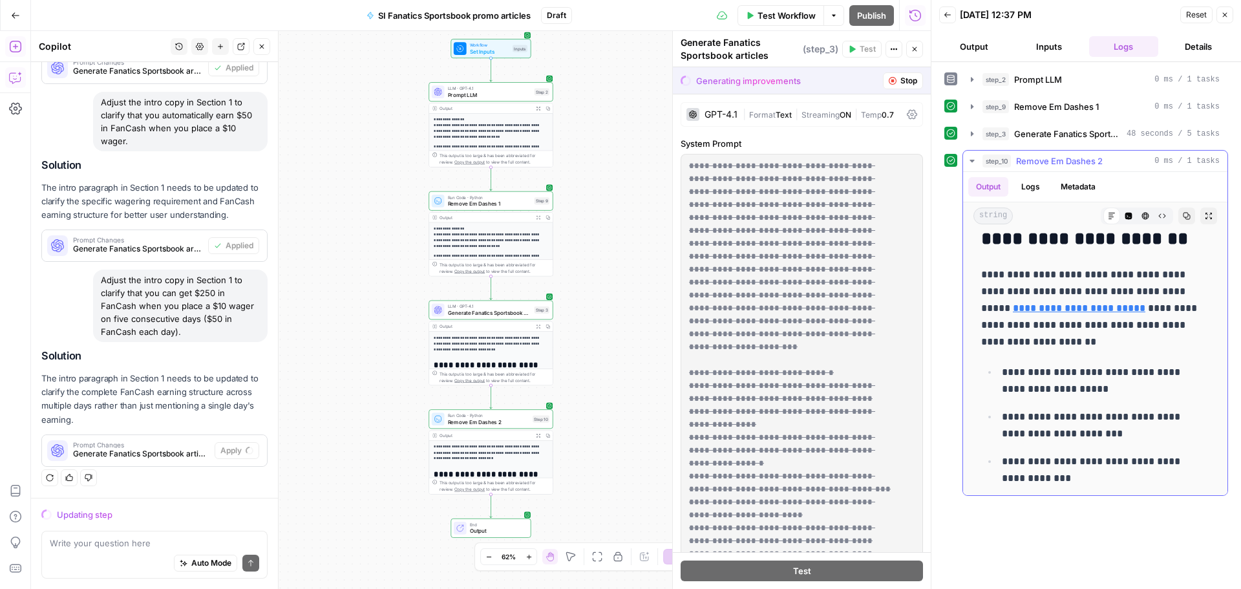
click at [1099, 339] on p "**********" at bounding box center [1091, 308] width 219 height 84
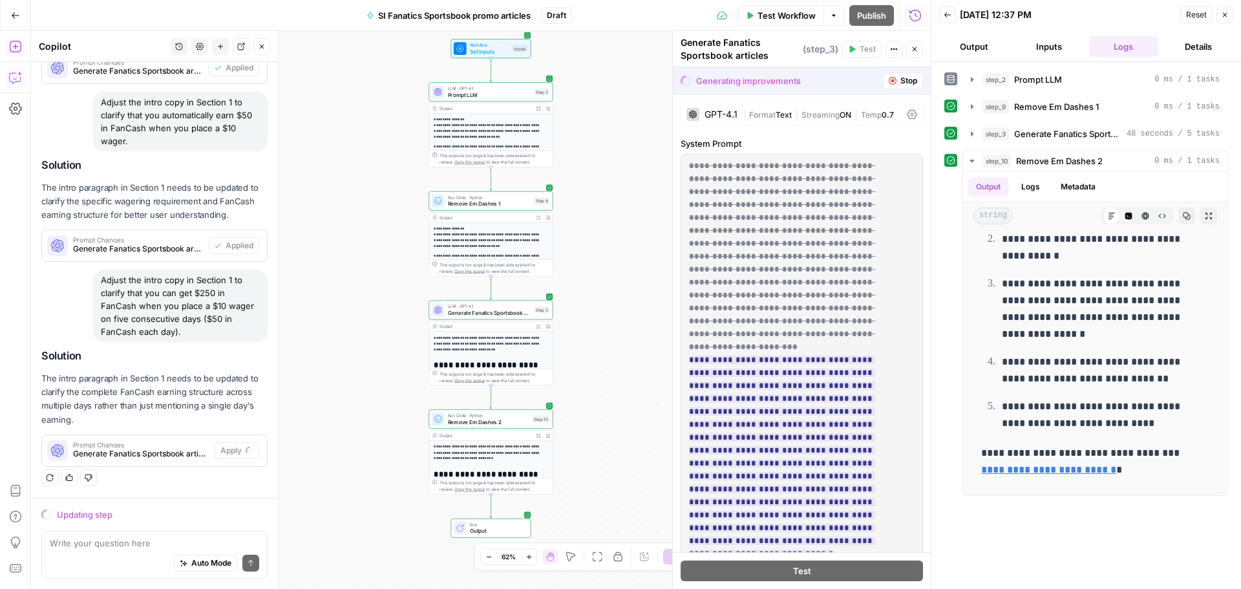
scroll to position [2968, 0]
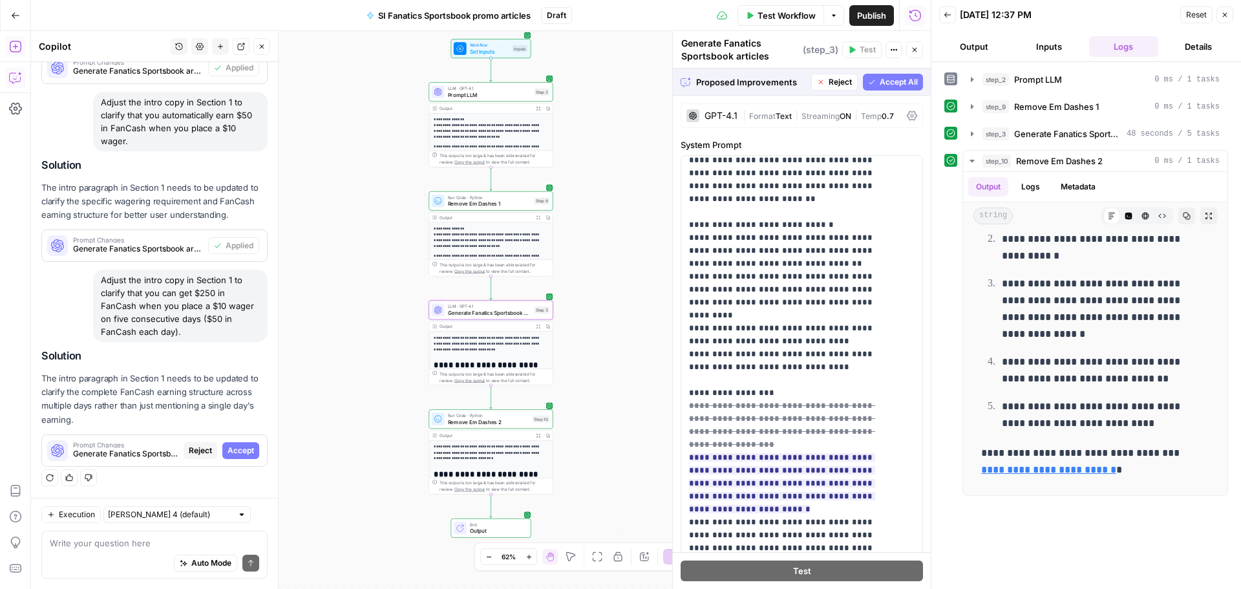
click at [228, 449] on span "Accept" at bounding box center [241, 451] width 27 height 12
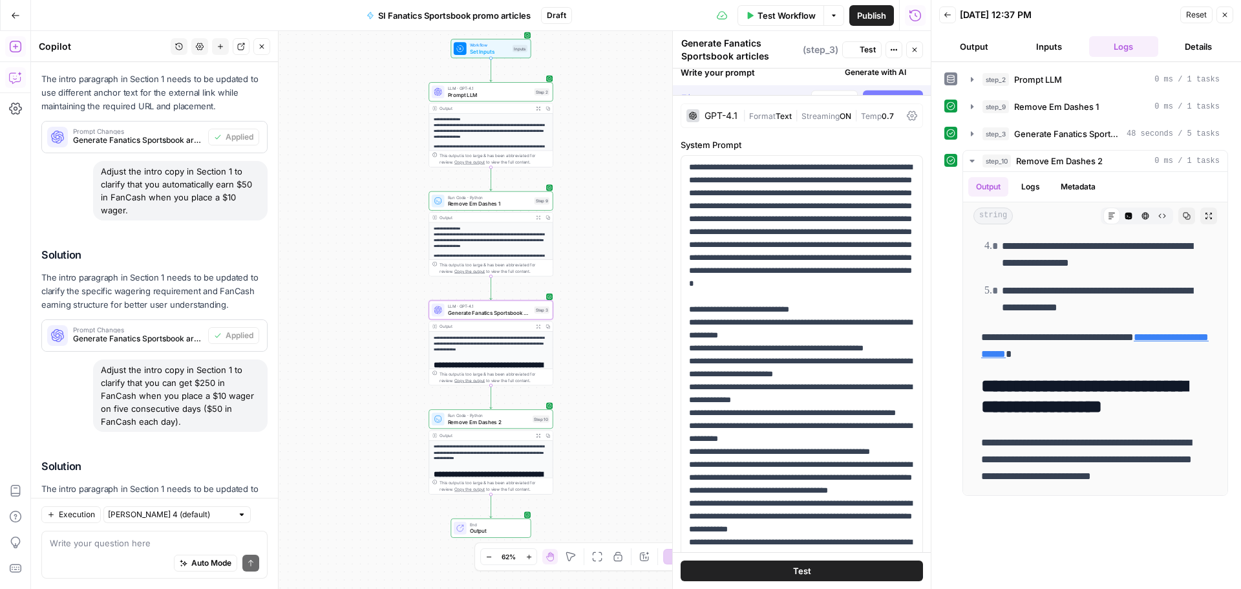
scroll to position [0, 0]
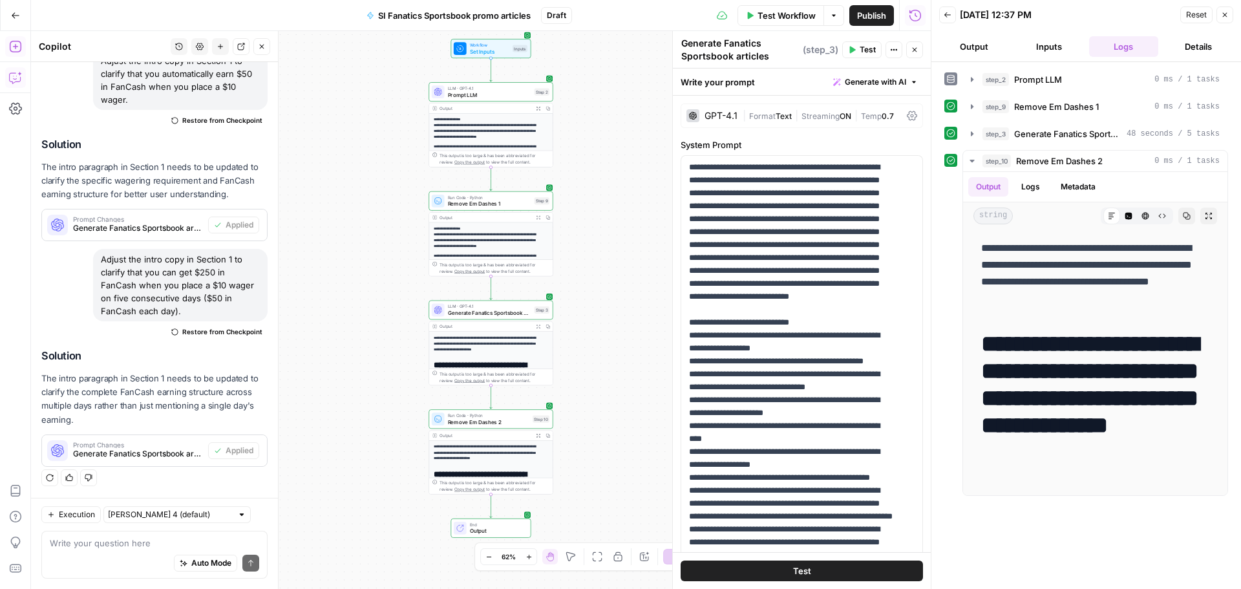
click at [791, 17] on span "Test Workflow" at bounding box center [787, 15] width 58 height 13
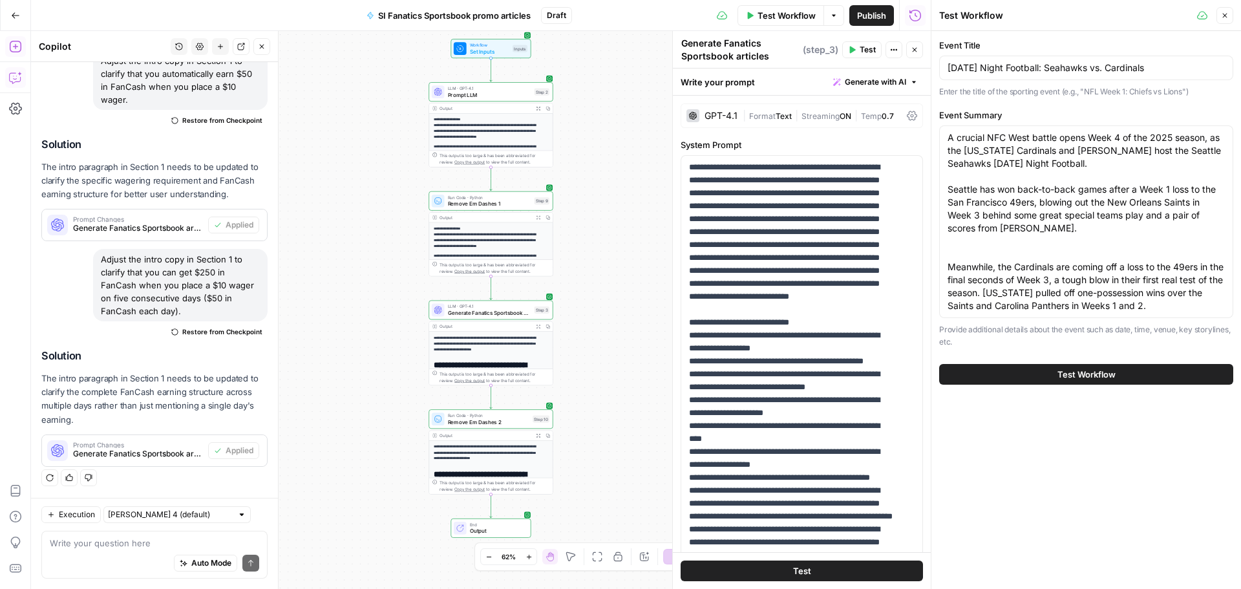
click at [1039, 375] on button "Test Workflow" at bounding box center [1086, 374] width 294 height 21
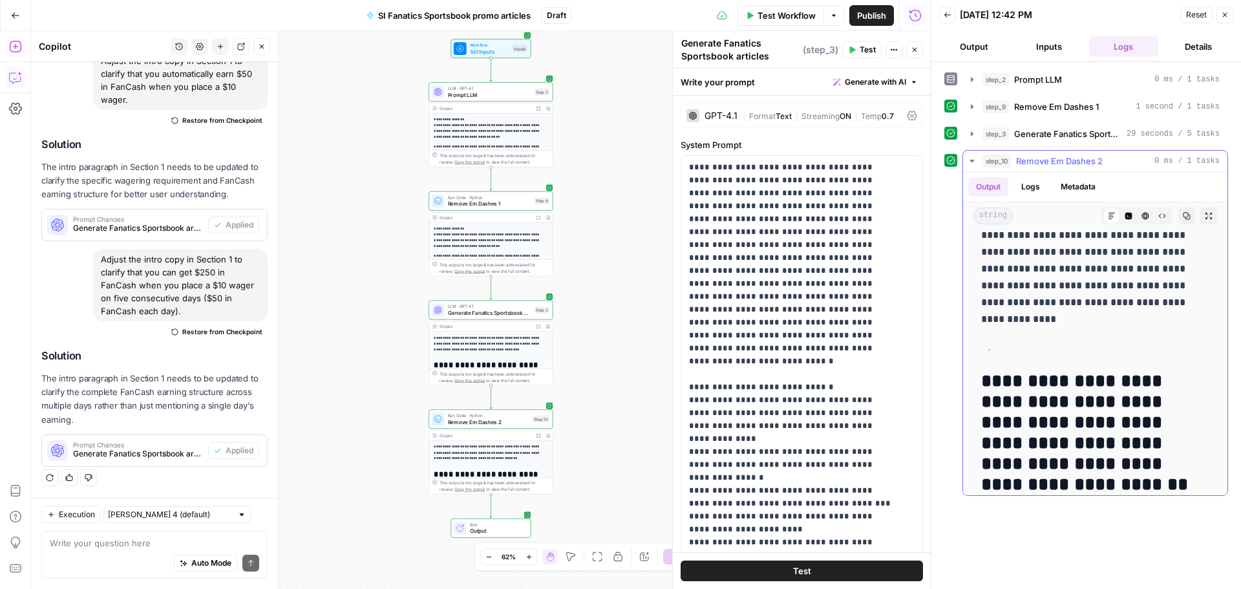
scroll to position [970, 0]
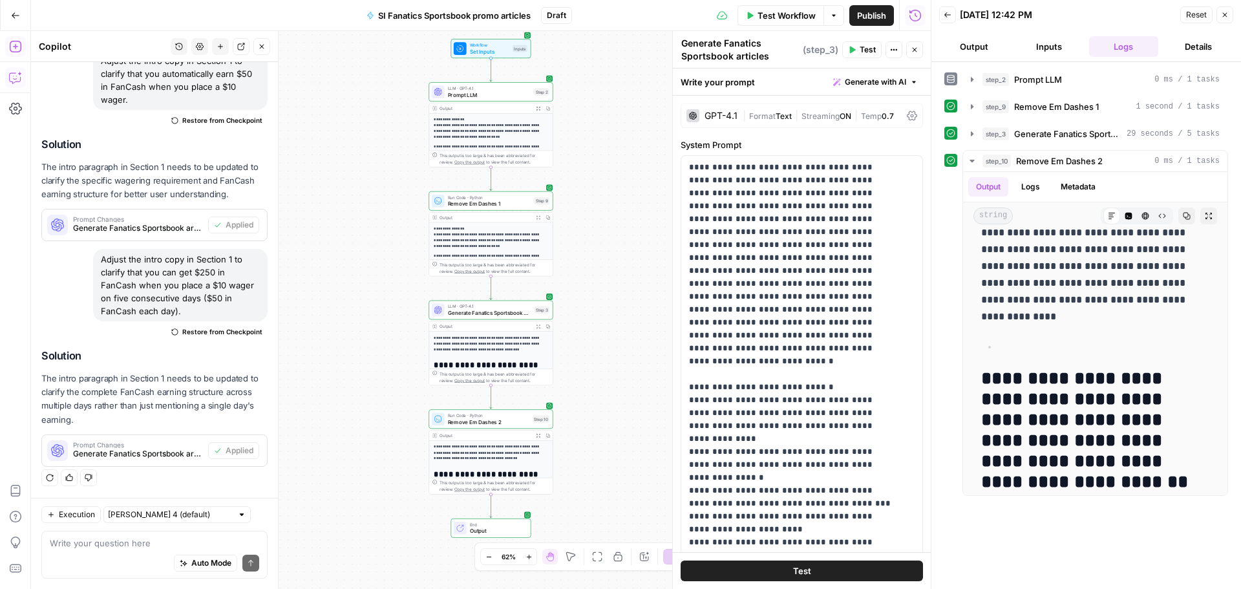
click at [76, 536] on div "Write your question here Auto Mode Send" at bounding box center [154, 555] width 226 height 48
type textarea "d"
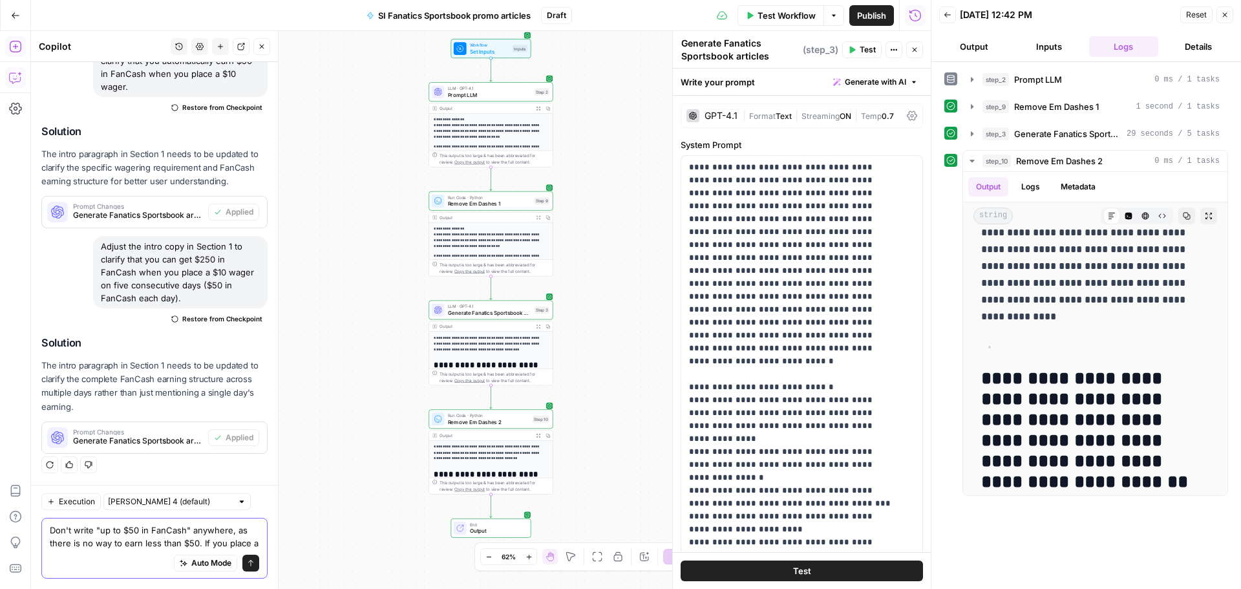
scroll to position [897, 0]
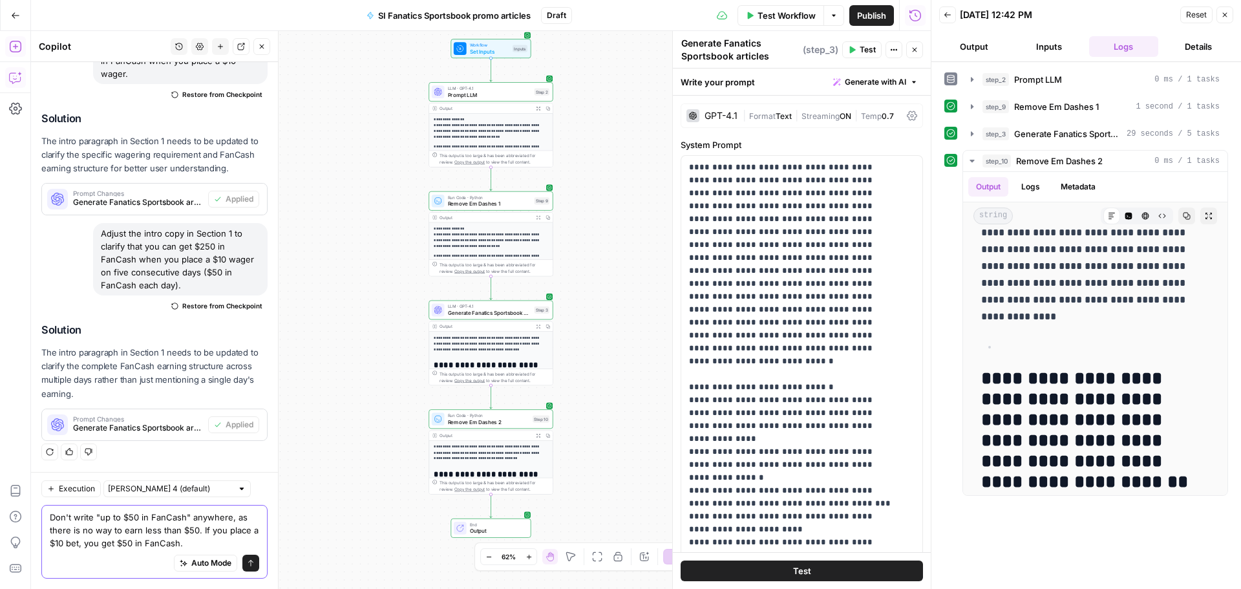
type textarea "Don't write "up to $50 in FanCash" anywhere, as there is no way to earn less th…"
click at [247, 563] on icon "submit" at bounding box center [251, 563] width 8 height 8
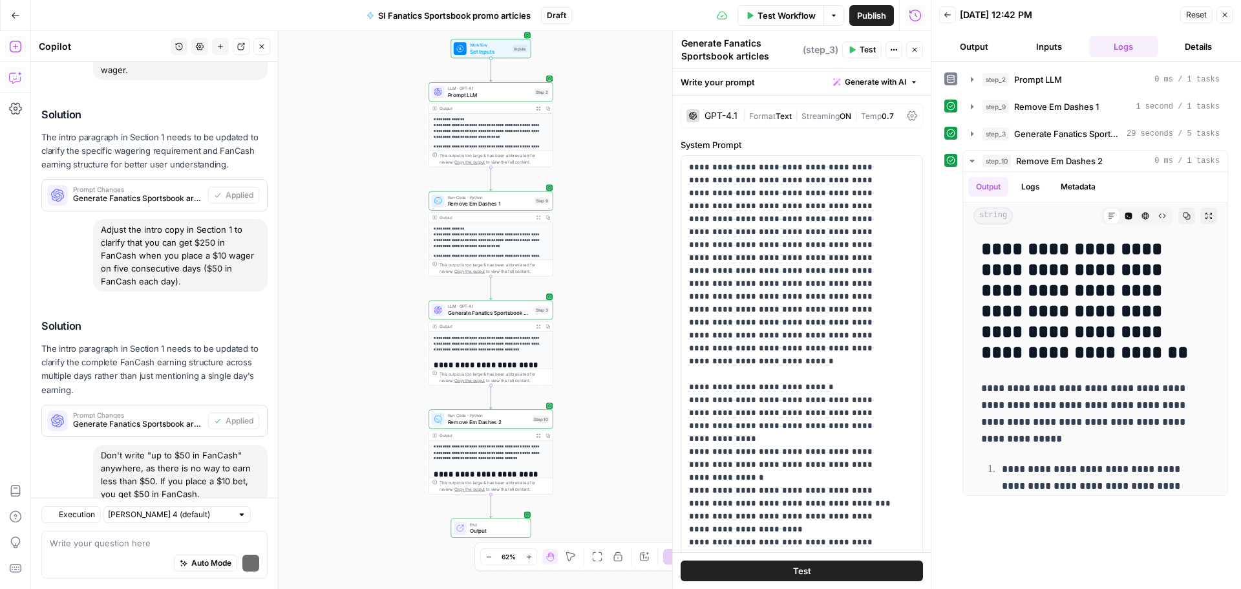
scroll to position [1049, 0]
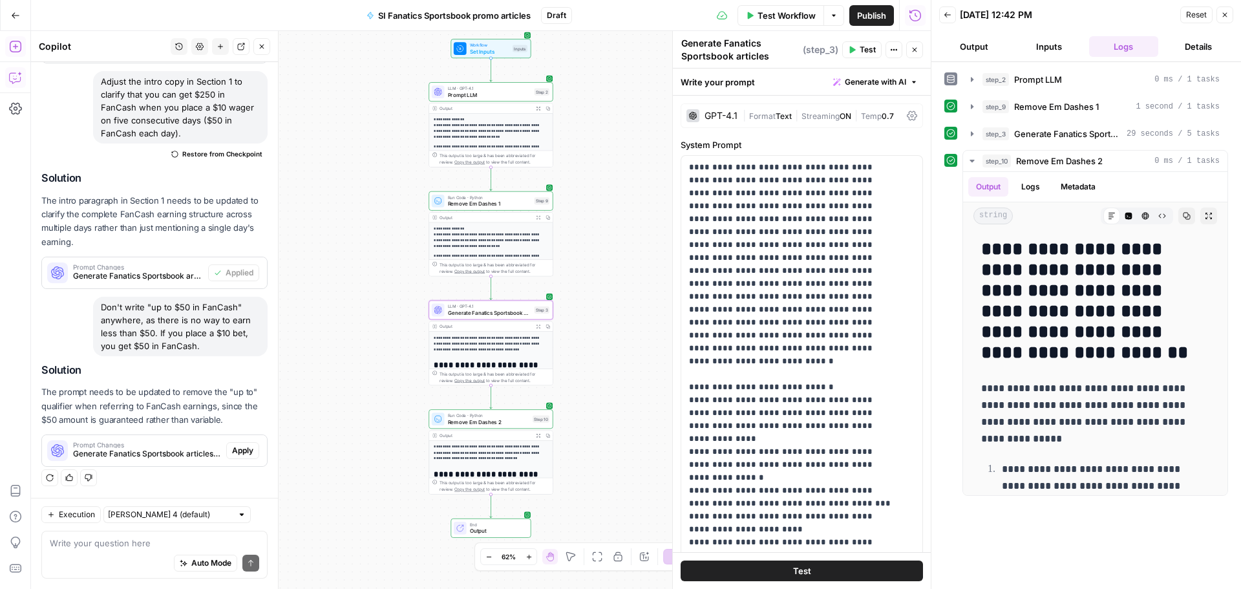
click at [239, 450] on span "Apply" at bounding box center [242, 451] width 21 height 12
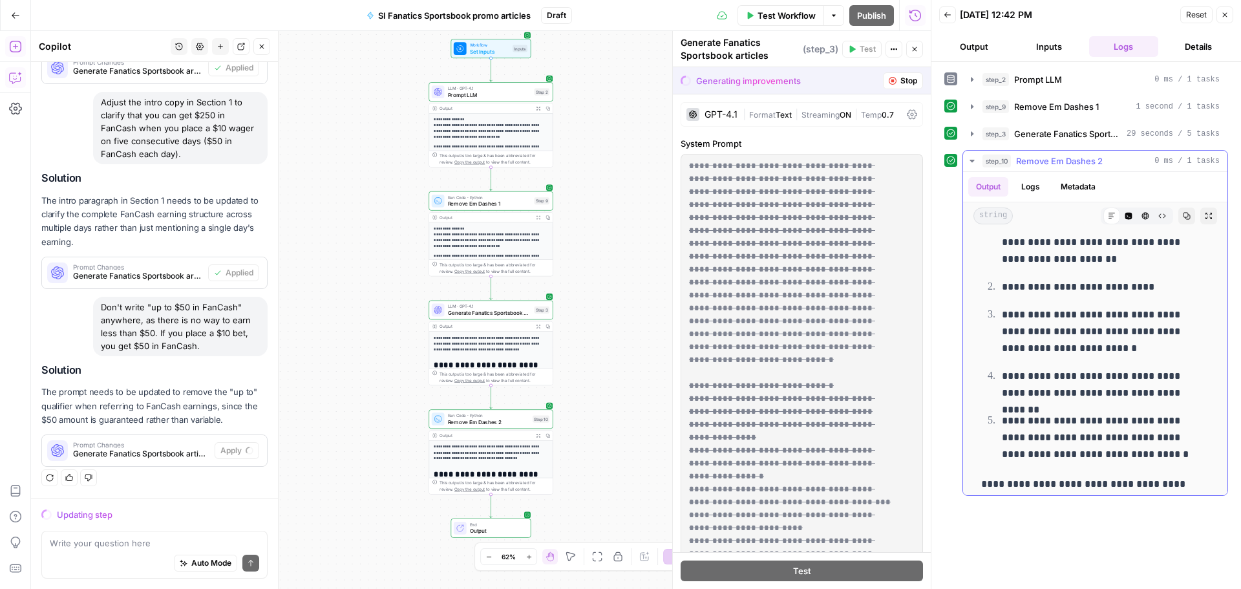
scroll to position [1358, 0]
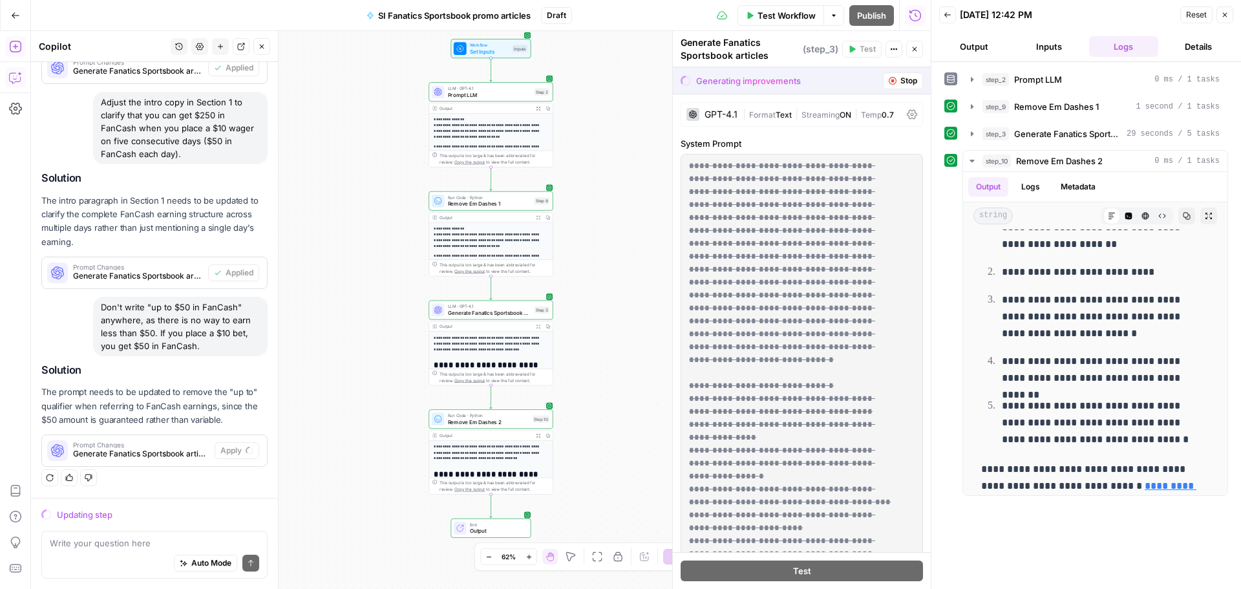
click at [73, 550] on div "Auto Mode Send" at bounding box center [154, 564] width 209 height 28
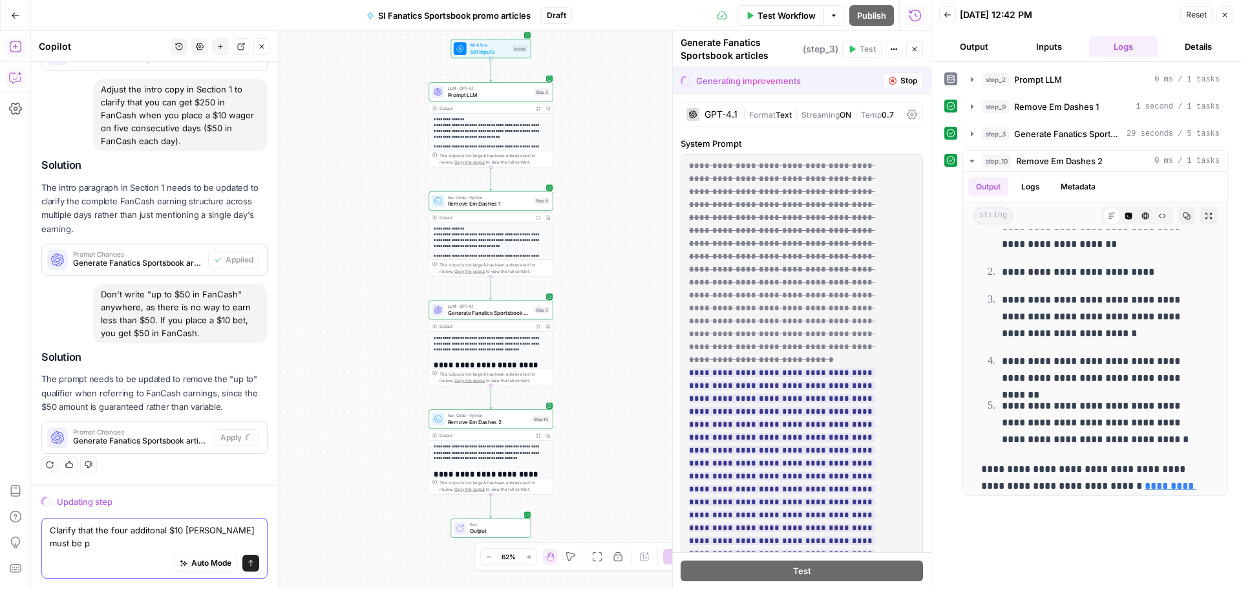
scroll to position [938, 0]
click at [151, 530] on textarea "Clarify that the four additonal $10 [PERSON_NAME] must be place" at bounding box center [154, 537] width 209 height 26
click at [104, 542] on textarea "Clarify that the four additional $10 [PERSON_NAME] must be place" at bounding box center [154, 537] width 209 height 26
type textarea "Clarify that the four additional $10 [PERSON_NAME] must be placed on consecutiv…"
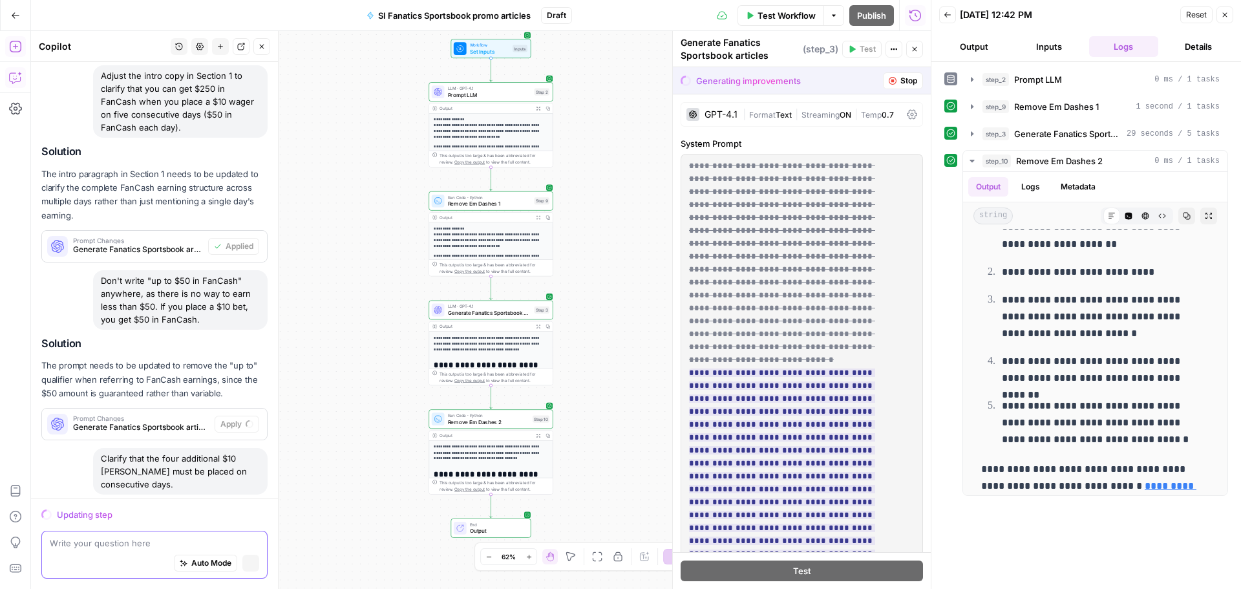
scroll to position [980, 0]
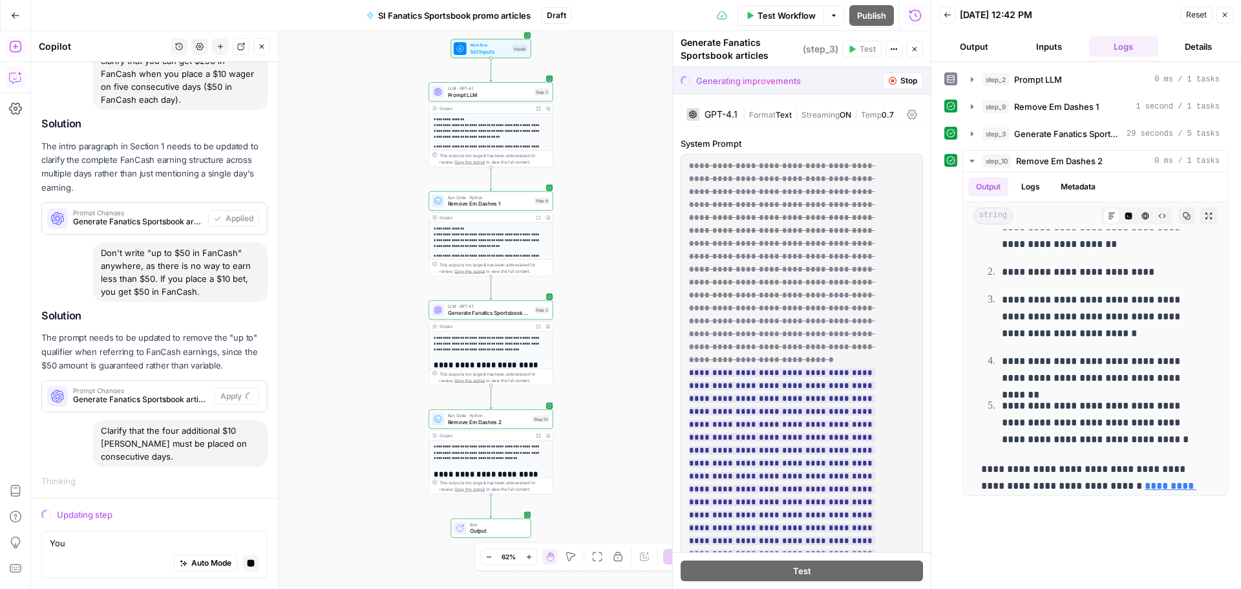
click at [135, 456] on div "Clarify that the four additional $10 [PERSON_NAME] must be placed on consecutiv…" at bounding box center [180, 443] width 175 height 47
click at [136, 458] on div "Clarify that the four additional $10 [PERSON_NAME] must be placed on consecutiv…" at bounding box center [180, 443] width 175 height 47
click at [136, 459] on div "Clarify that the four additional $10 [PERSON_NAME] must be placed on consecutiv…" at bounding box center [180, 443] width 175 height 47
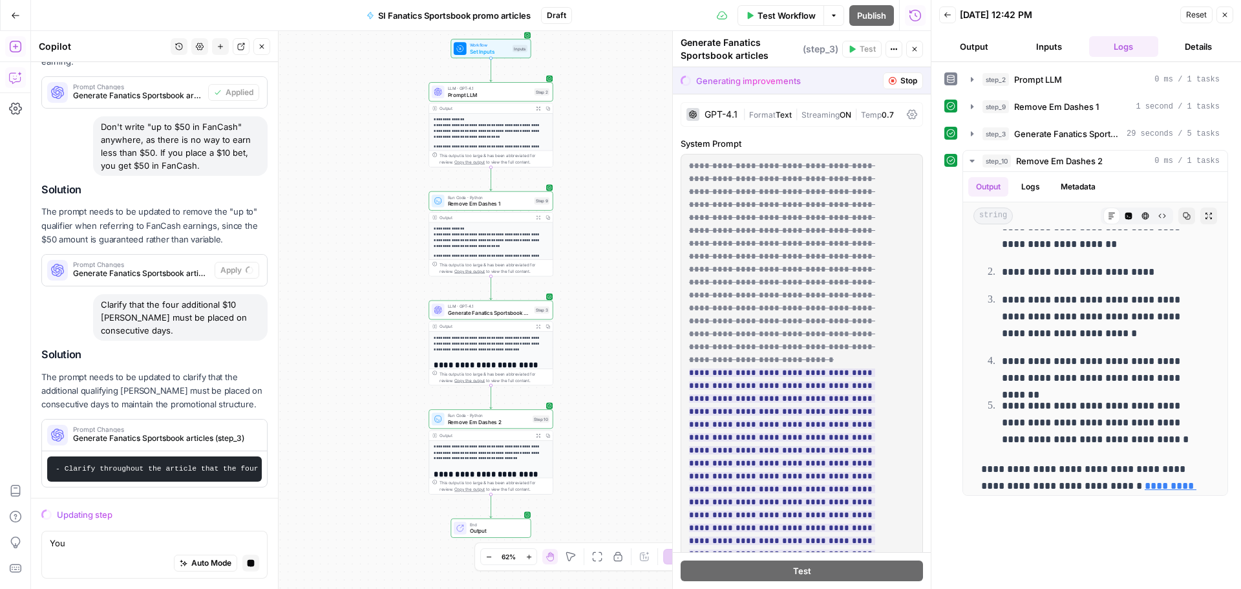
click at [163, 310] on div "Clarify that the four additional $10 [PERSON_NAME] must be placed on consecutiv…" at bounding box center [180, 317] width 175 height 47
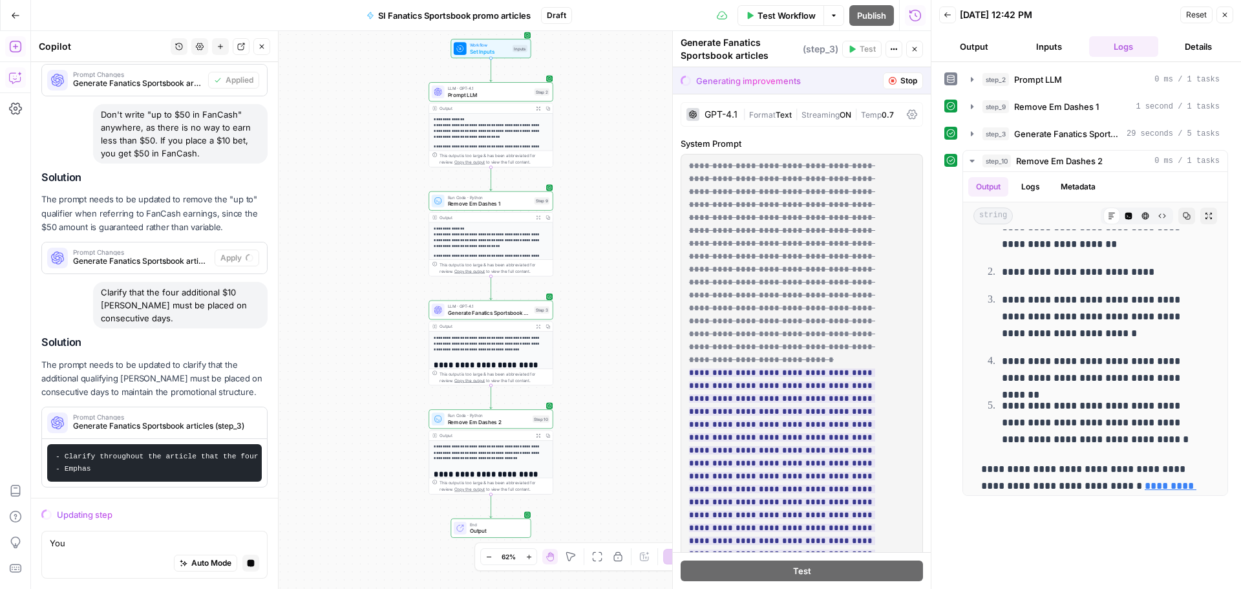
click at [163, 310] on div "Clarify that the four additional $10 [PERSON_NAME] must be placed on consecutiv…" at bounding box center [180, 305] width 175 height 47
copy div "Clarify that the four additional $10 [PERSON_NAME] must be placed on consecutiv…"
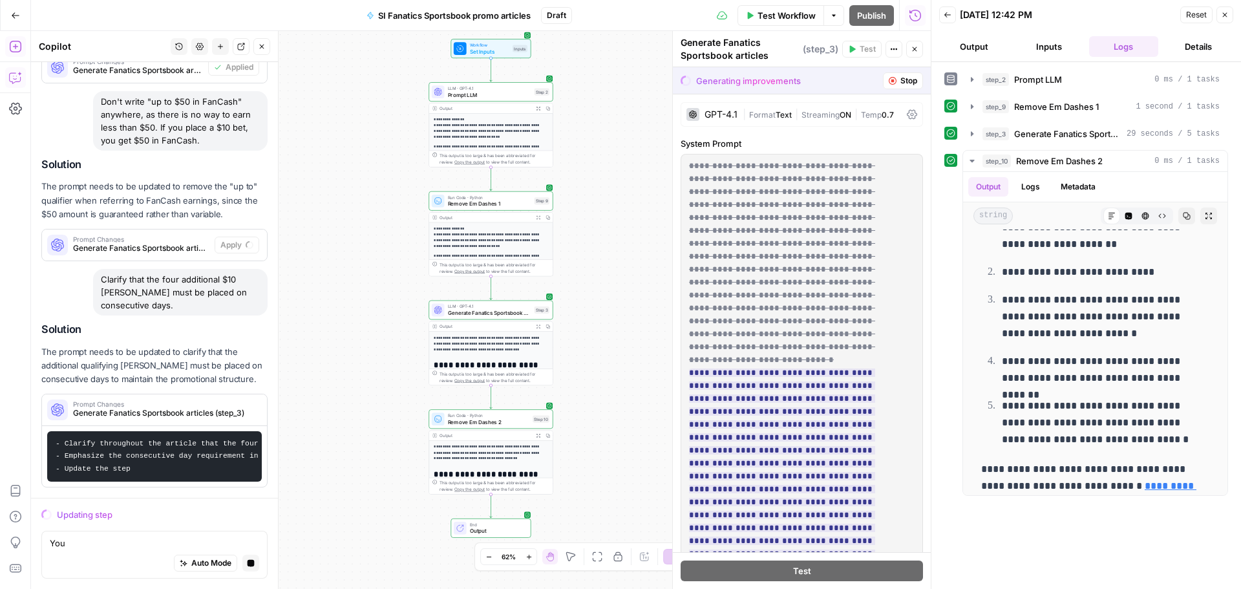
scroll to position [1141, 0]
click at [76, 548] on textarea "You" at bounding box center [154, 543] width 209 height 13
paste textarea "Clarify that the four additional $10 [PERSON_NAME] must be placed on consecutiv…"
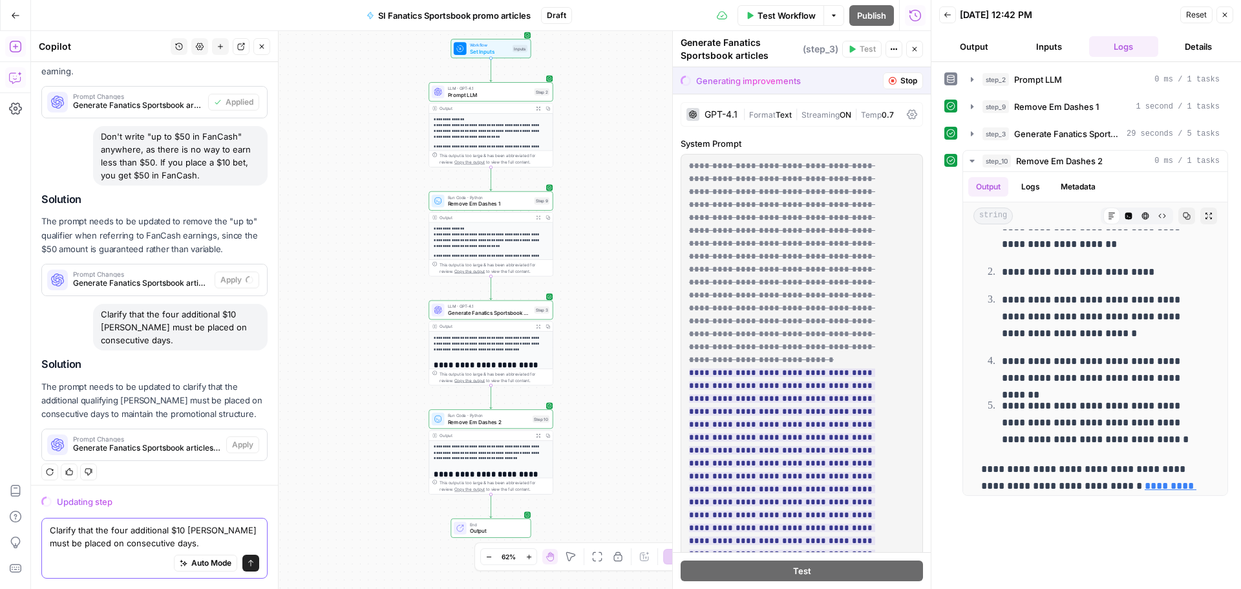
scroll to position [1103, 0]
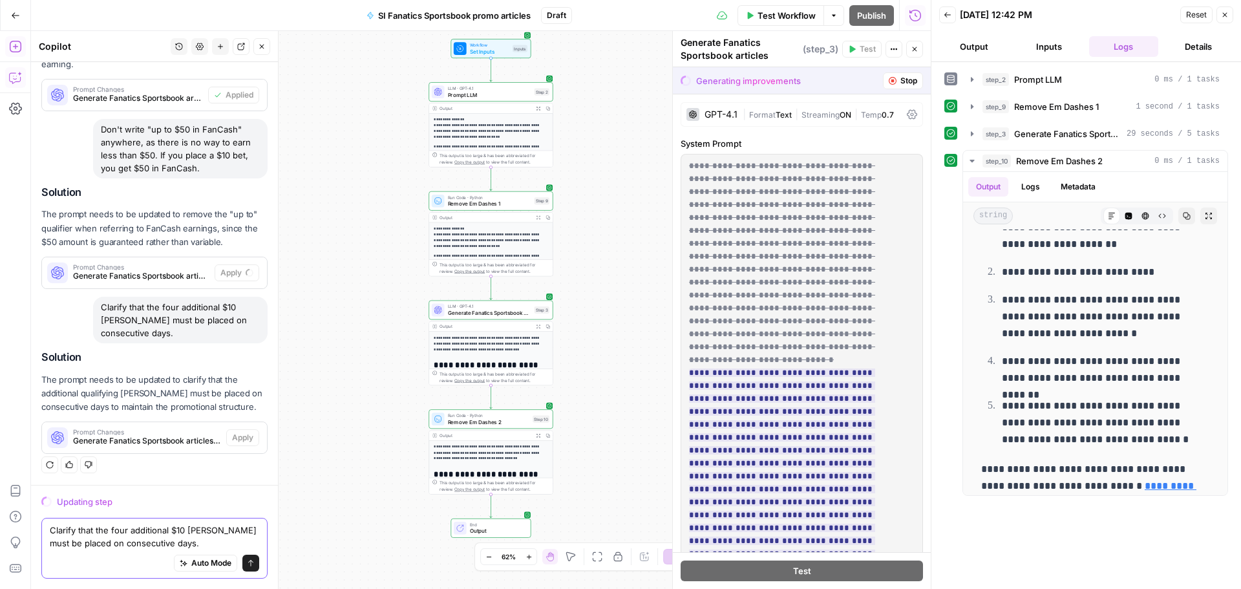
click at [185, 546] on textarea "Clarify that the four additional $10 [PERSON_NAME] must be placed on consecutiv…" at bounding box center [154, 537] width 209 height 26
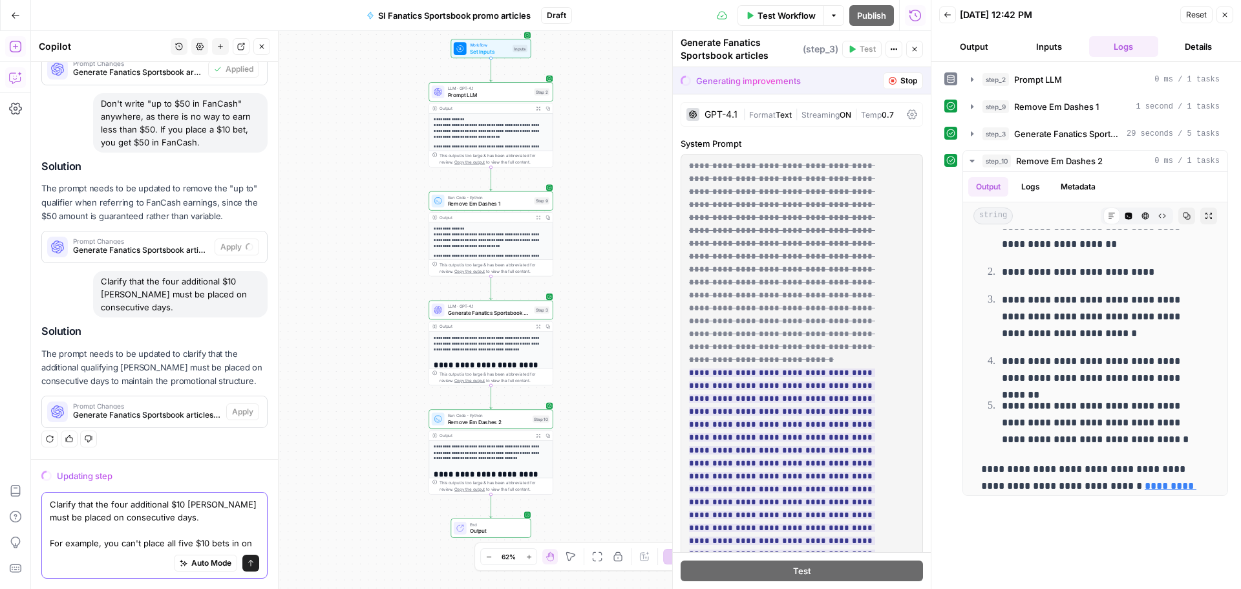
scroll to position [1142, 0]
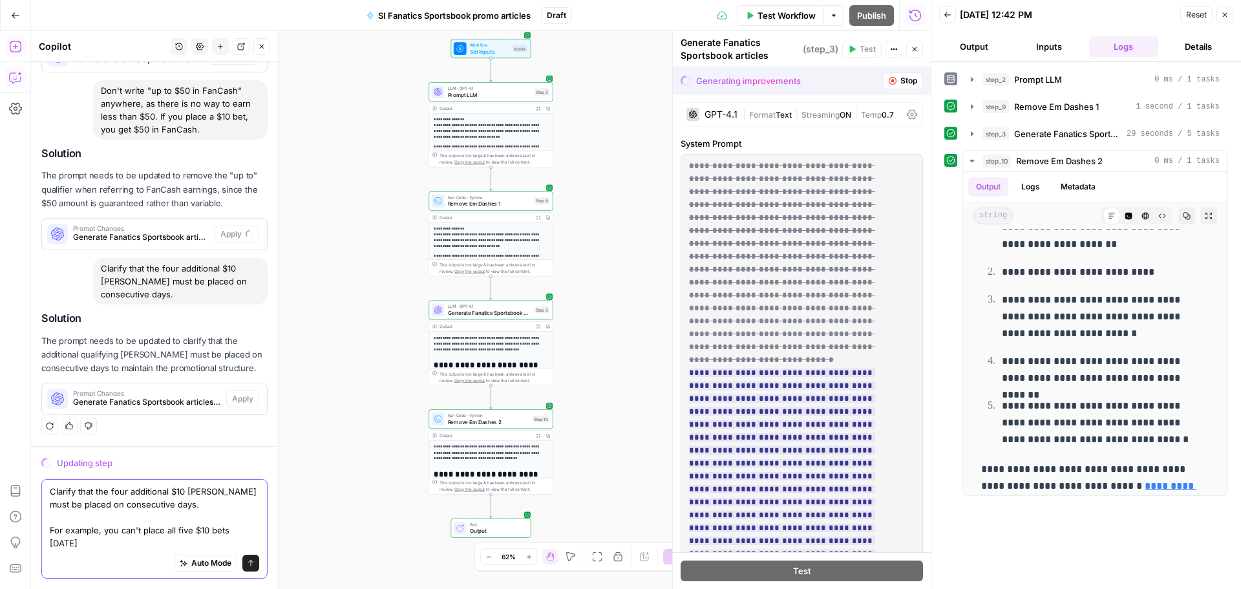
click at [86, 544] on textarea "Clarify that the four additional $10 [PERSON_NAME] must be placed on consecutiv…" at bounding box center [154, 517] width 209 height 65
type textarea "Clarify that the four additional $10 [PERSON_NAME] must be placed on consecutiv…"
click at [247, 562] on icon "submit" at bounding box center [251, 563] width 8 height 8
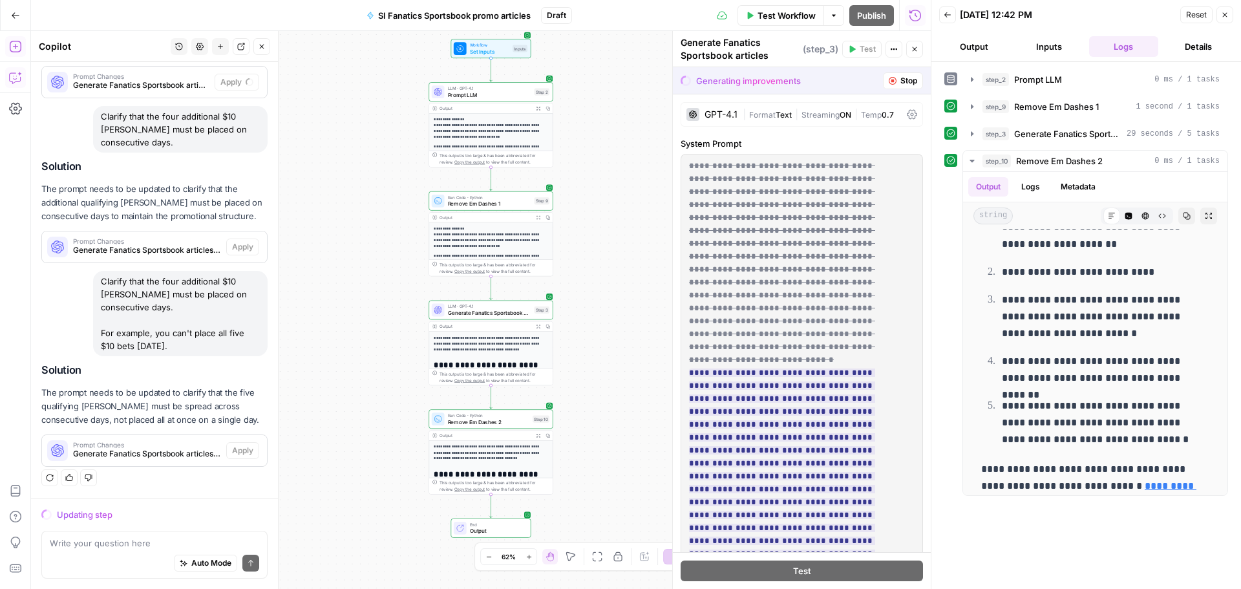
scroll to position [1294, 0]
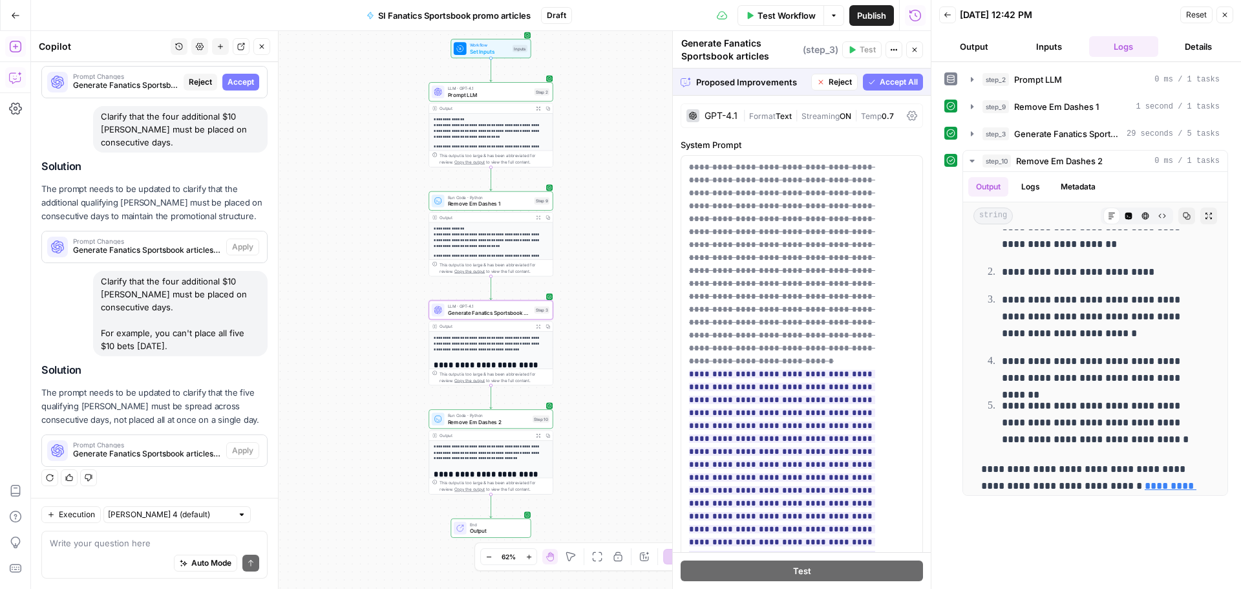
click at [253, 81] on div "Prompt Changes Generate Fanatics Sportsbook articles (step_3) Reject Accept" at bounding box center [154, 82] width 225 height 21
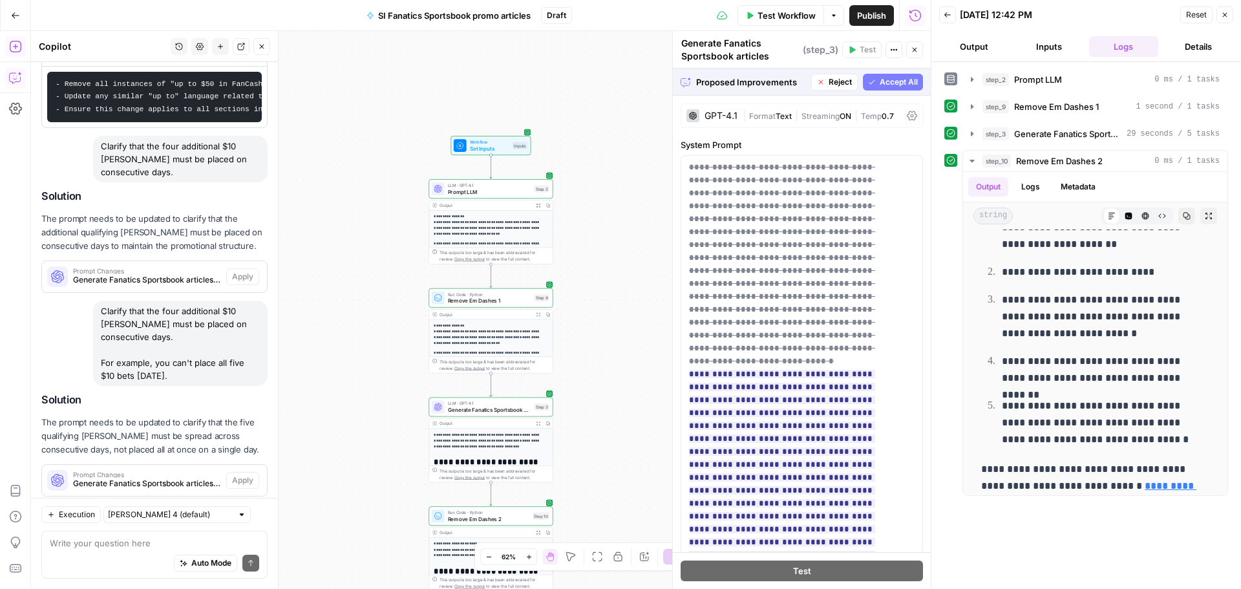
scroll to position [1300, 0]
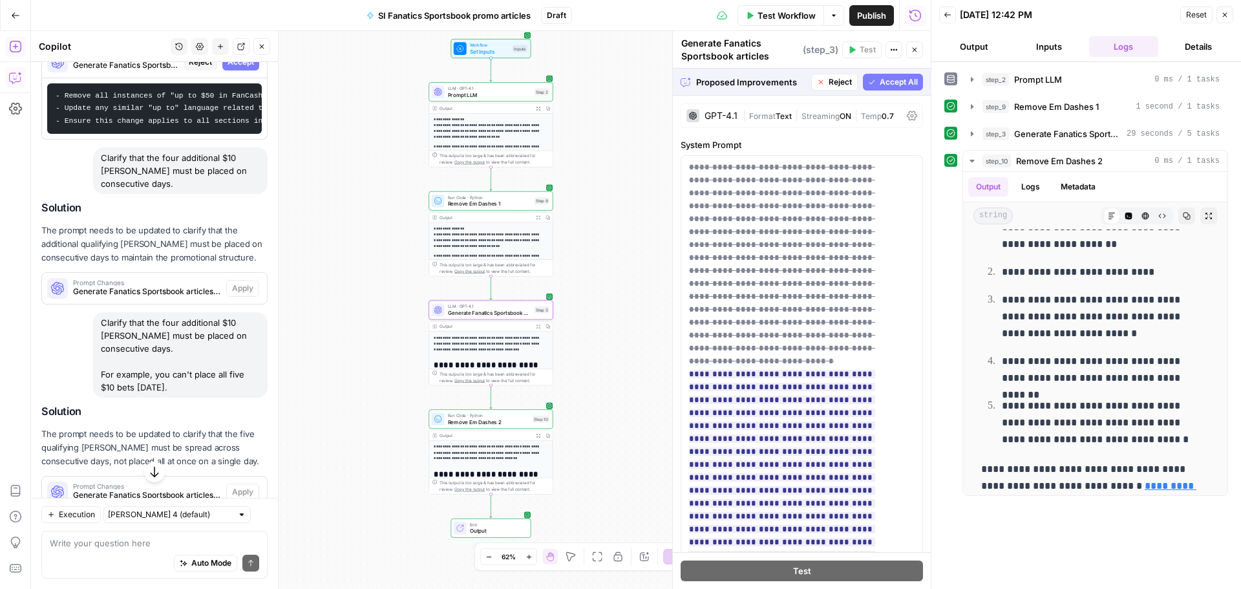
drag, startPoint x: 236, startPoint y: 72, endPoint x: 270, endPoint y: 125, distance: 62.2
click at [236, 68] on span "Accept" at bounding box center [241, 62] width 27 height 12
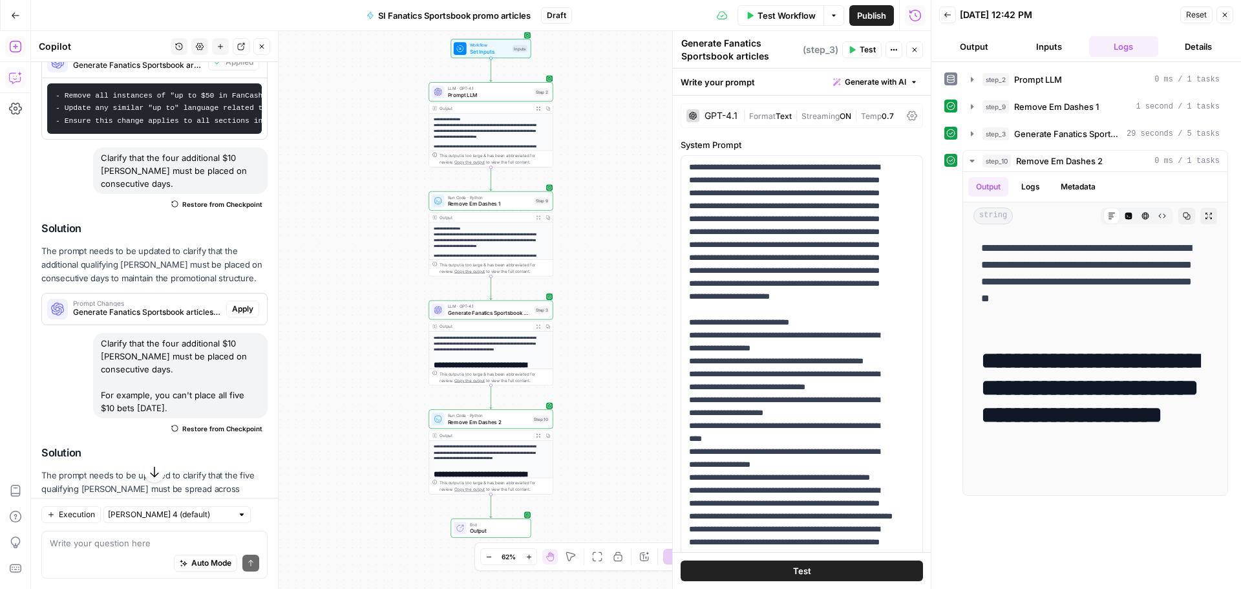
scroll to position [1551, 0]
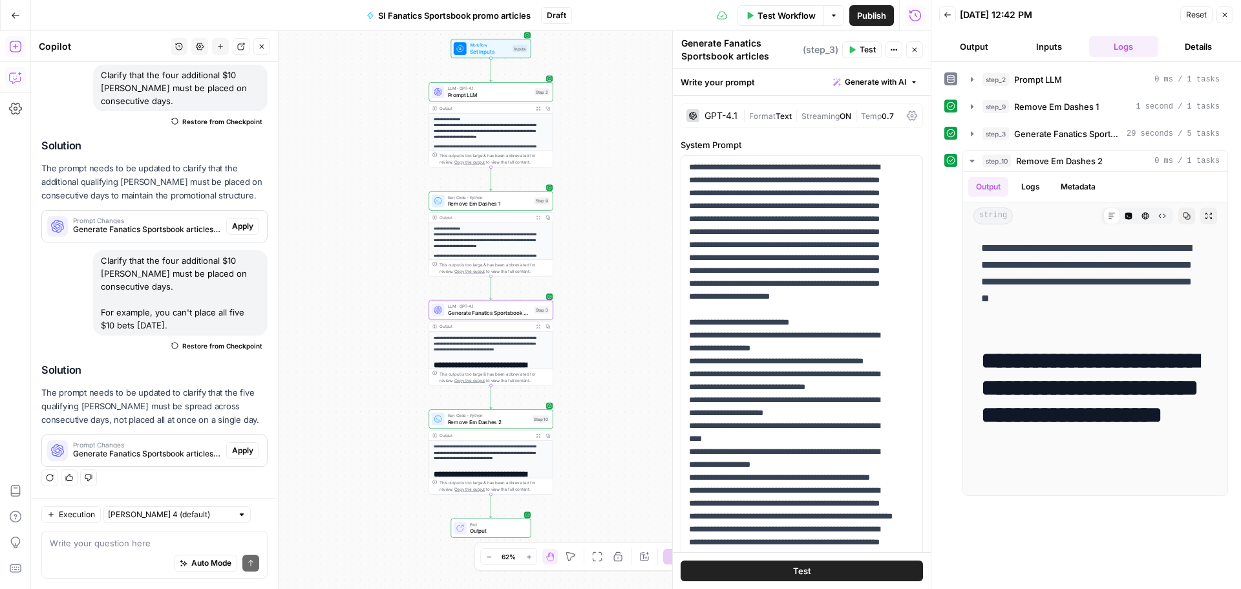
click at [230, 460] on div "Prompt Changes Generate Fanatics Sportsbook articles (step_3) Apply" at bounding box center [154, 450] width 225 height 21
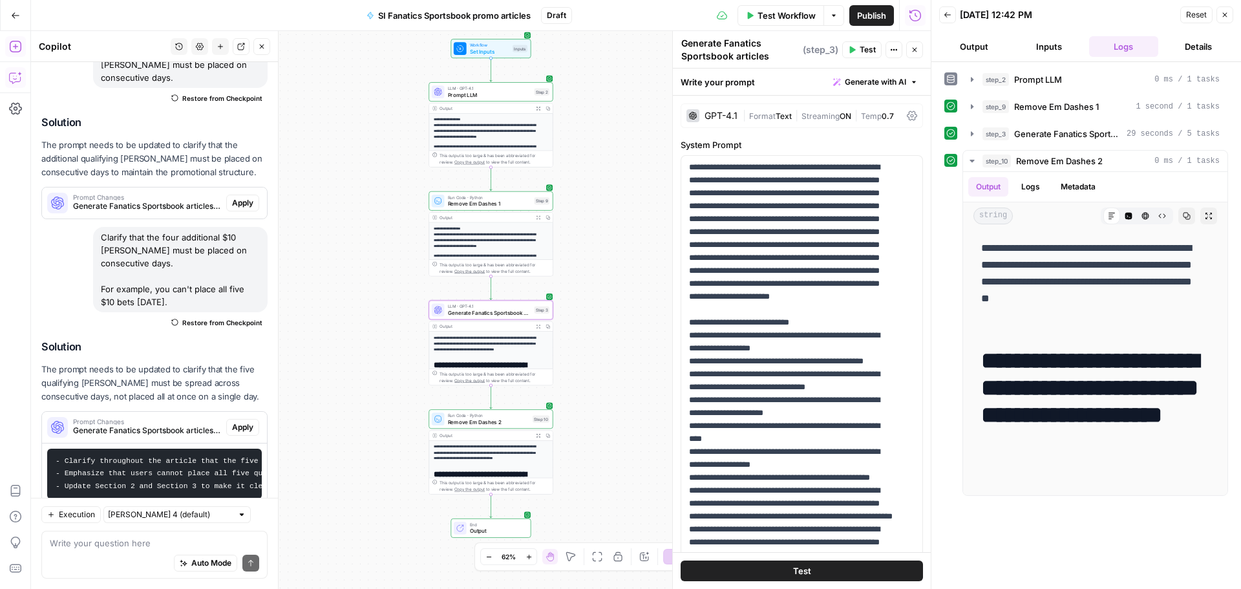
click at [236, 433] on span "Apply" at bounding box center [242, 428] width 21 height 12
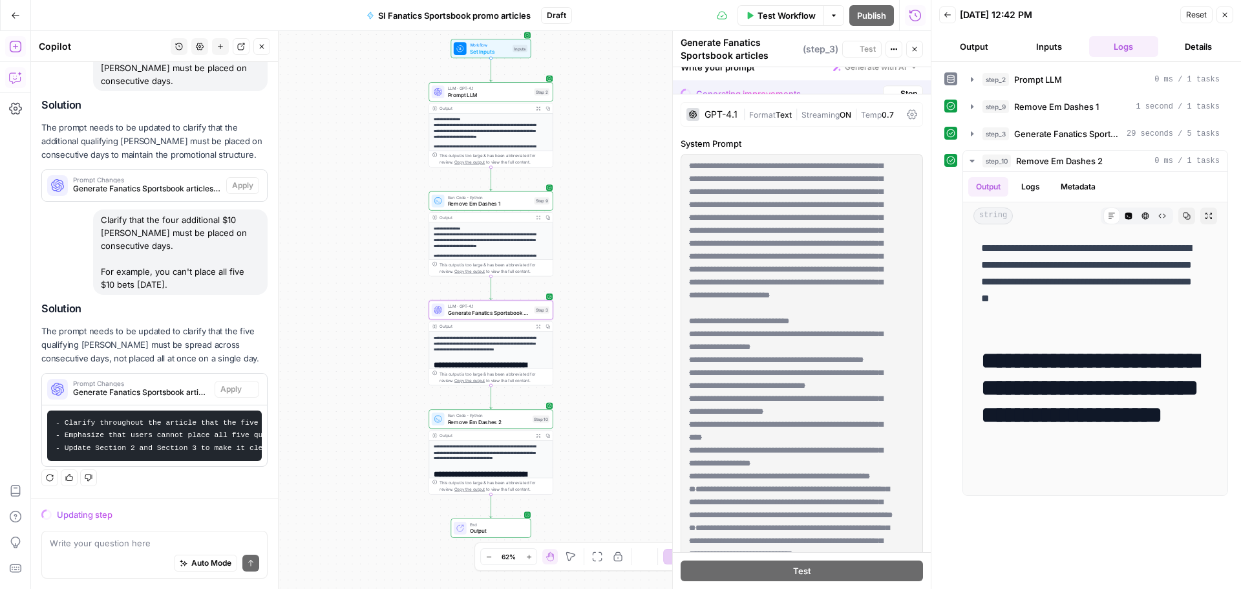
scroll to position [1436, 0]
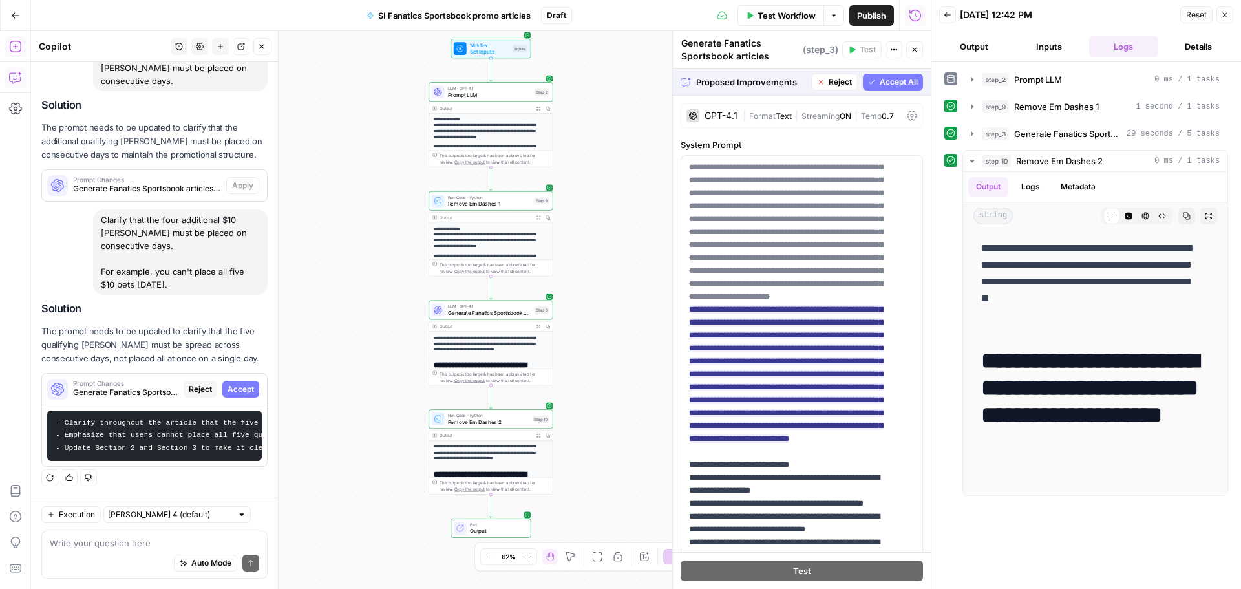
click at [1195, 41] on button "Details" at bounding box center [1199, 46] width 70 height 21
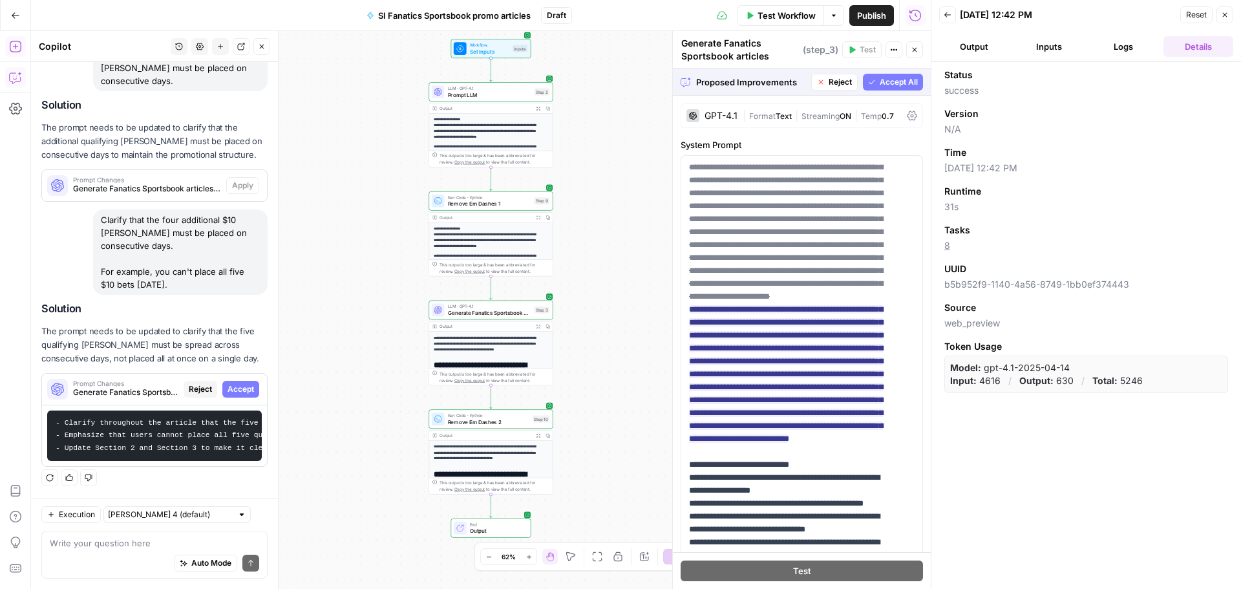
click at [1033, 47] on button "Inputs" at bounding box center [1049, 46] width 70 height 21
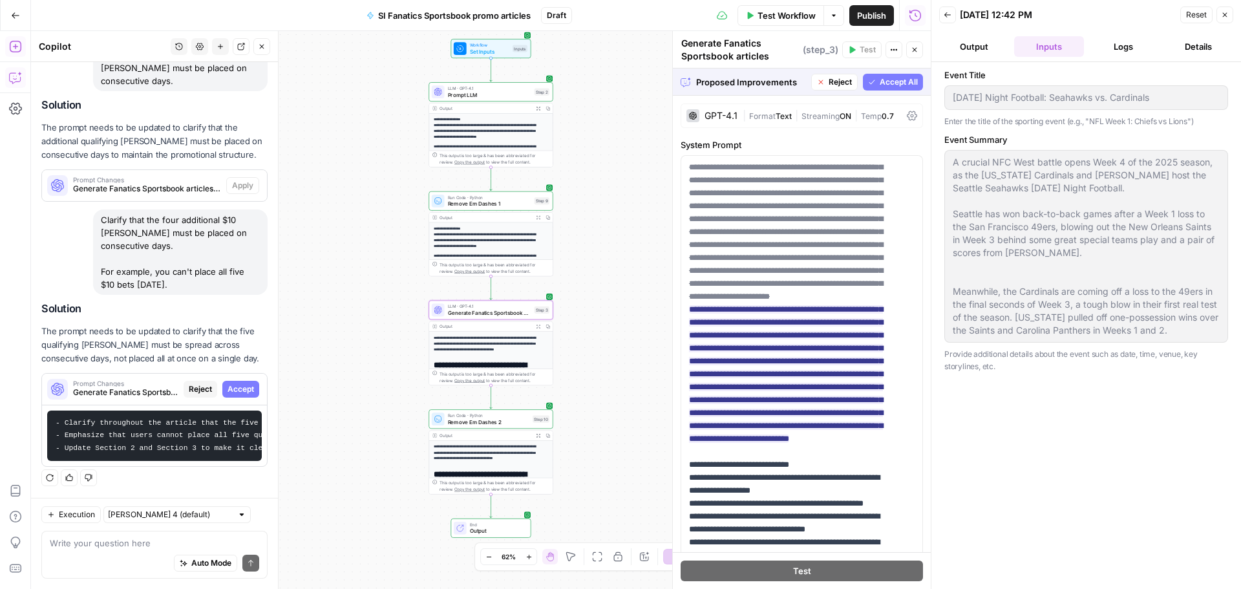
click at [243, 383] on span "Accept" at bounding box center [241, 389] width 27 height 12
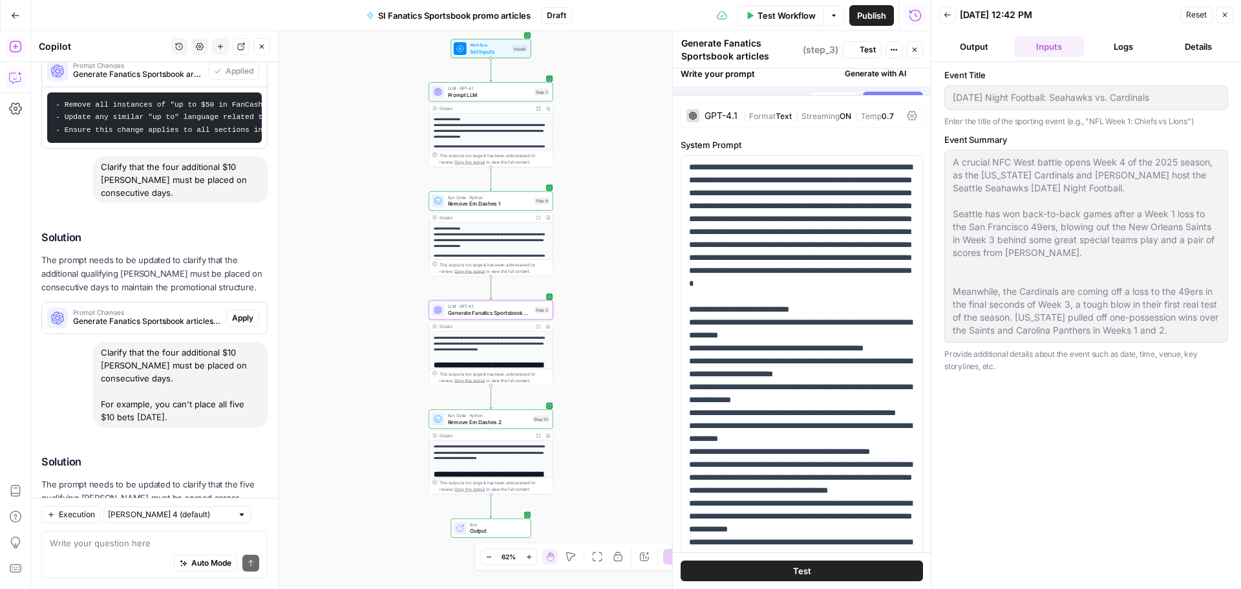
scroll to position [1622, 0]
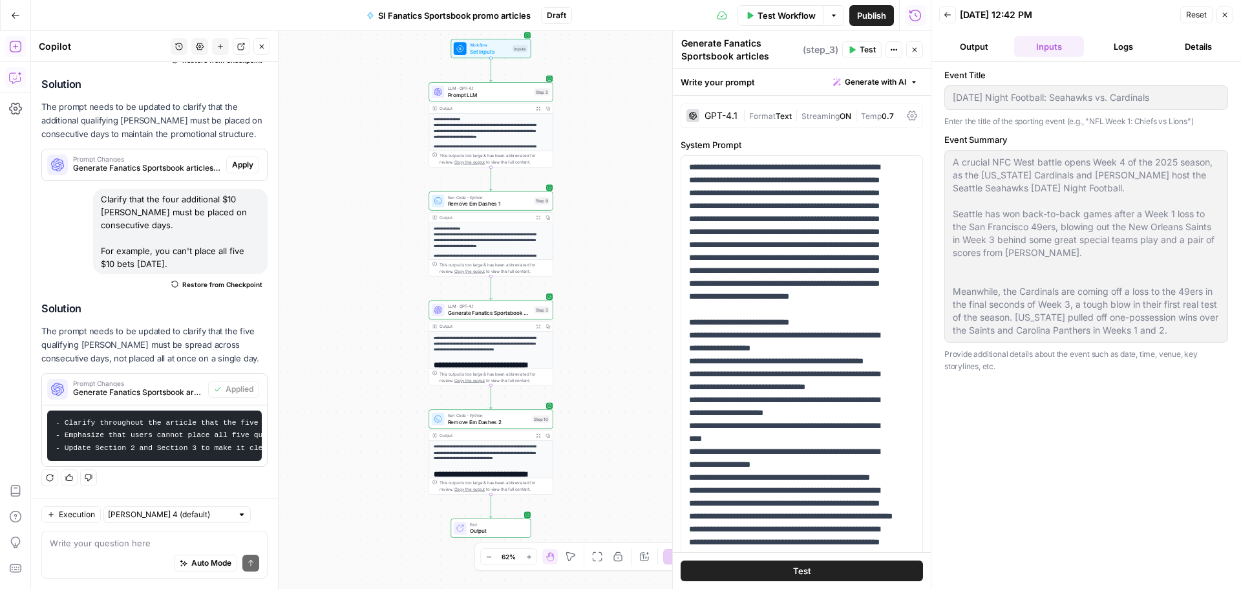
click at [789, 14] on span "Test Workflow" at bounding box center [787, 15] width 58 height 13
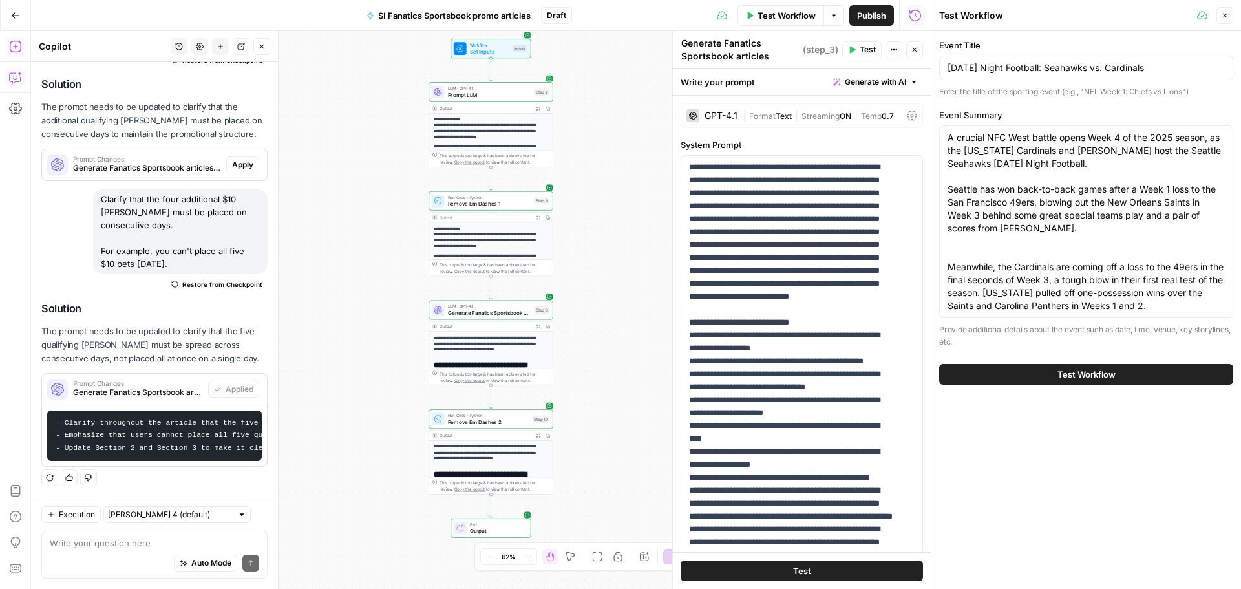
click at [1071, 376] on span "Test Workflow" at bounding box center [1087, 374] width 58 height 13
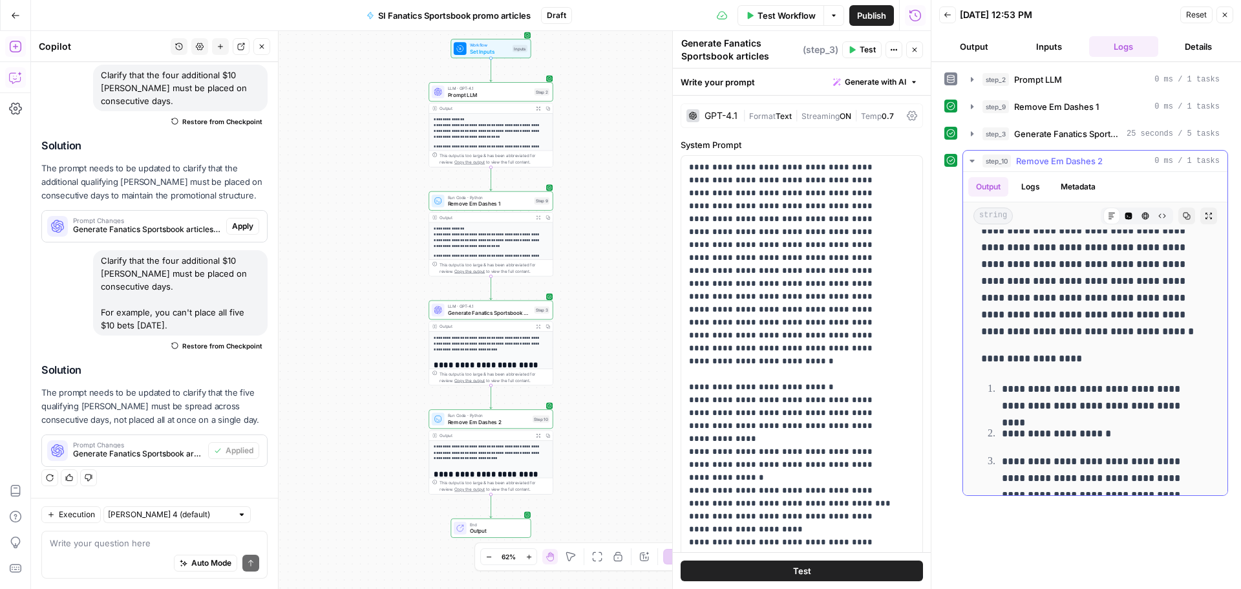
scroll to position [1358, 0]
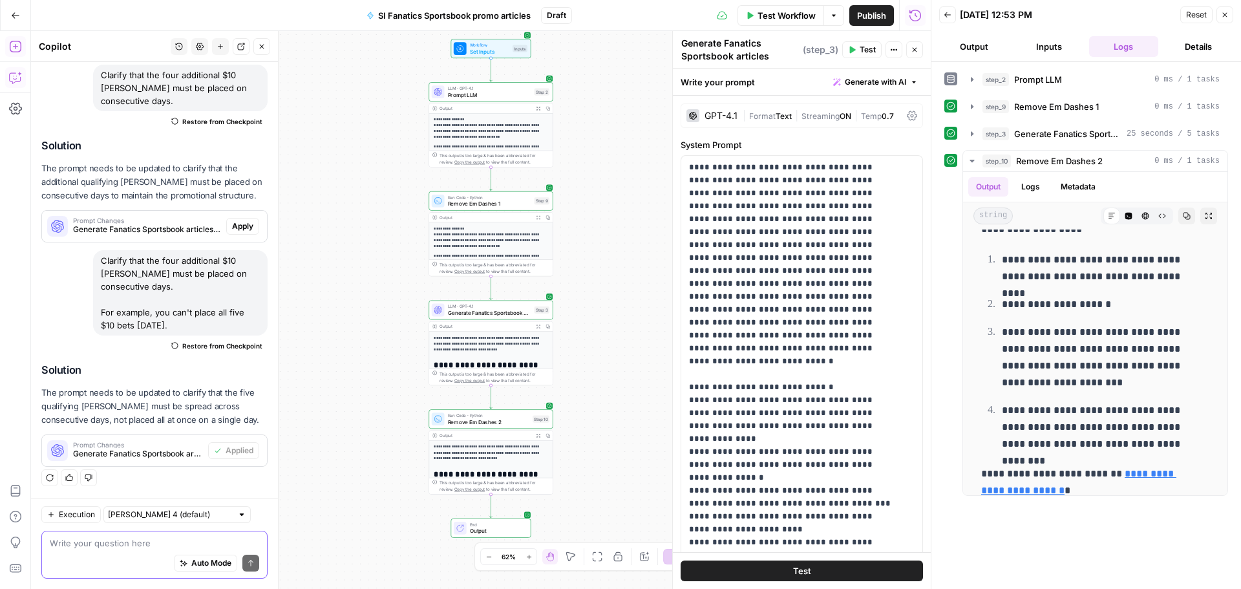
click at [81, 546] on textarea at bounding box center [154, 543] width 209 height 13
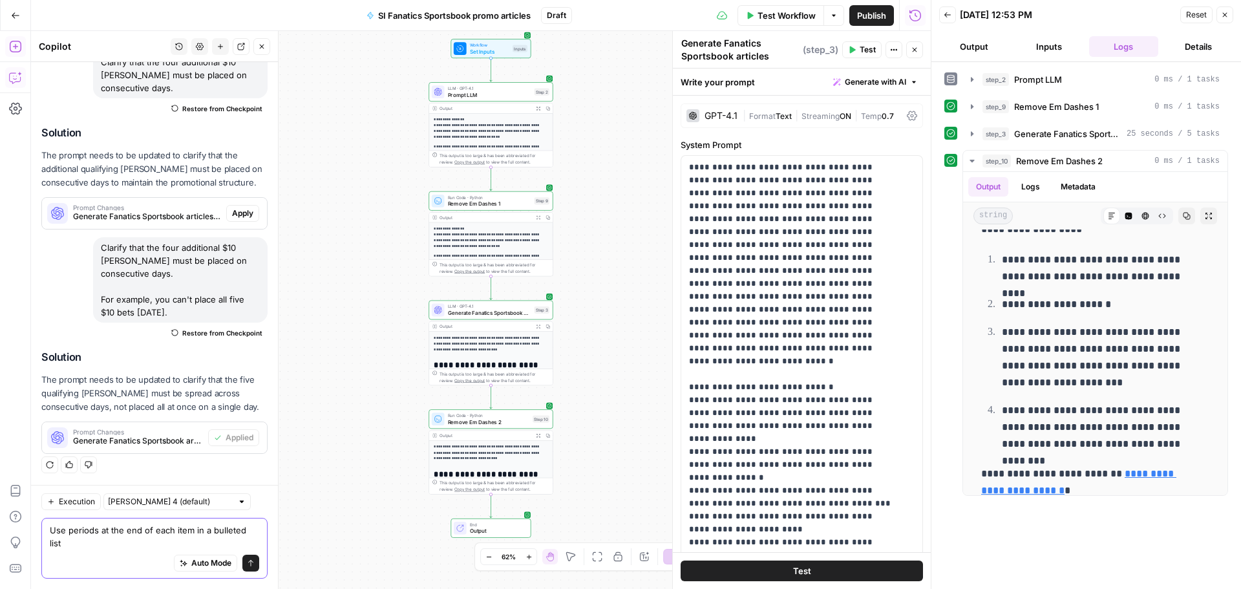
scroll to position [1493, 0]
type textarea "Use periods at the end of each item in a bulleted list."
drag, startPoint x: 244, startPoint y: 563, endPoint x: 183, endPoint y: 546, distance: 63.7
click at [247, 562] on icon "submit" at bounding box center [251, 563] width 8 height 8
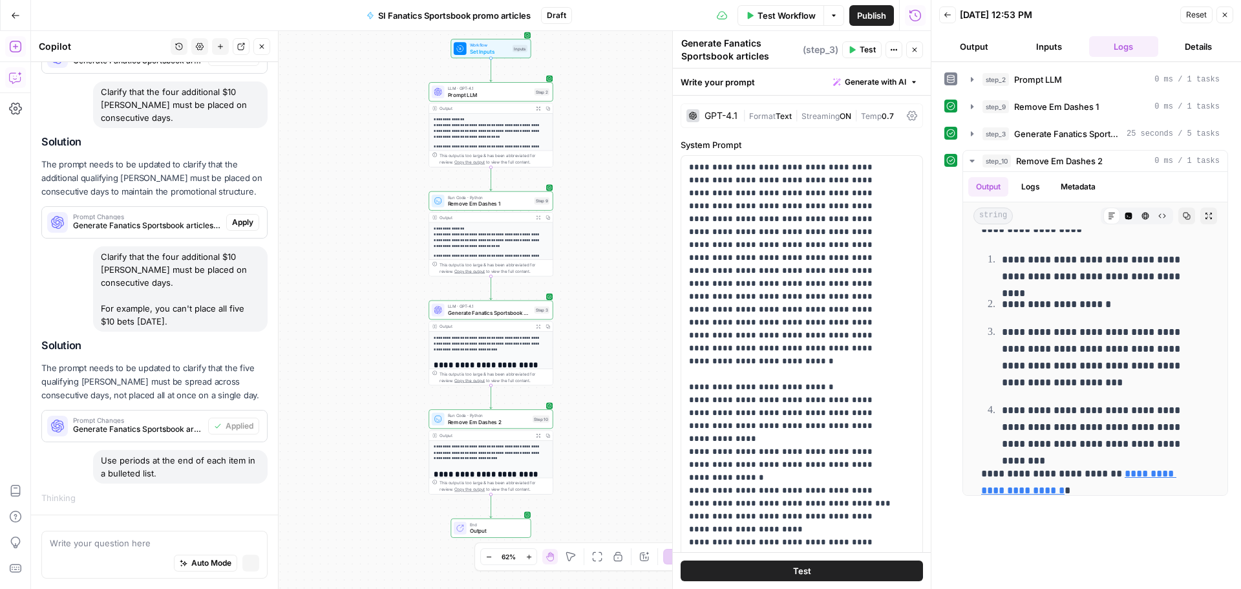
scroll to position [1318, 0]
click at [142, 462] on div "Use periods at the end of each item in a bulleted list." at bounding box center [180, 467] width 175 height 34
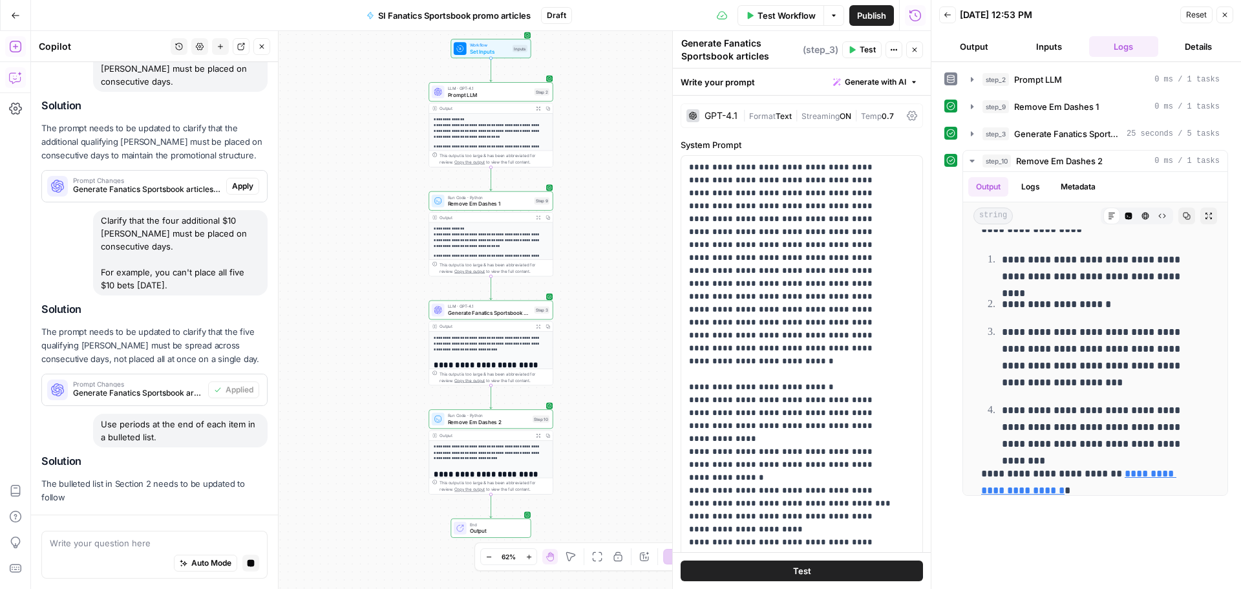
copy div "Use periods at the end of each item in a bulleted list."
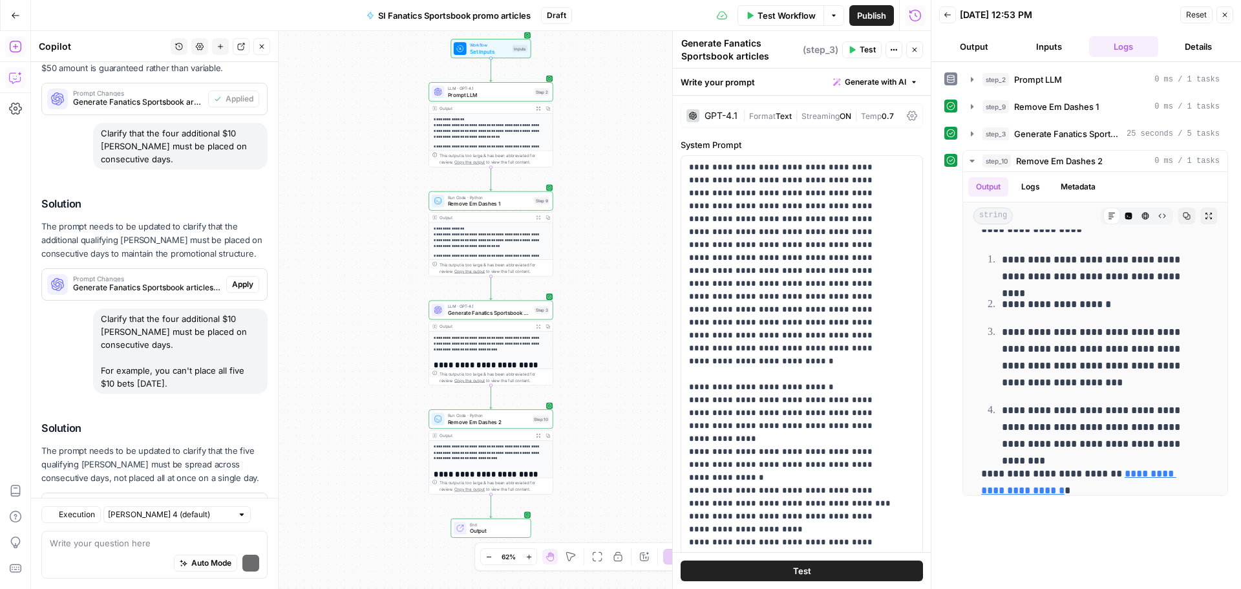
scroll to position [1632, 0]
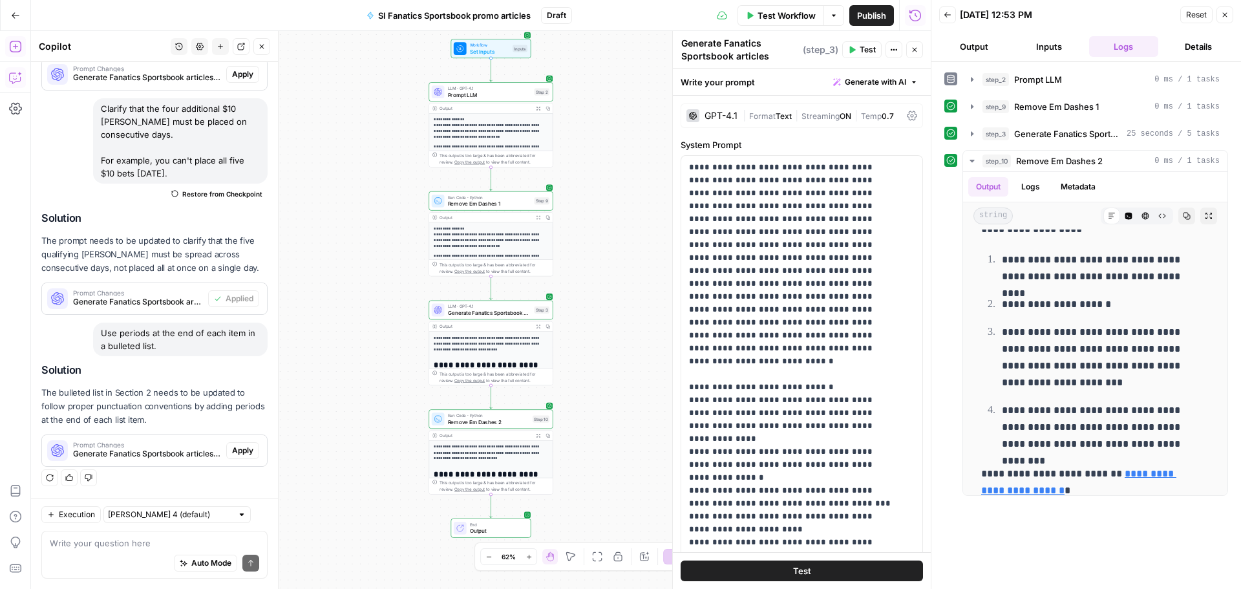
click at [870, 16] on span "Publish" at bounding box center [871, 15] width 29 height 13
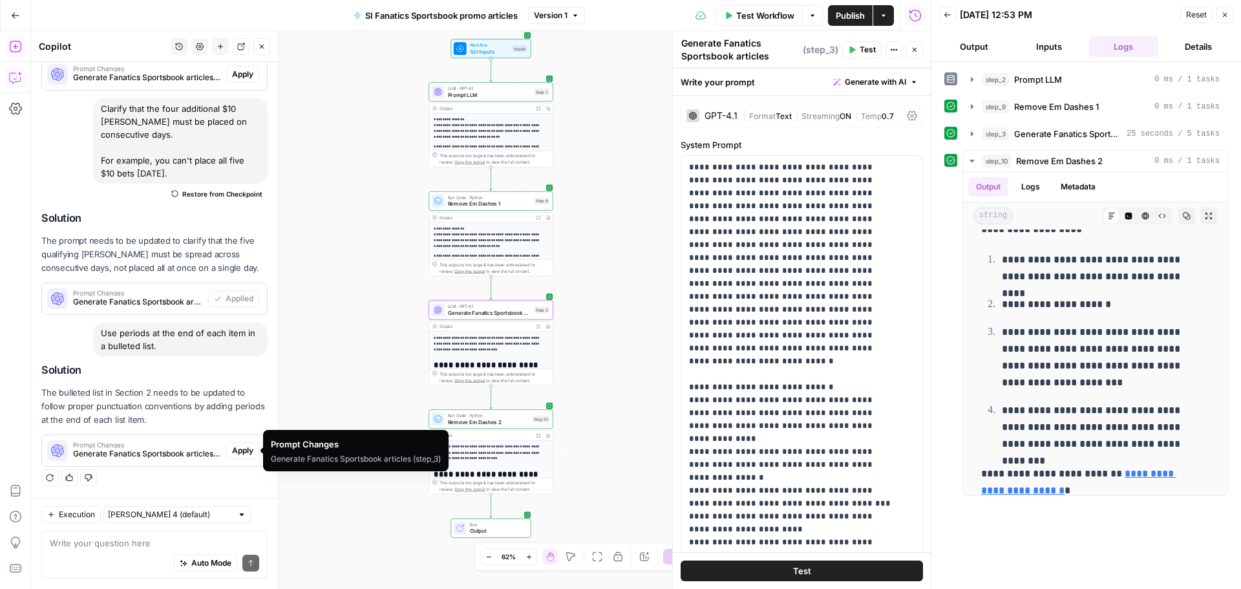
click at [239, 449] on span "Apply" at bounding box center [242, 451] width 21 height 12
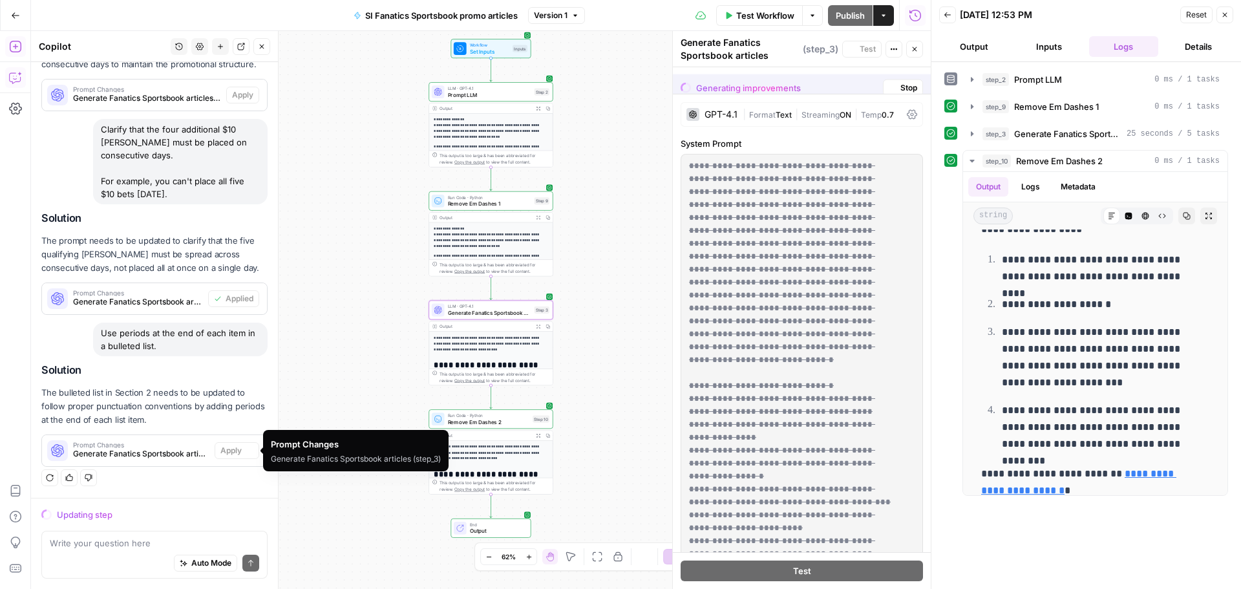
scroll to position [1446, 0]
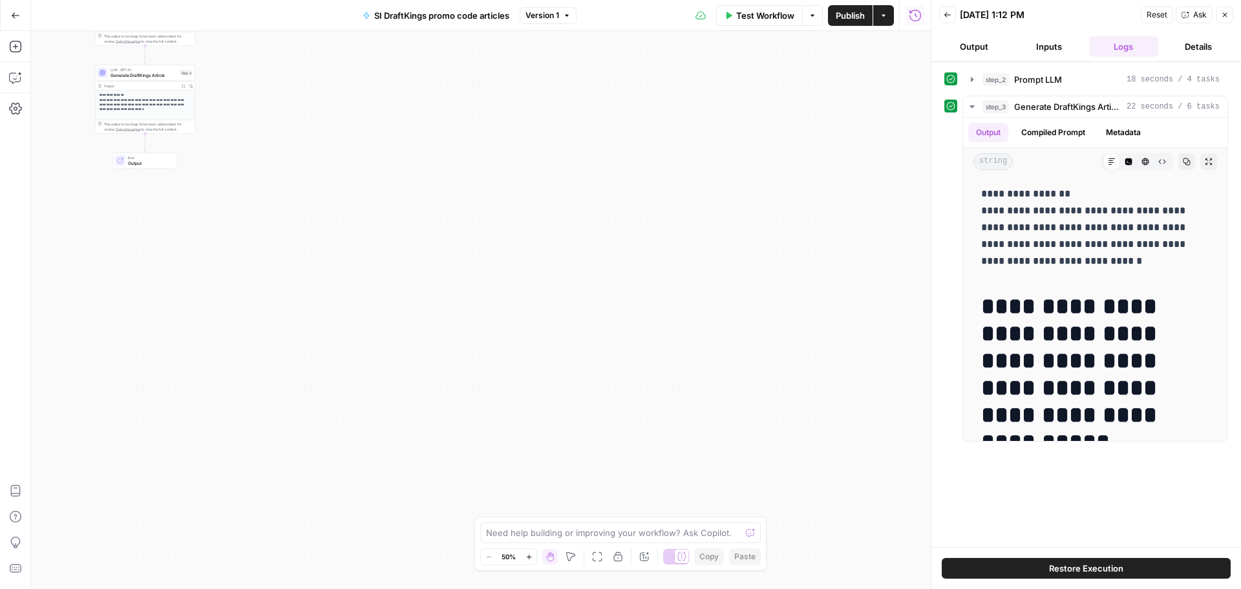
click at [1188, 52] on button "Details" at bounding box center [1199, 46] width 70 height 21
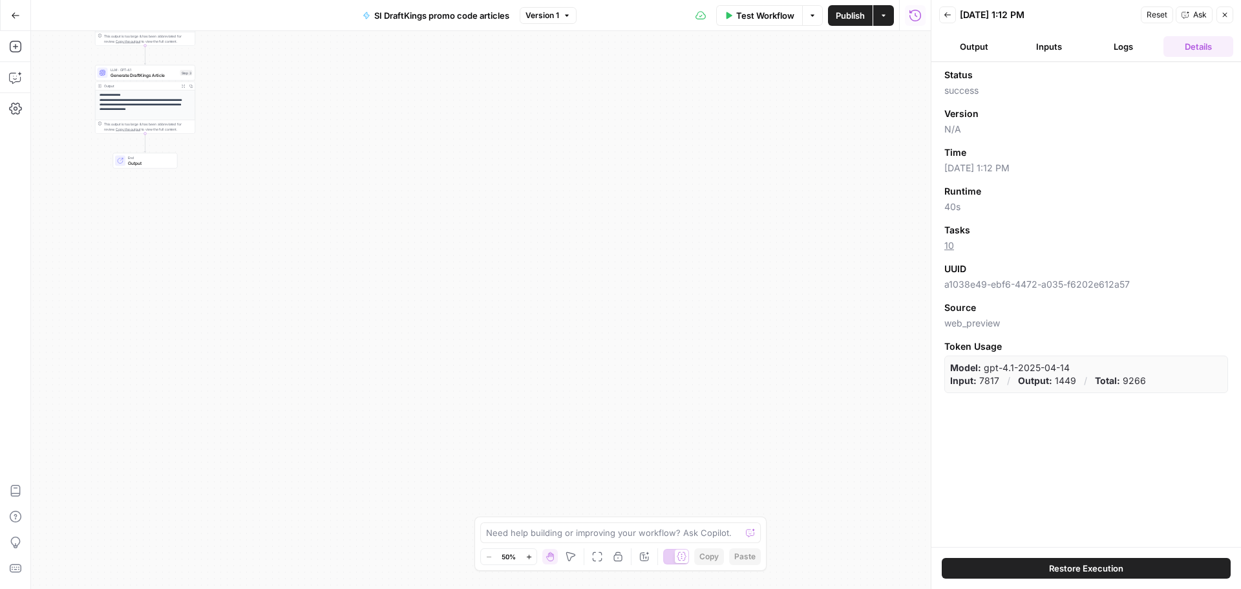
click at [982, 50] on button "Output" at bounding box center [974, 46] width 70 height 21
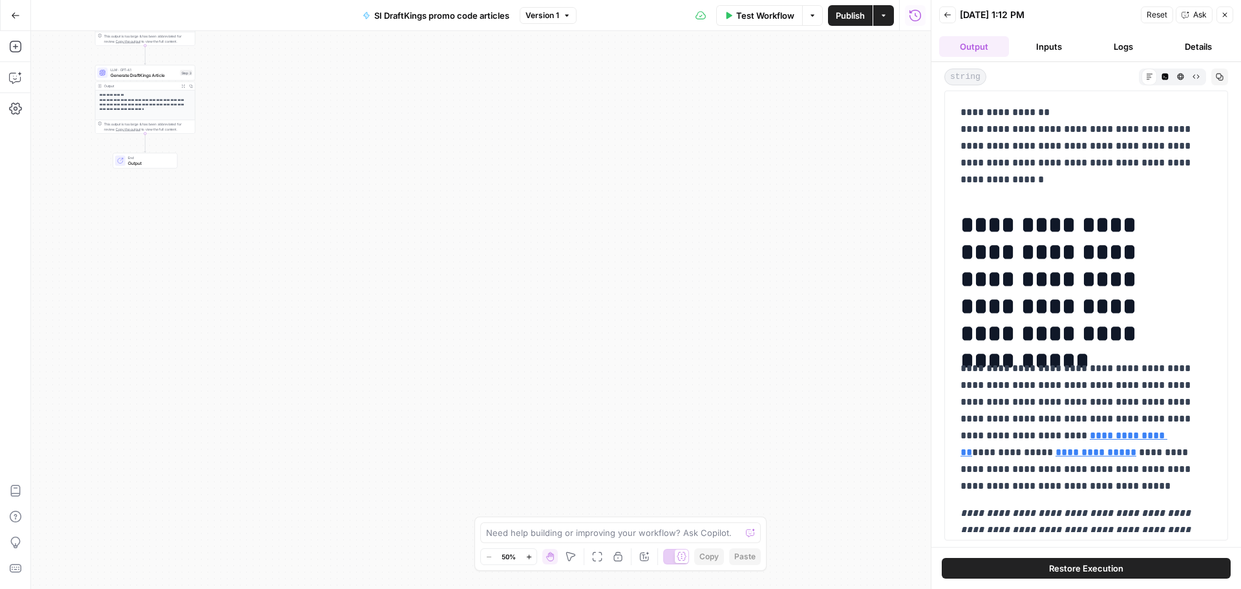
click at [1054, 54] on button "Inputs" at bounding box center [1049, 46] width 70 height 21
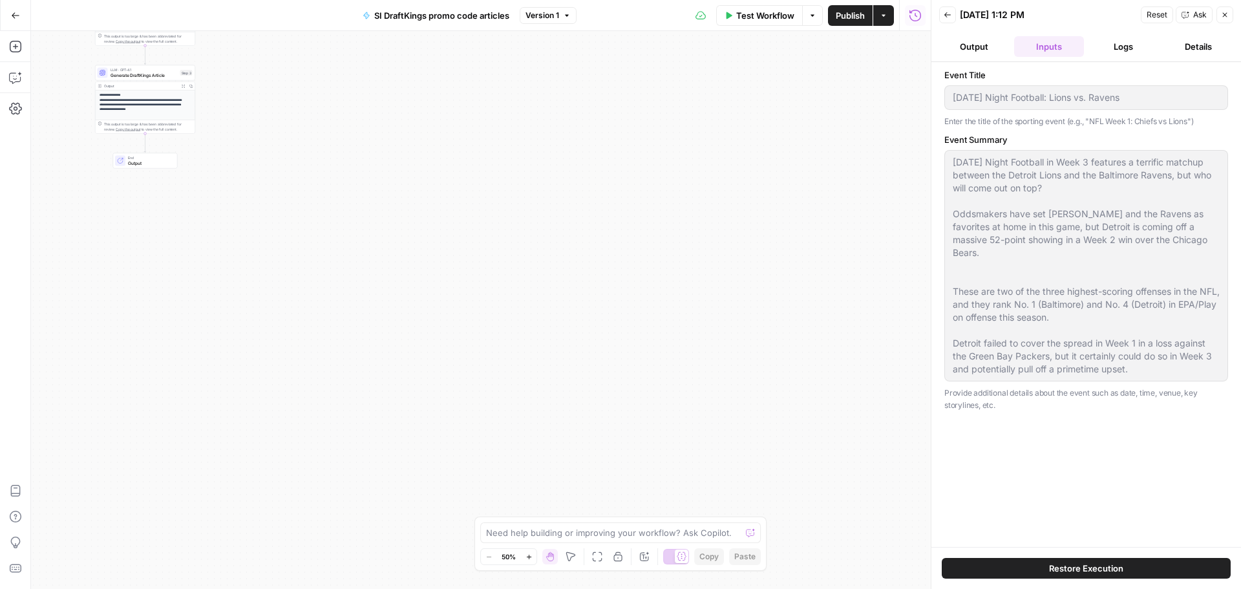
click at [1203, 462] on div "Event Title Monday Night Football: Lions vs. Ravens Enter the title of the spor…" at bounding box center [1087, 305] width 284 height 472
click at [17, 78] on icon "button" at bounding box center [15, 77] width 13 height 13
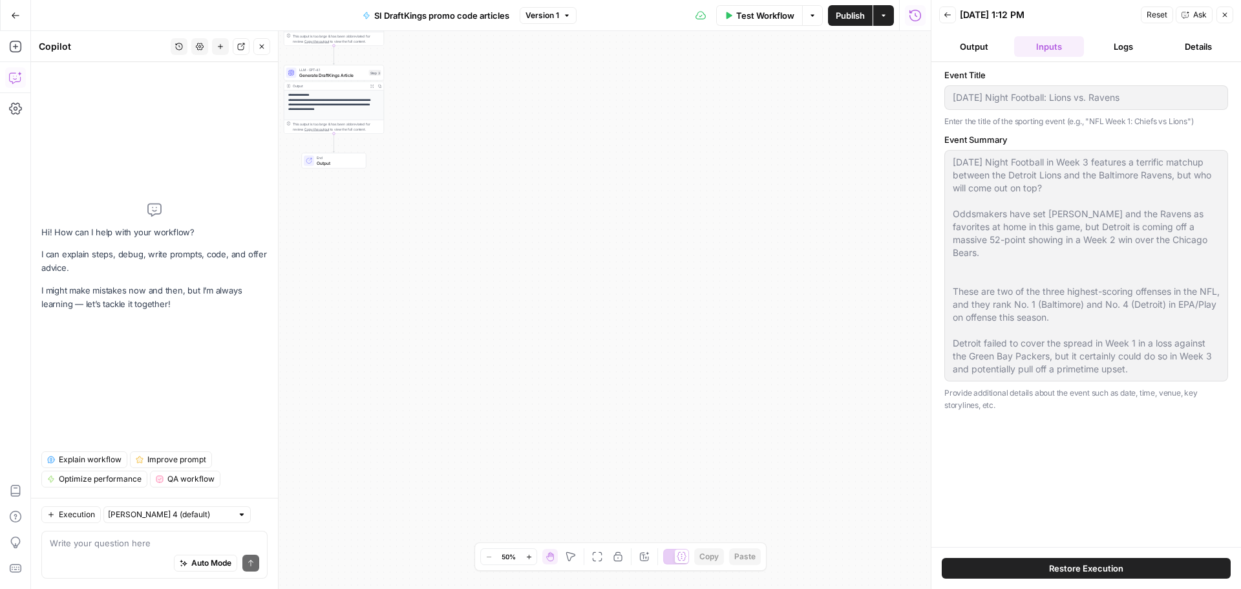
click at [970, 52] on button "Output" at bounding box center [974, 46] width 70 height 21
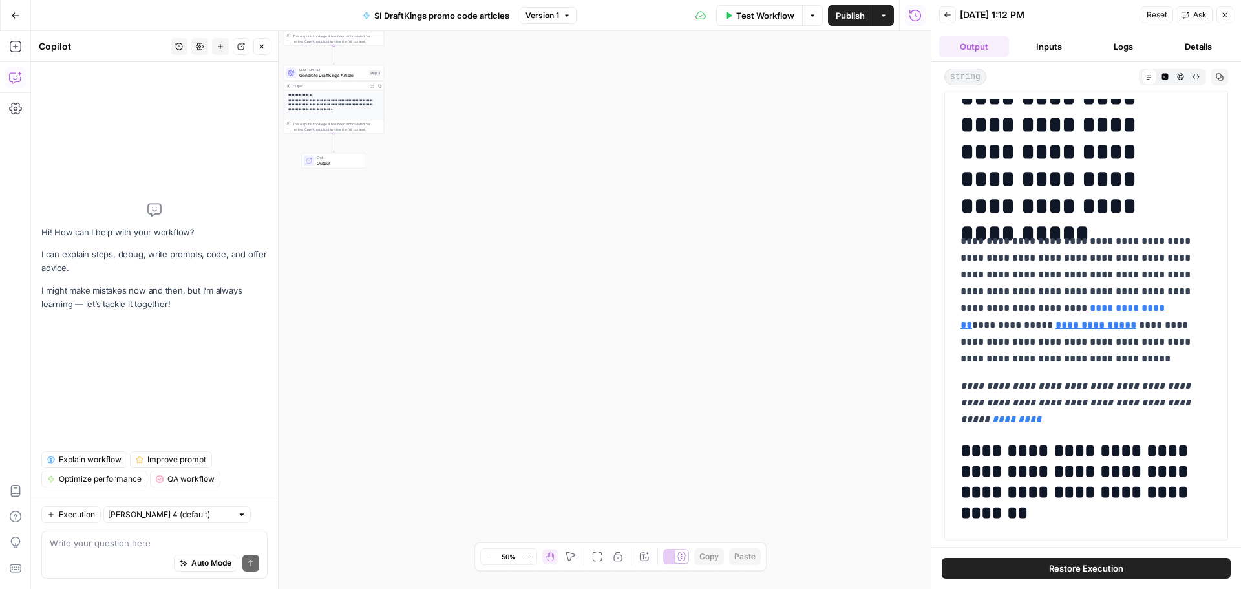
scroll to position [129, 0]
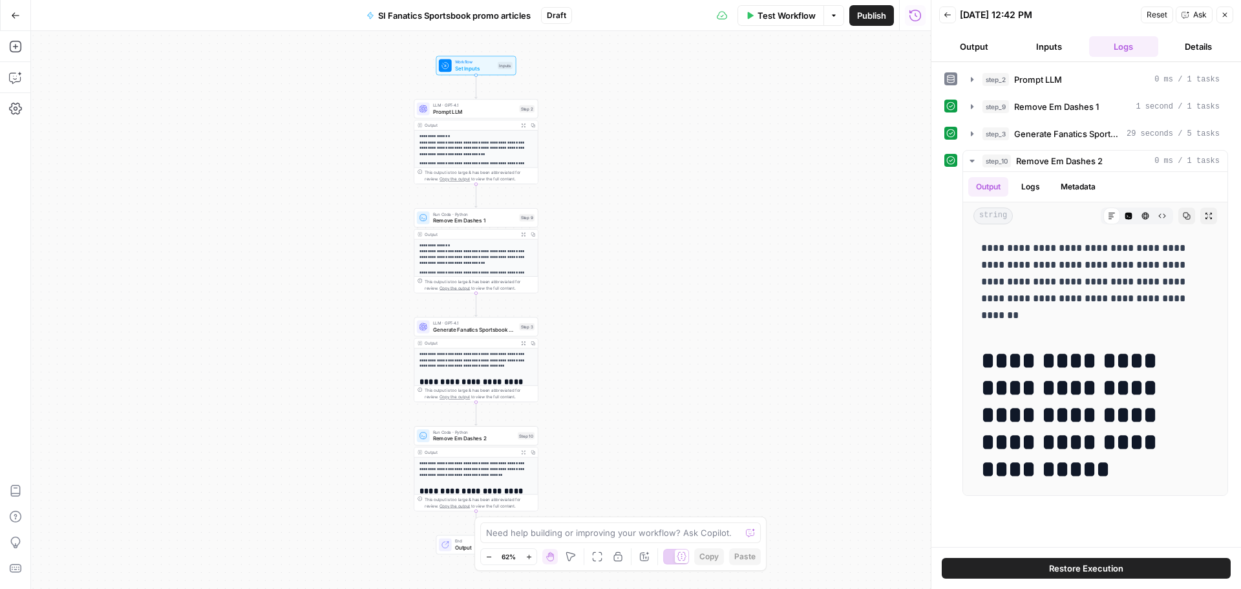
click at [14, 24] on button "Go Back" at bounding box center [15, 15] width 23 height 23
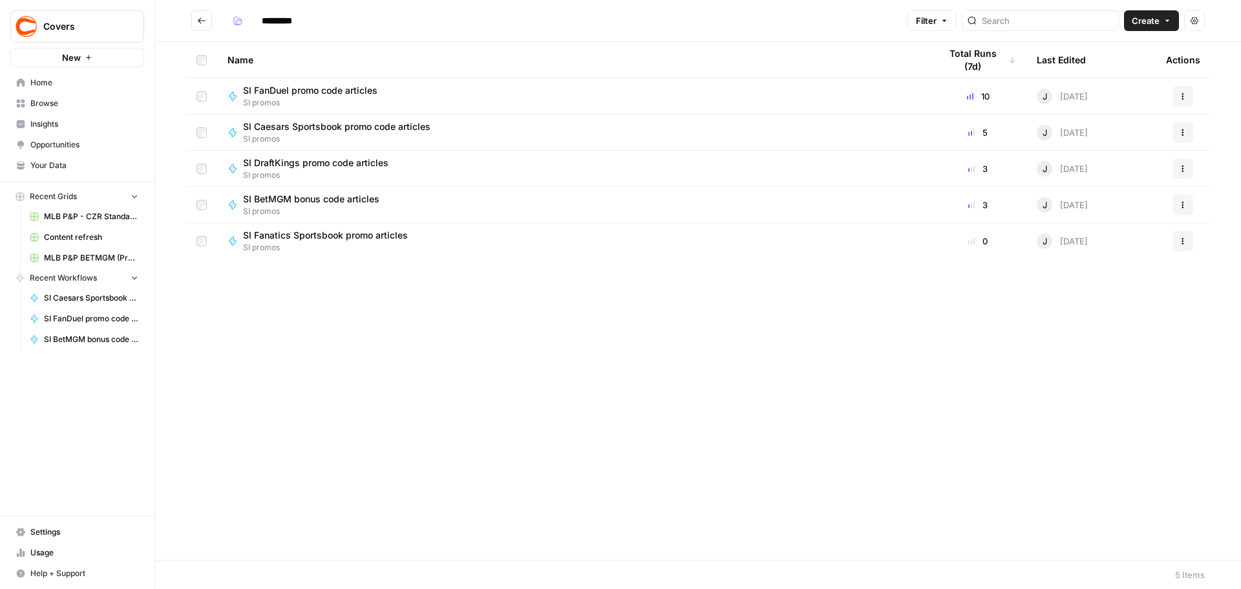
click at [334, 125] on span "SI Caesars Sportsbook promo code articles" at bounding box center [337, 126] width 188 height 13
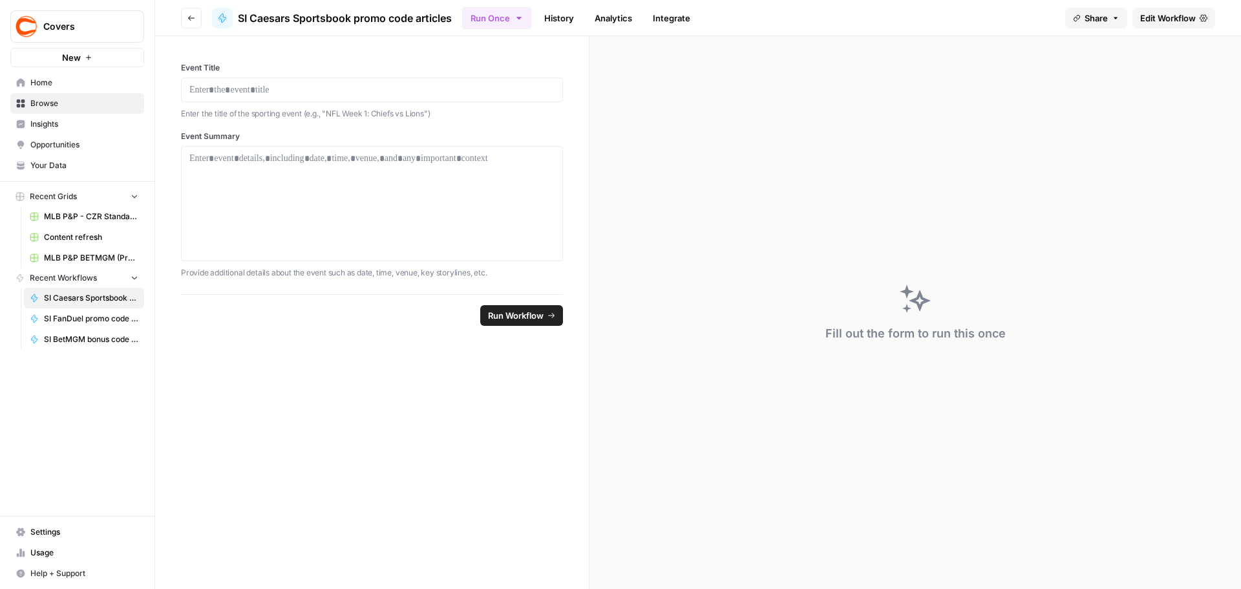
click at [451, 116] on p "Enter the title of the sporting event (e.g., "NFL Week 1: Chiefs vs Lions")" at bounding box center [372, 113] width 382 height 13
click at [444, 87] on p at bounding box center [371, 89] width 365 height 13
click at [446, 80] on div at bounding box center [372, 90] width 382 height 25
click at [335, 160] on p at bounding box center [371, 158] width 365 height 13
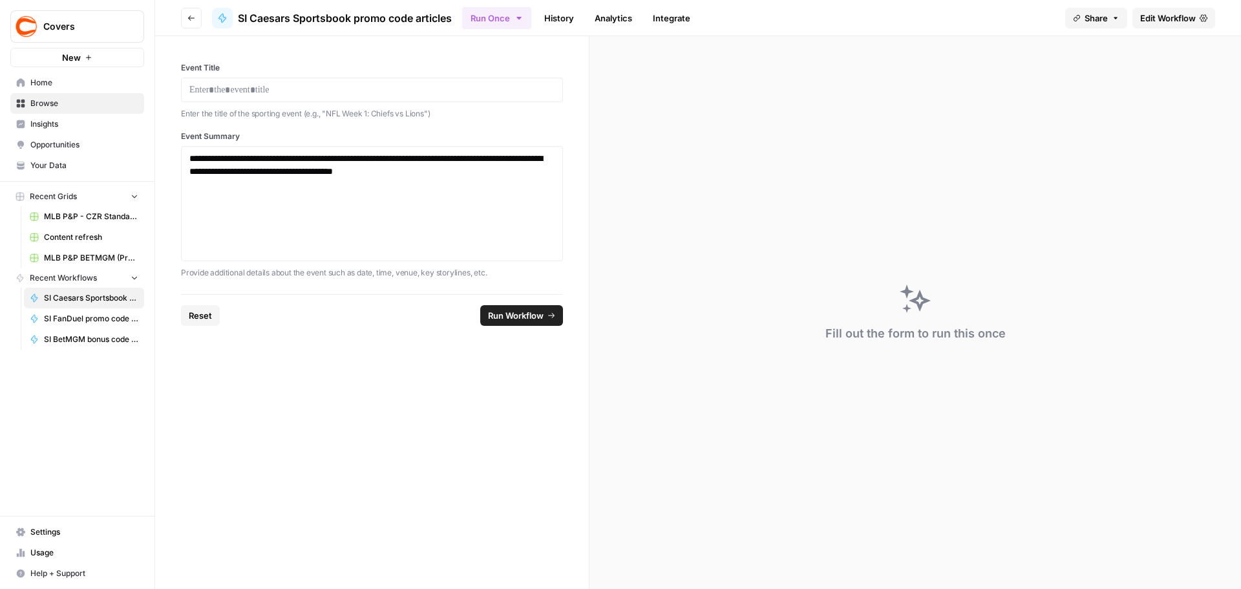
click at [349, 108] on p "Enter the title of the sporting event (e.g., "NFL Week 1: Chiefs vs Lions")" at bounding box center [372, 113] width 382 height 13
click at [323, 109] on p "Enter the title of the sporting event (e.g., "NFL Week 1: Chiefs vs Lions")" at bounding box center [372, 113] width 382 height 13
click at [325, 108] on p "Enter the title of the sporting event (e.g., "NFL Week 1: Chiefs vs Lions")" at bounding box center [372, 113] width 382 height 13
click at [317, 113] on p "Enter the title of the sporting event (e.g., "NFL Week 1: Chiefs vs Lions")" at bounding box center [372, 113] width 382 height 13
click at [317, 80] on div at bounding box center [372, 90] width 382 height 25
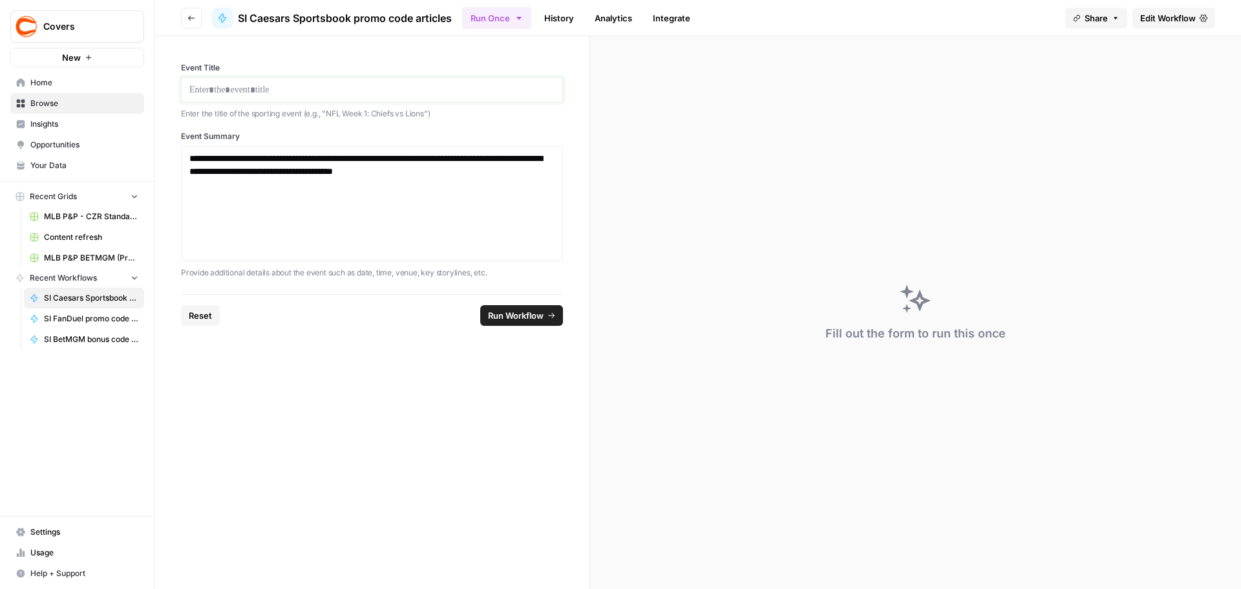
click at [307, 87] on p at bounding box center [371, 89] width 365 height 13
click at [522, 316] on span "Run Workflow" at bounding box center [516, 315] width 56 height 13
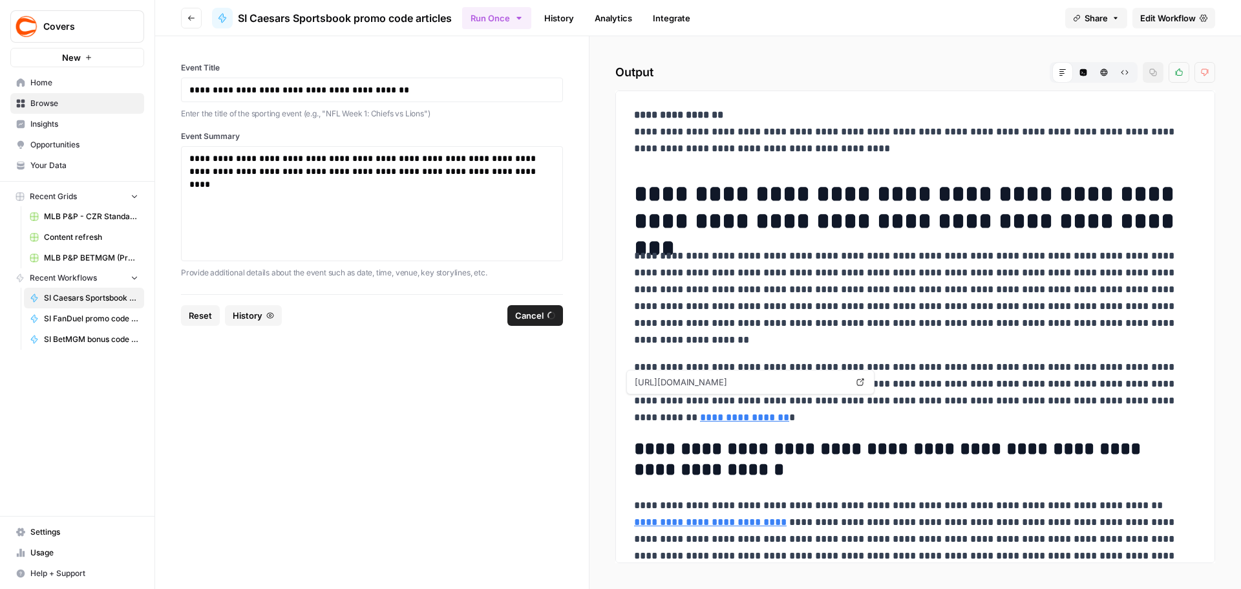
click at [789, 413] on link "**********" at bounding box center [744, 418] width 89 height 10
click at [787, 517] on link "**********" at bounding box center [710, 522] width 153 height 10
click at [1150, 19] on span "Edit Workflow" at bounding box center [1169, 18] width 56 height 13
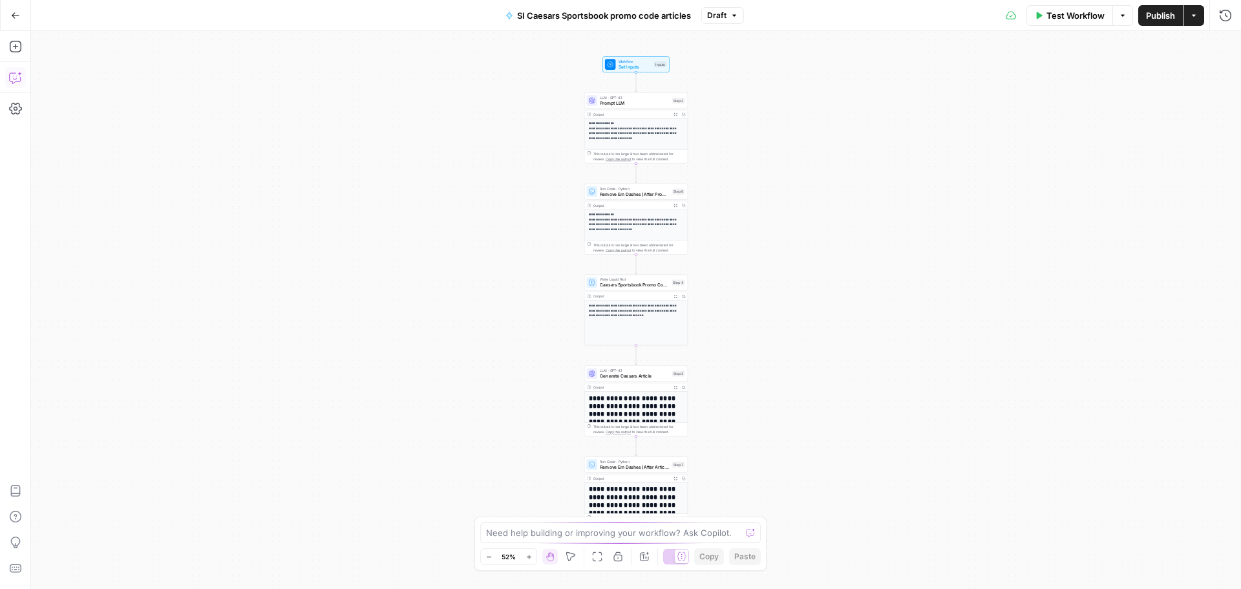
click at [11, 79] on icon "button" at bounding box center [15, 77] width 13 height 13
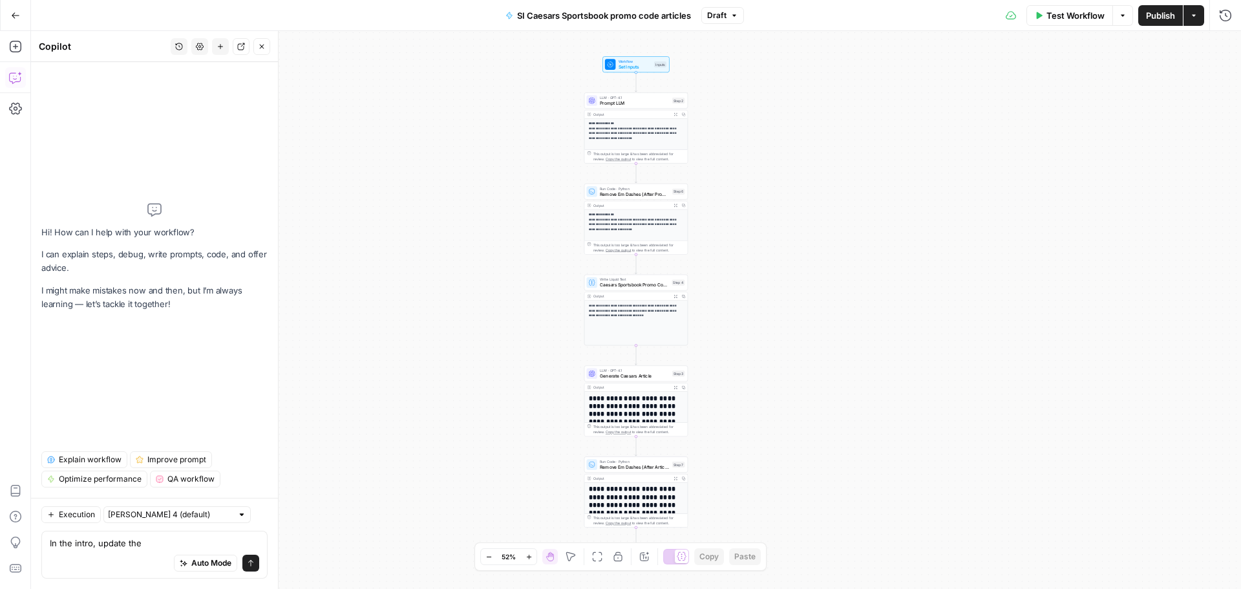
click at [1048, 19] on span "Test Workflow" at bounding box center [1076, 15] width 58 height 13
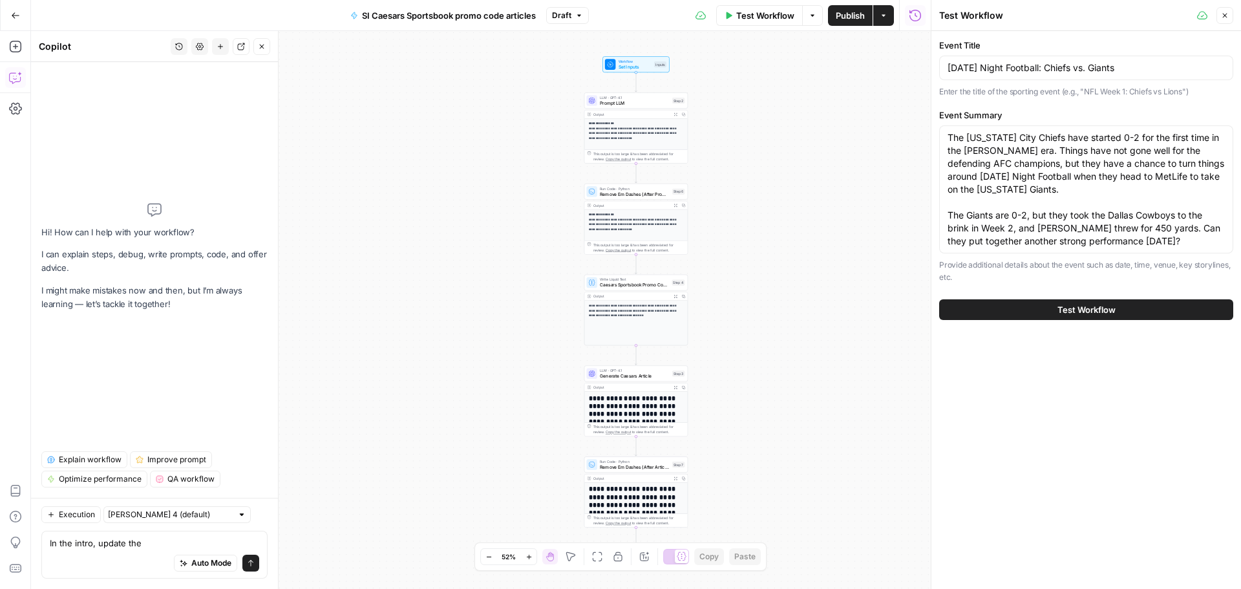
click at [1049, 312] on button "Test Workflow" at bounding box center [1086, 309] width 294 height 21
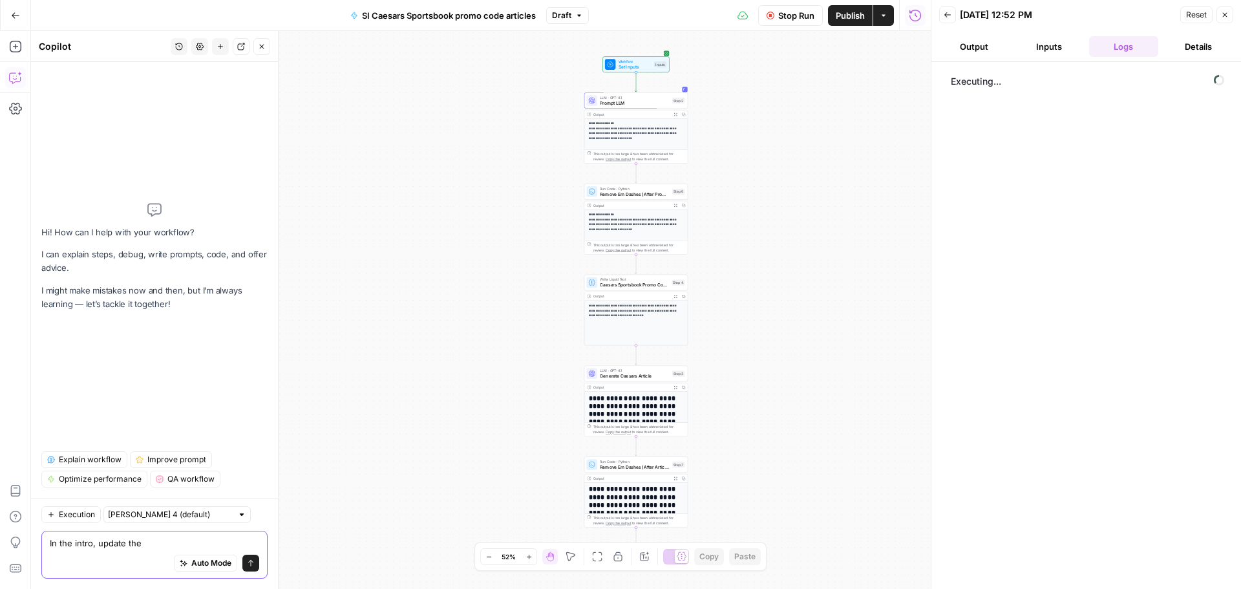
click at [145, 537] on textarea "In the intro, update the" at bounding box center [154, 543] width 209 height 13
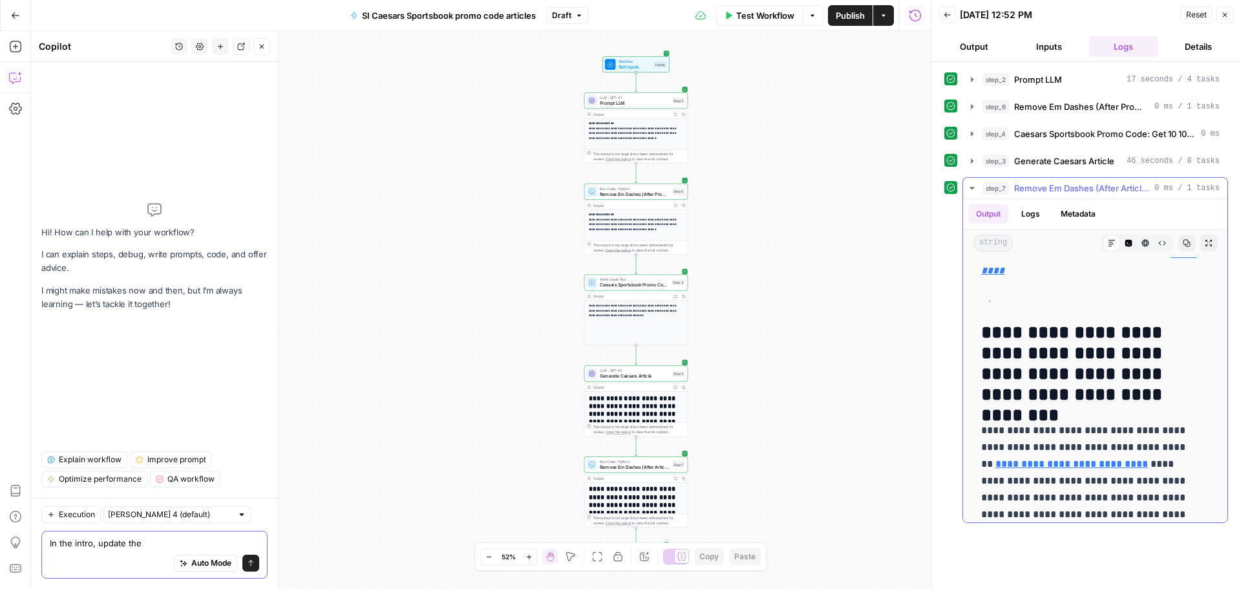
scroll to position [647, 0]
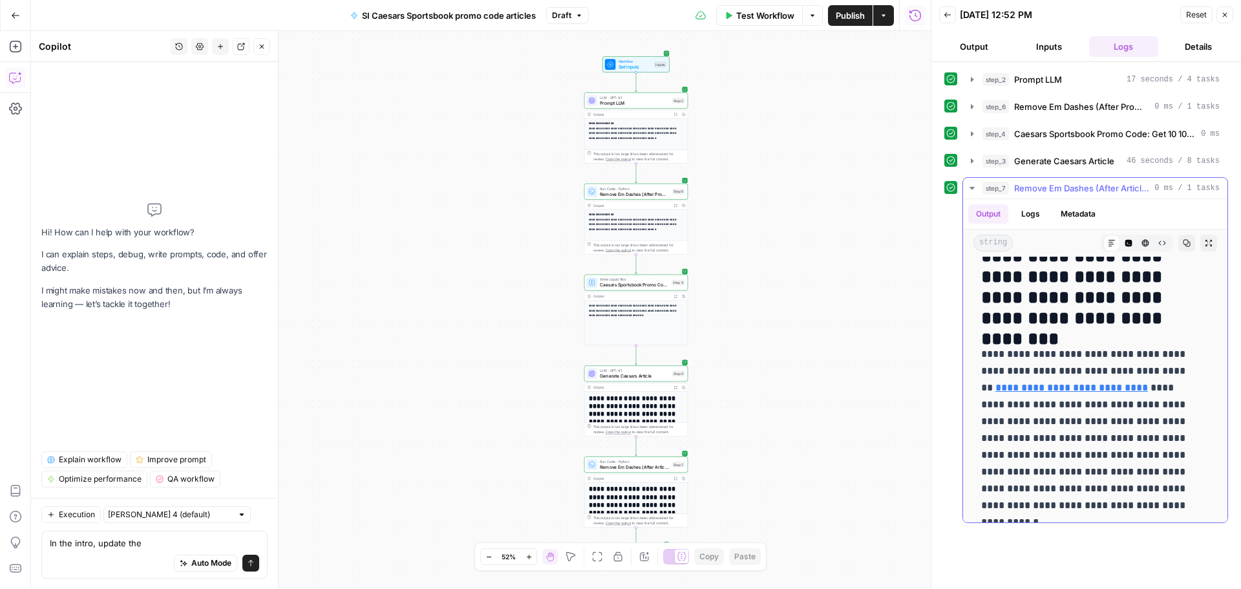
click at [1067, 383] on link "**********" at bounding box center [1072, 388] width 153 height 10
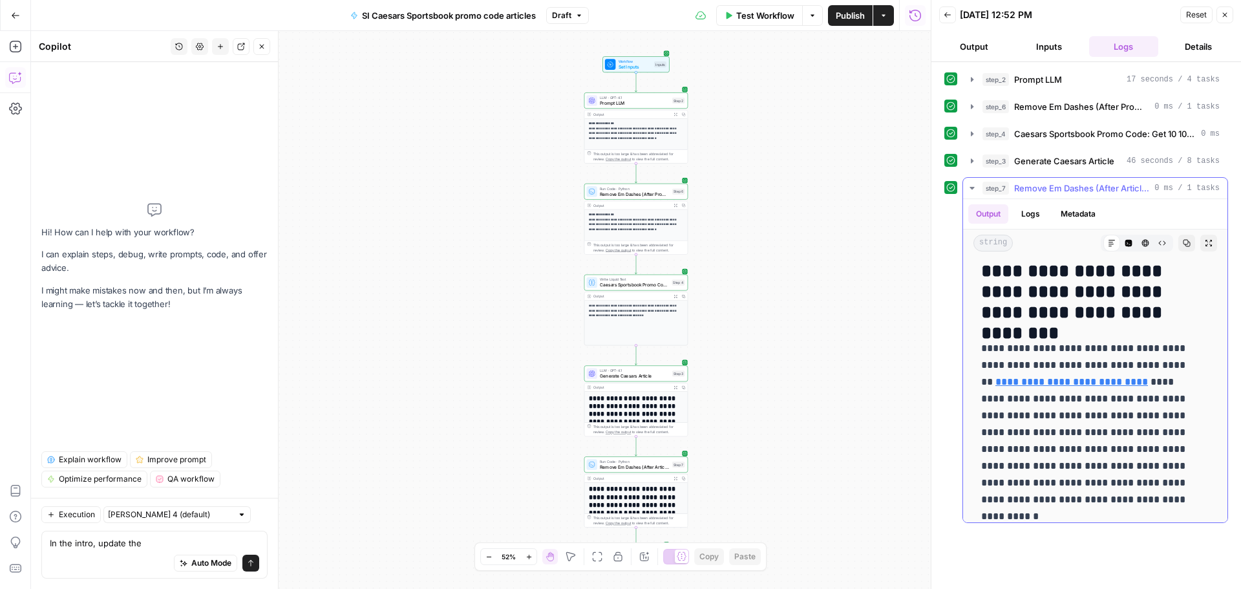
scroll to position [711, 0]
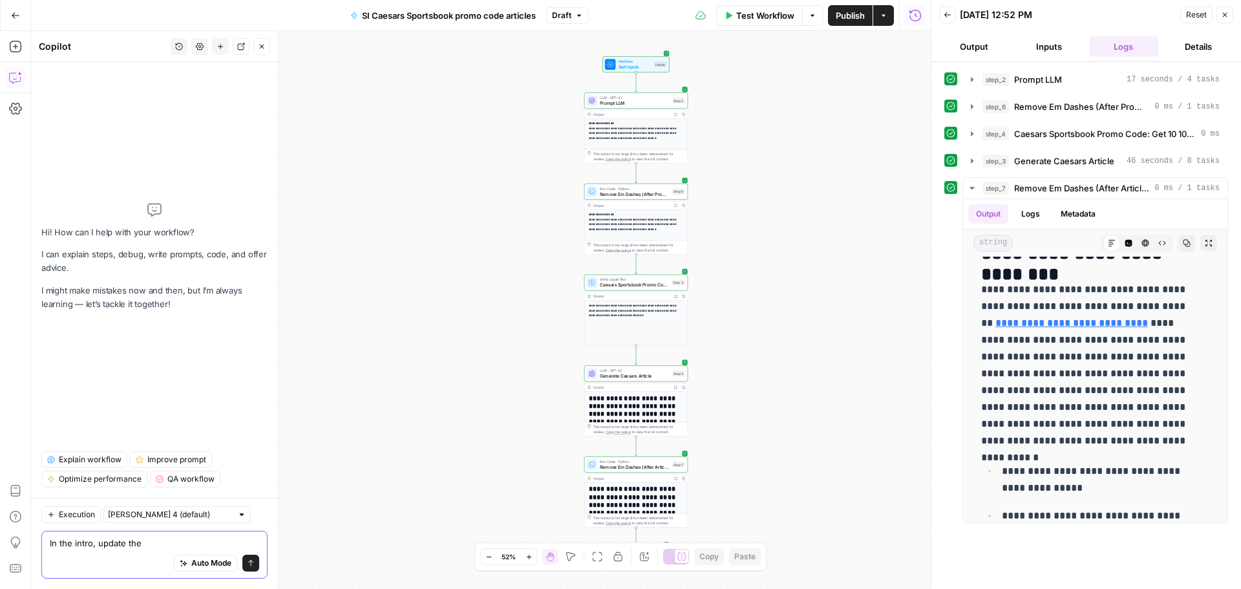
drag, startPoint x: 142, startPoint y: 547, endPoint x: -50, endPoint y: 560, distance: 192.5
click at [0, 560] on html "**********" at bounding box center [620, 294] width 1241 height 589
paste textarea "Use periods at the end of each item in a bulleted list."
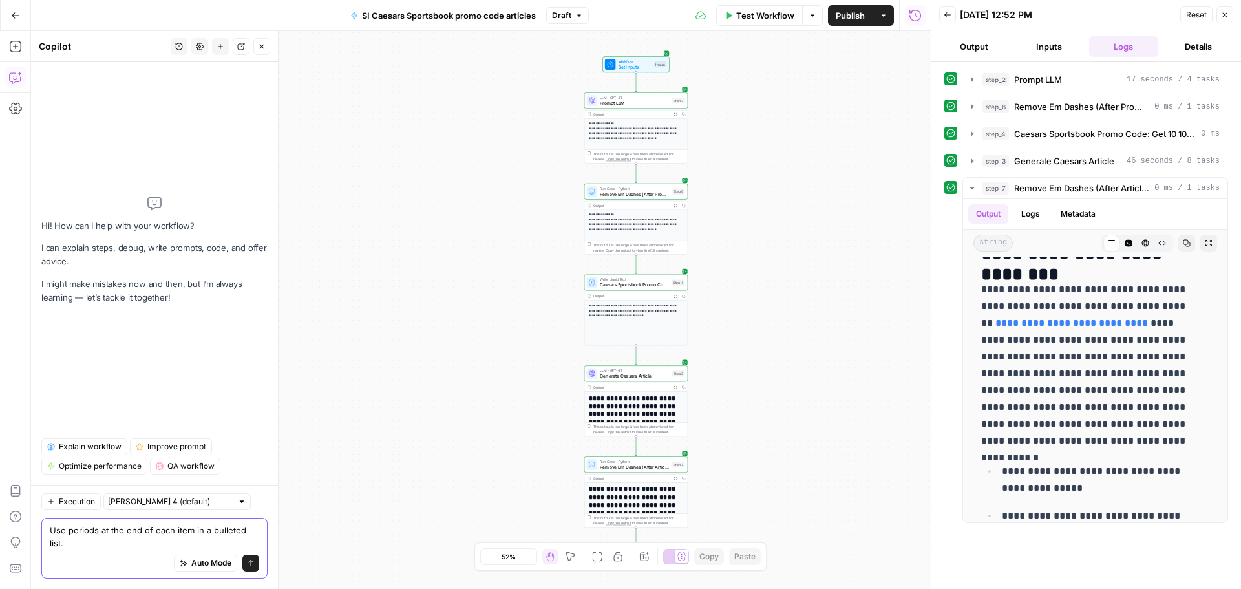
type textarea "Use periods at the end of each item in a bulleted list."
click at [254, 564] on icon "submit" at bounding box center [251, 563] width 8 height 8
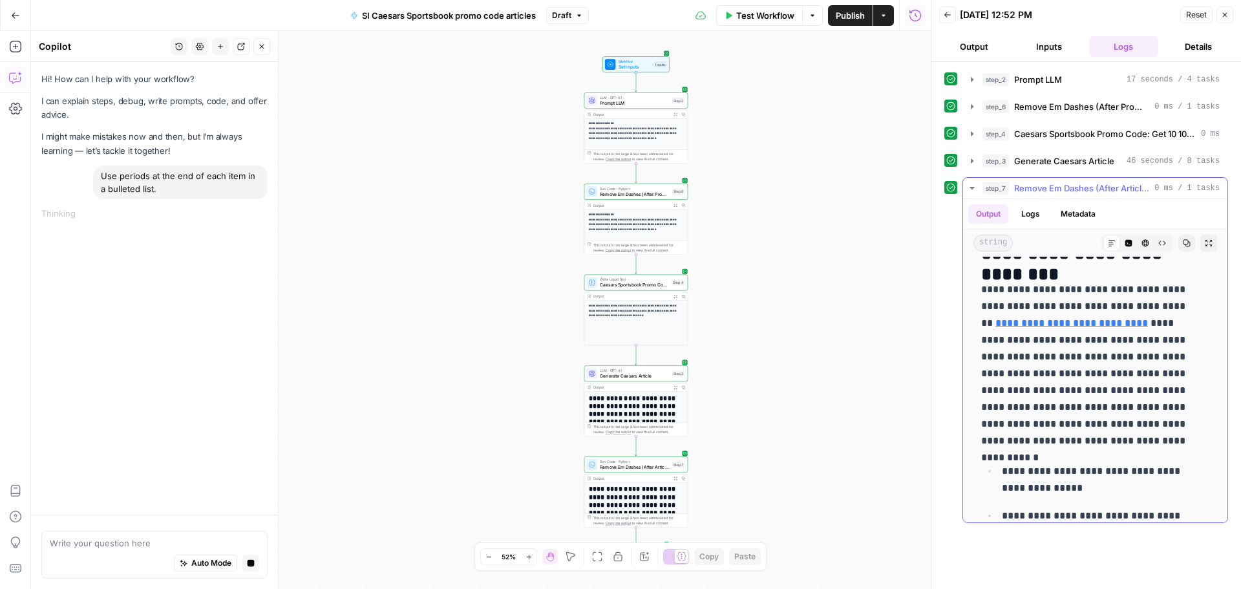
scroll to position [776, 0]
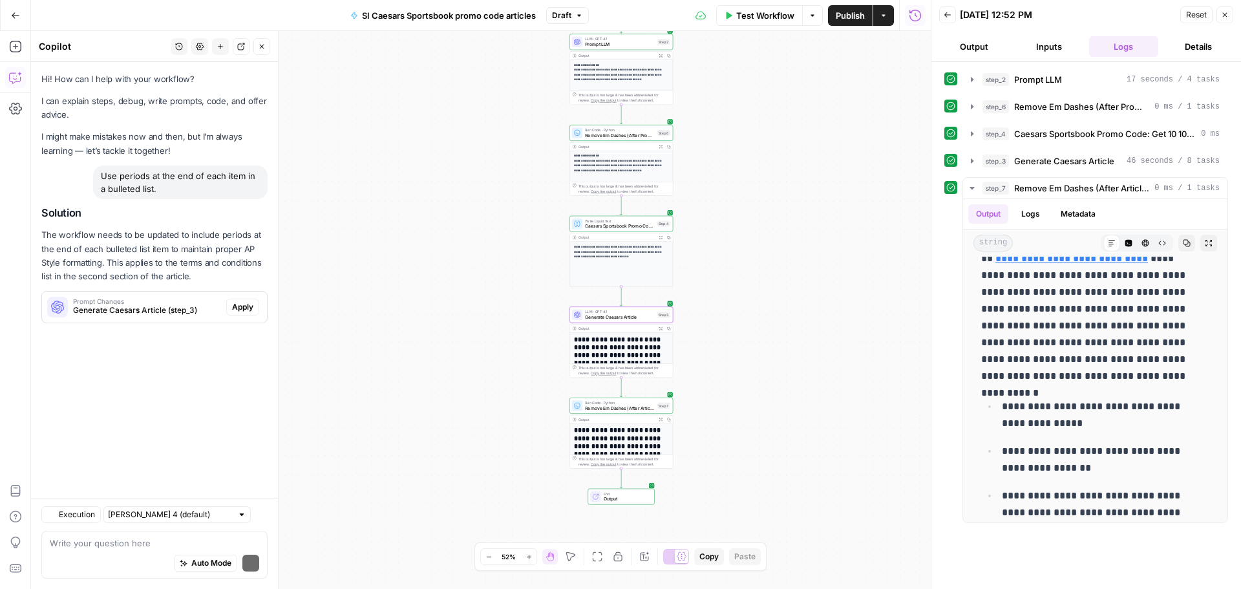
click at [240, 303] on span "Apply" at bounding box center [242, 307] width 21 height 12
